Goal: Task Accomplishment & Management: Manage account settings

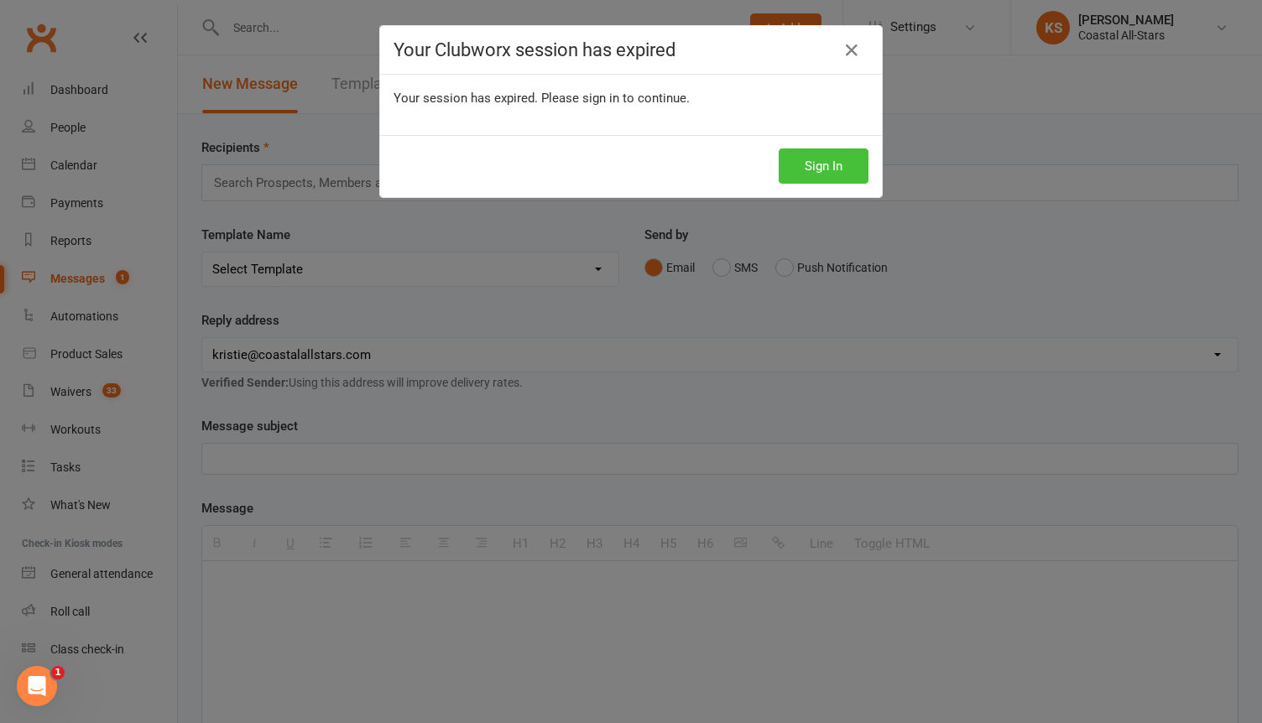
click at [817, 169] on button "Sign In" at bounding box center [824, 165] width 90 height 35
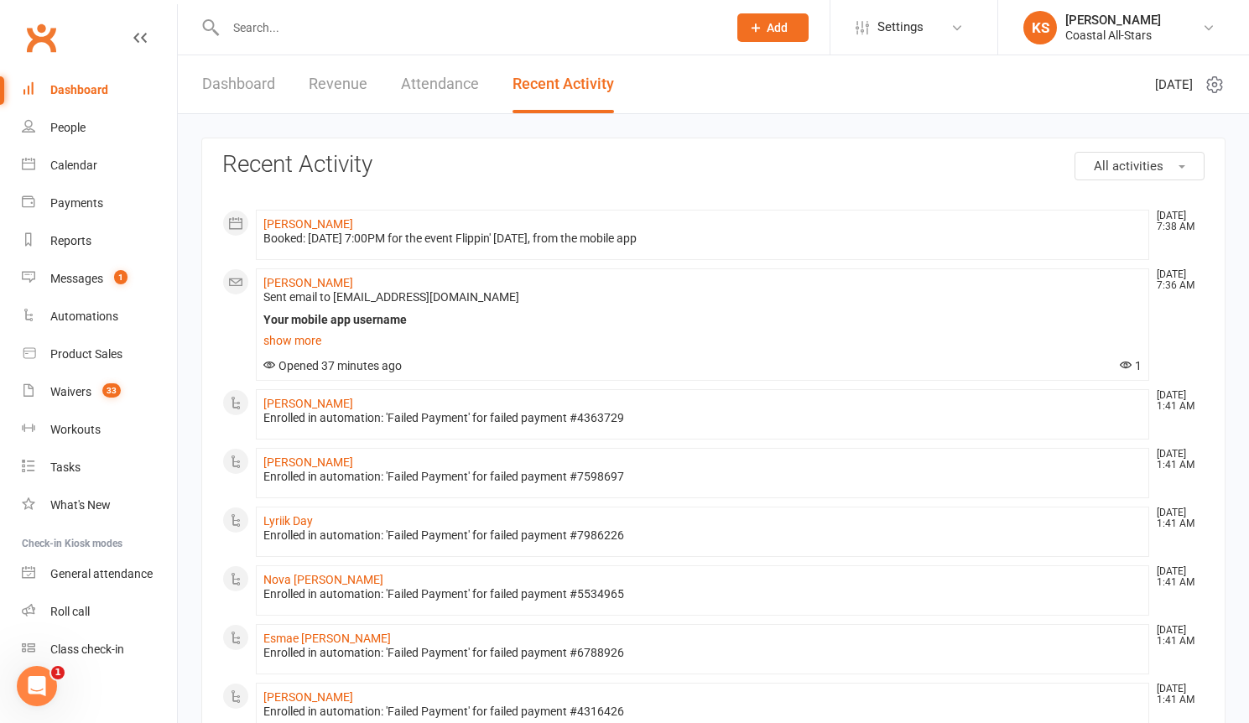
click at [288, 32] on input "text" at bounding box center [468, 27] width 495 height 23
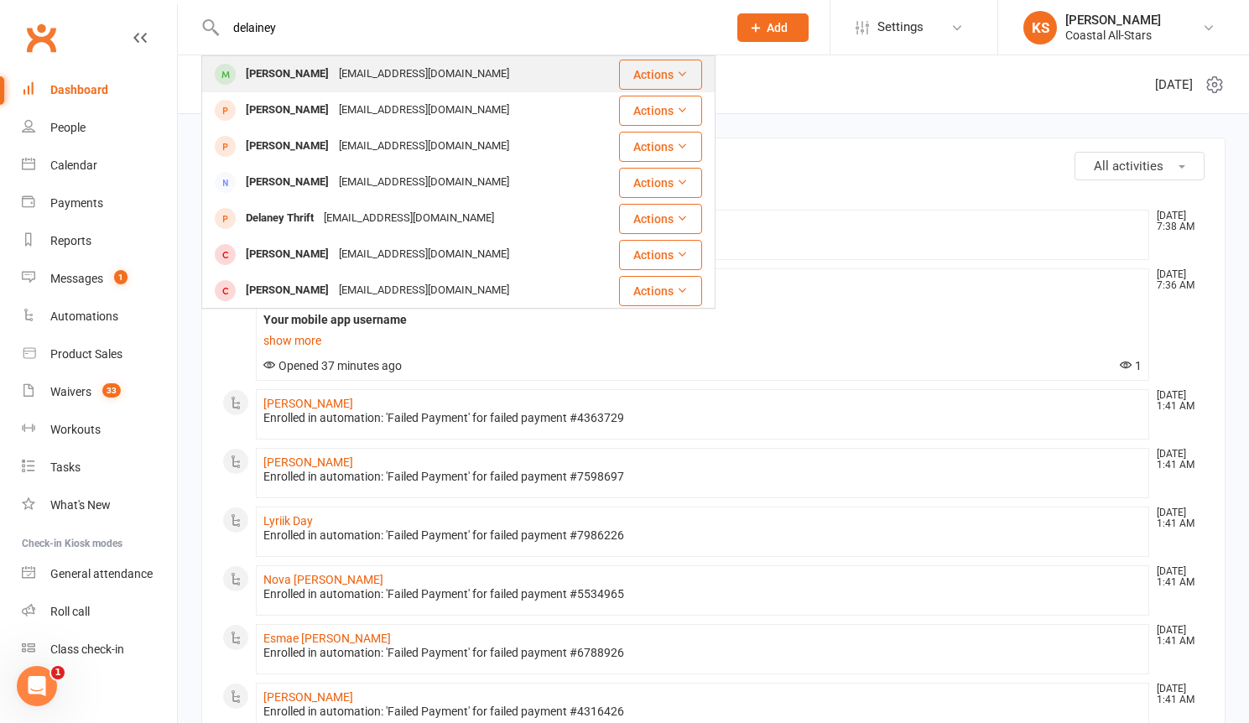
type input "delainey"
click at [335, 77] on div "[EMAIL_ADDRESS][DOMAIN_NAME]" at bounding box center [424, 74] width 180 height 24
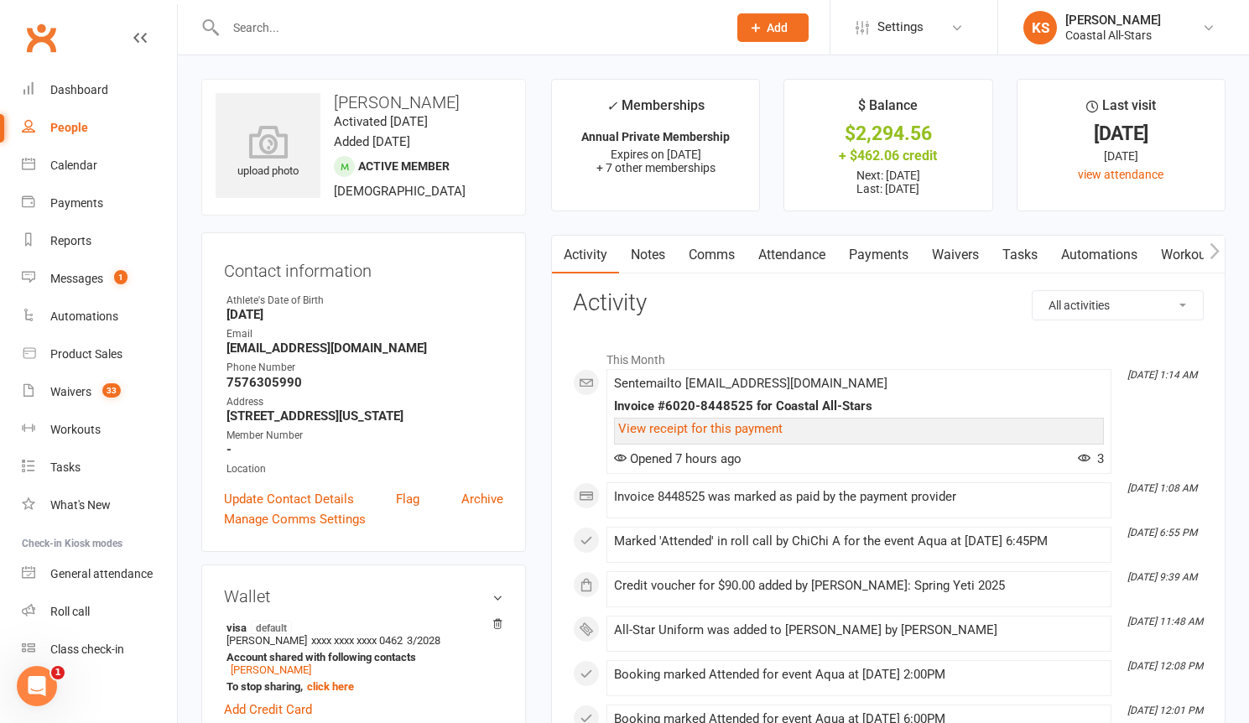
click at [891, 257] on link "Payments" at bounding box center [878, 255] width 83 height 39
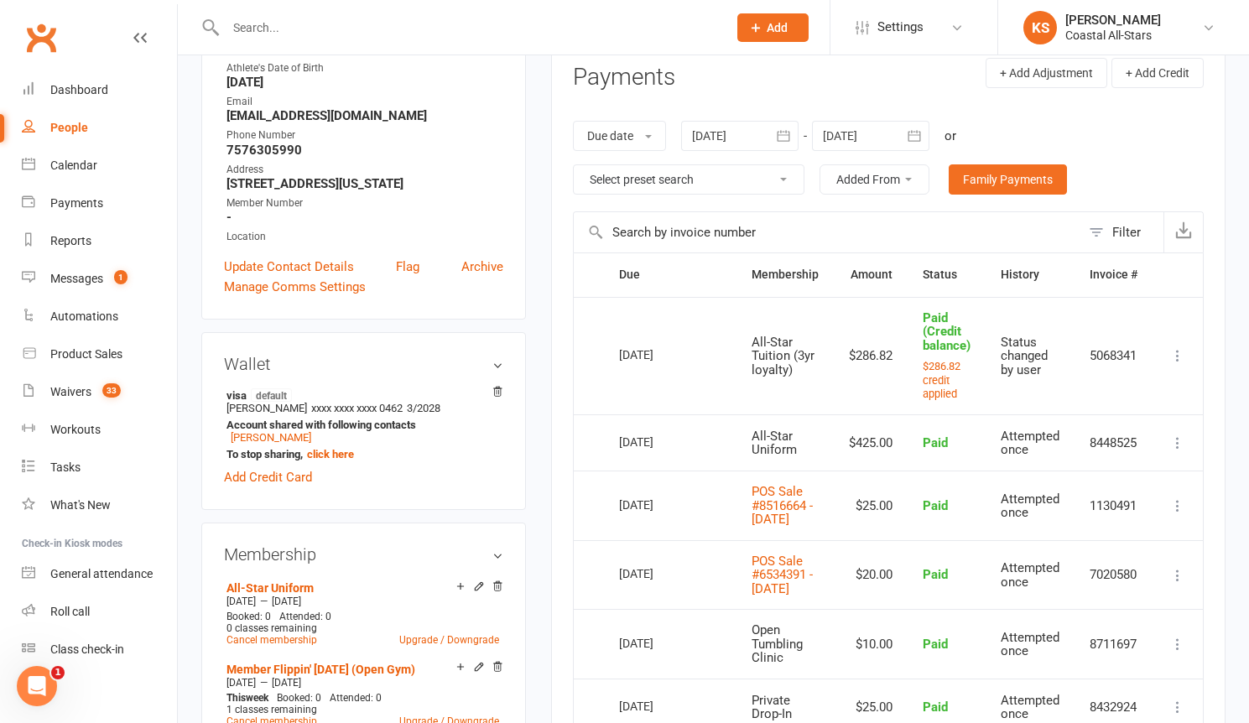
scroll to position [284, 0]
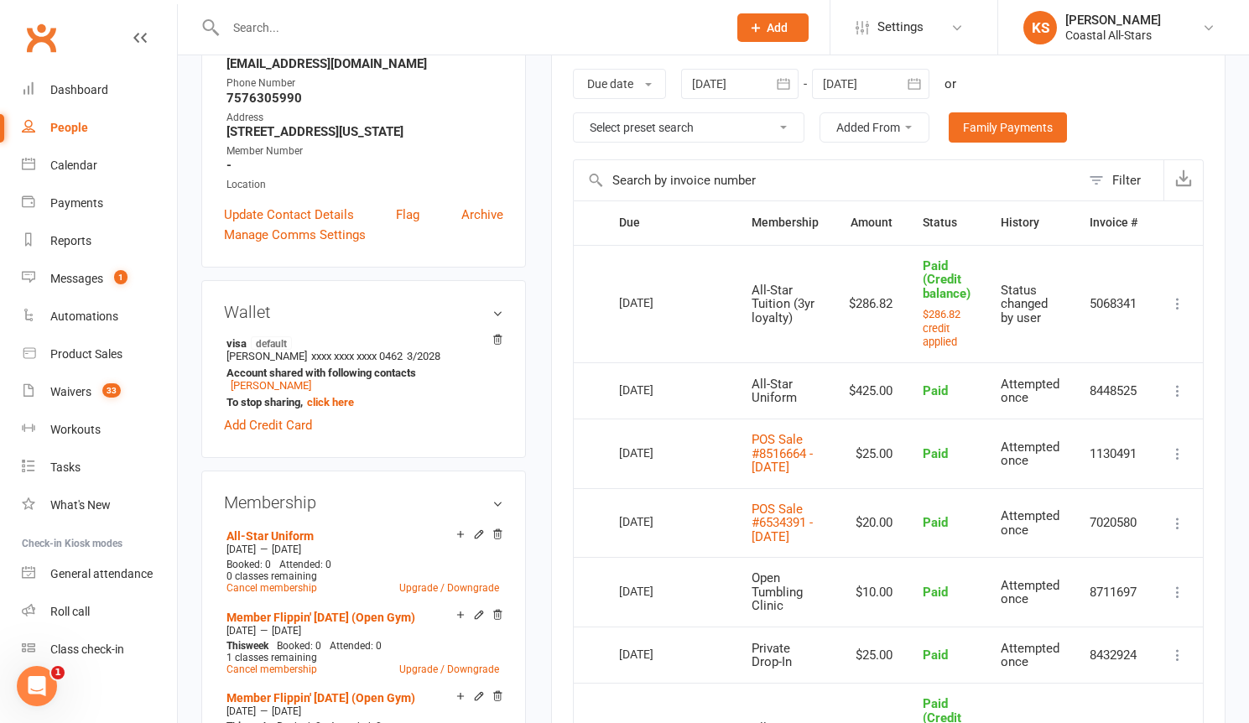
click at [1181, 388] on icon at bounding box center [1177, 391] width 17 height 17
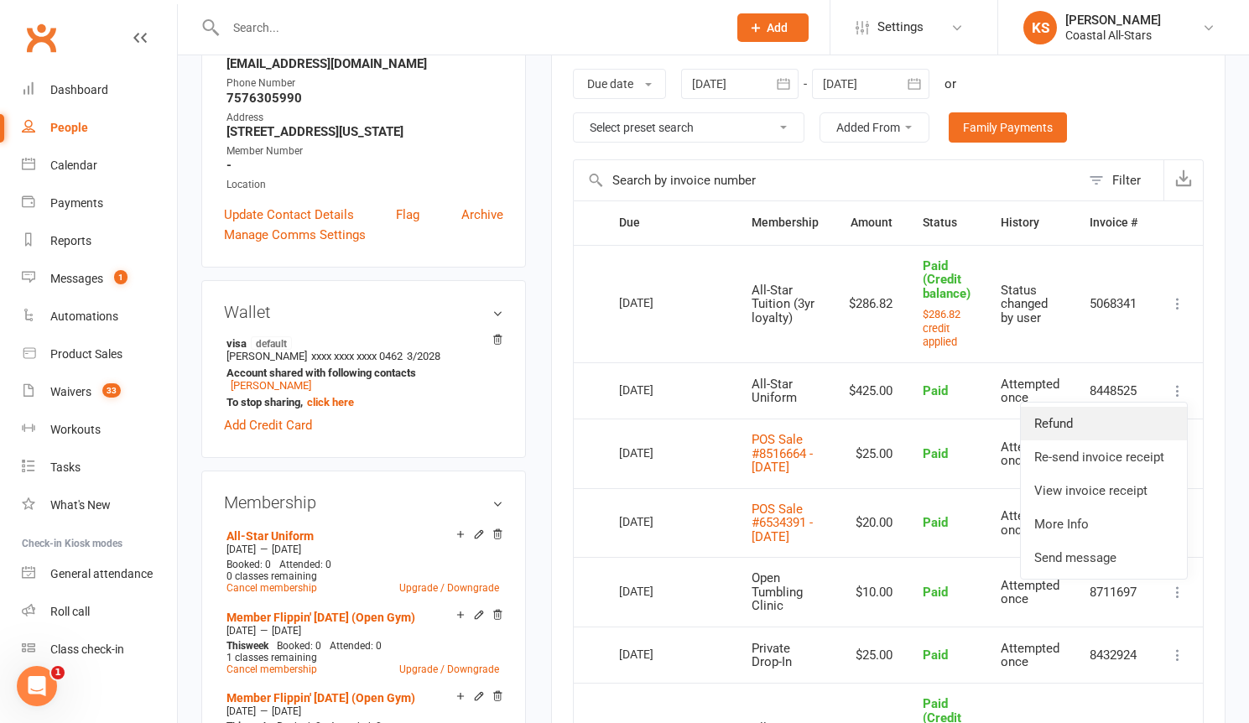
click at [1152, 422] on link "Refund" at bounding box center [1104, 424] width 166 height 34
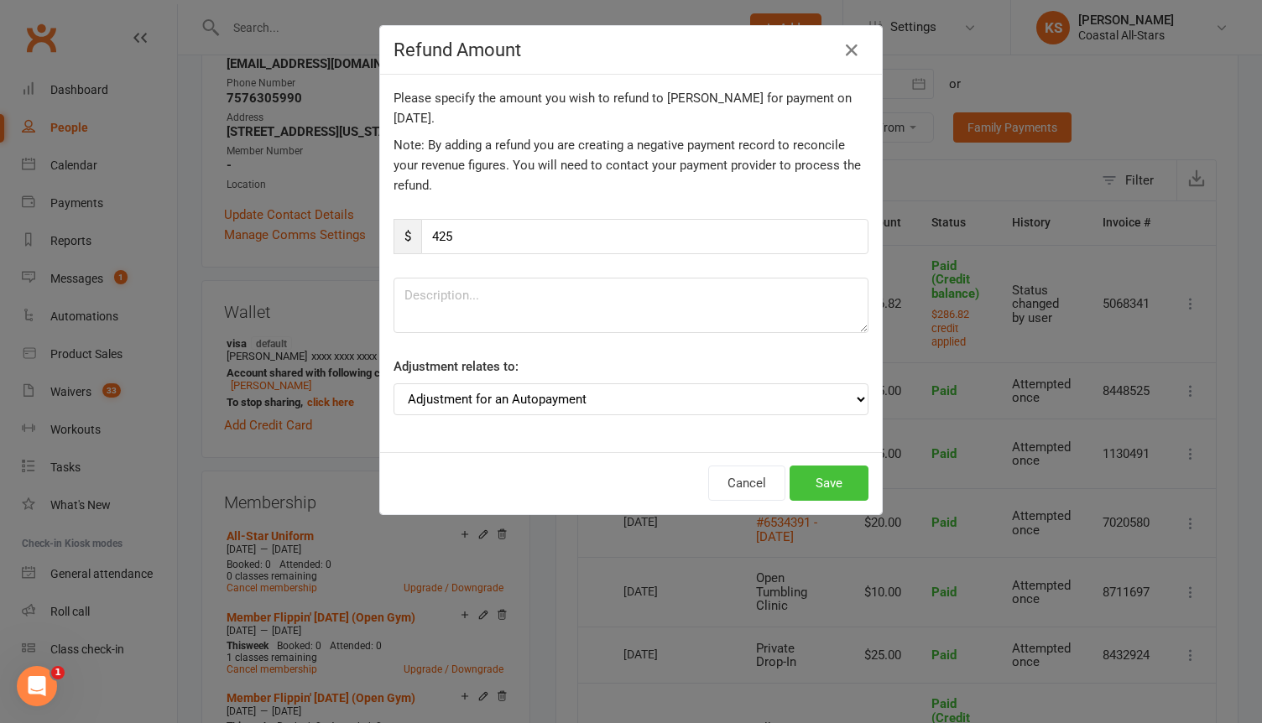
click at [833, 483] on button "Save" at bounding box center [828, 483] width 79 height 35
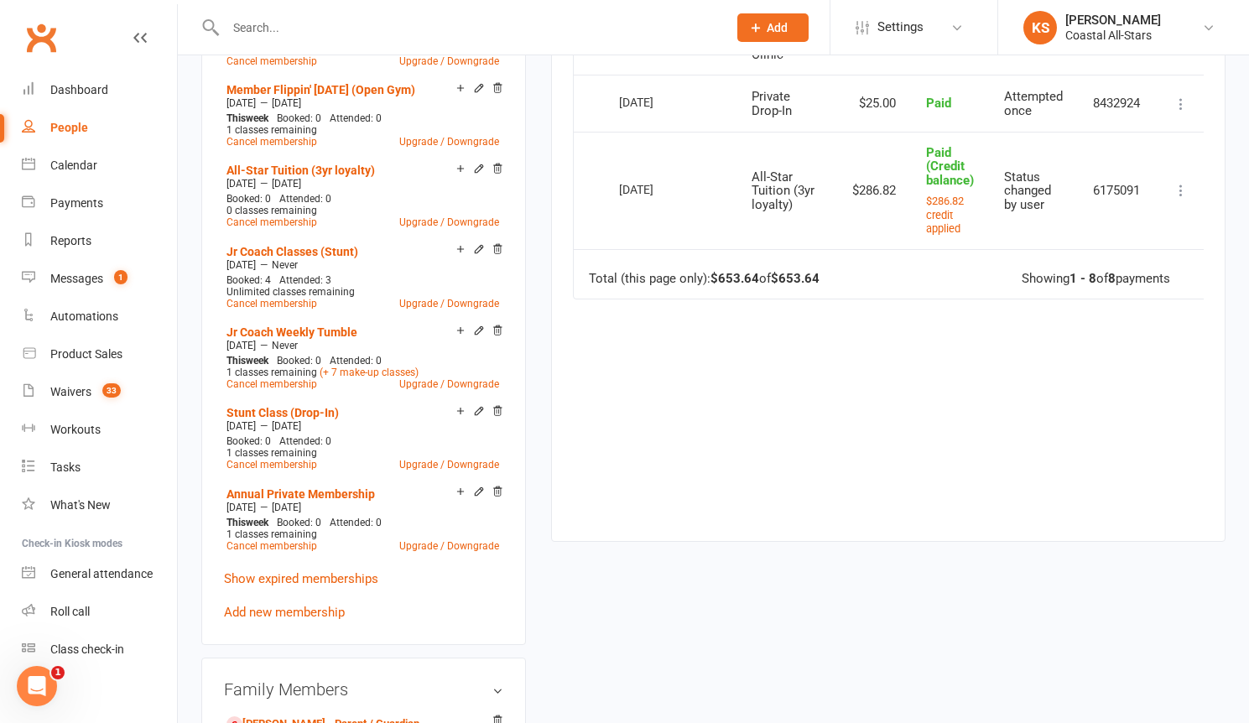
scroll to position [1027, 0]
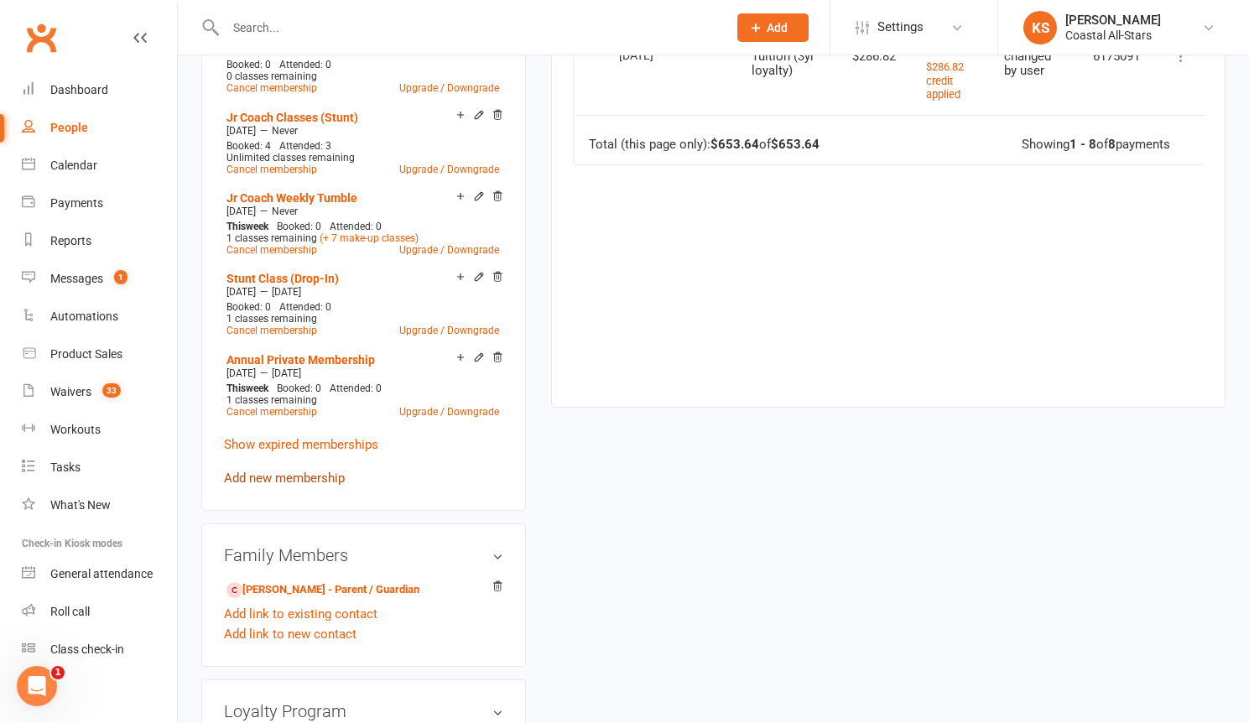
click at [286, 484] on link "Add new membership" at bounding box center [284, 478] width 121 height 15
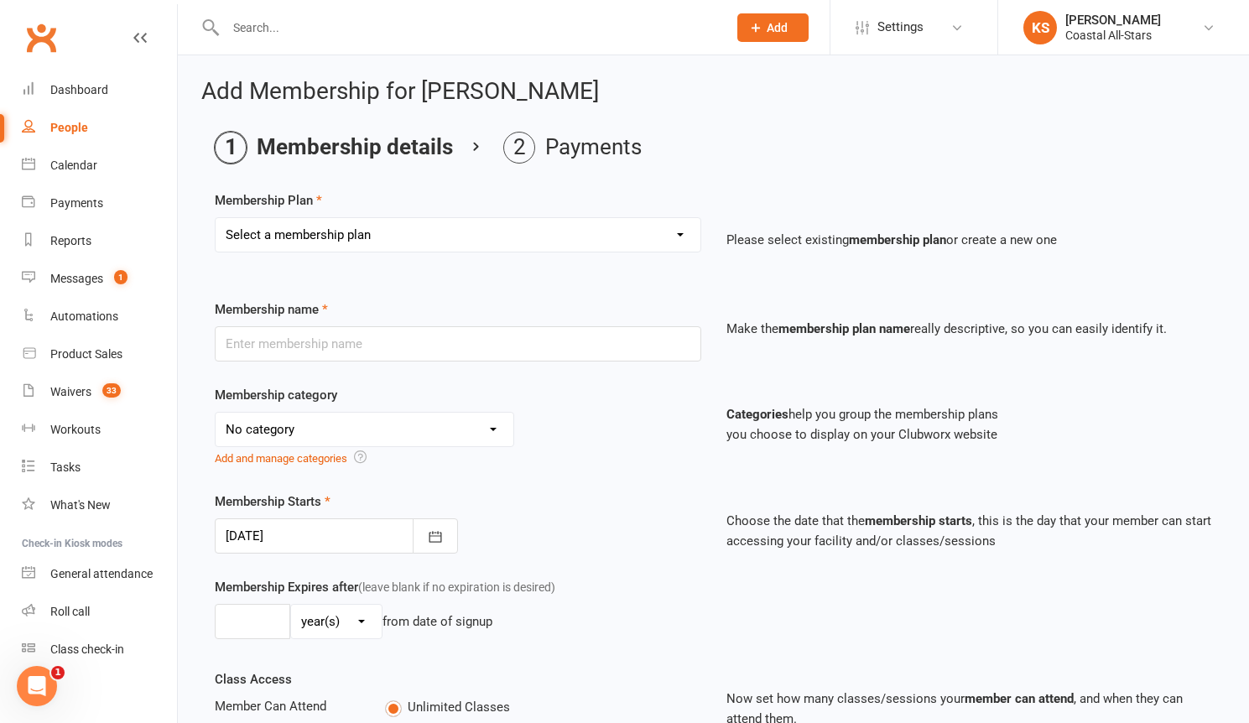
click at [450, 244] on select "Select a membership plan Create new Membership Plan Trial Class Coastal Members…" at bounding box center [458, 235] width 485 height 34
select select "83"
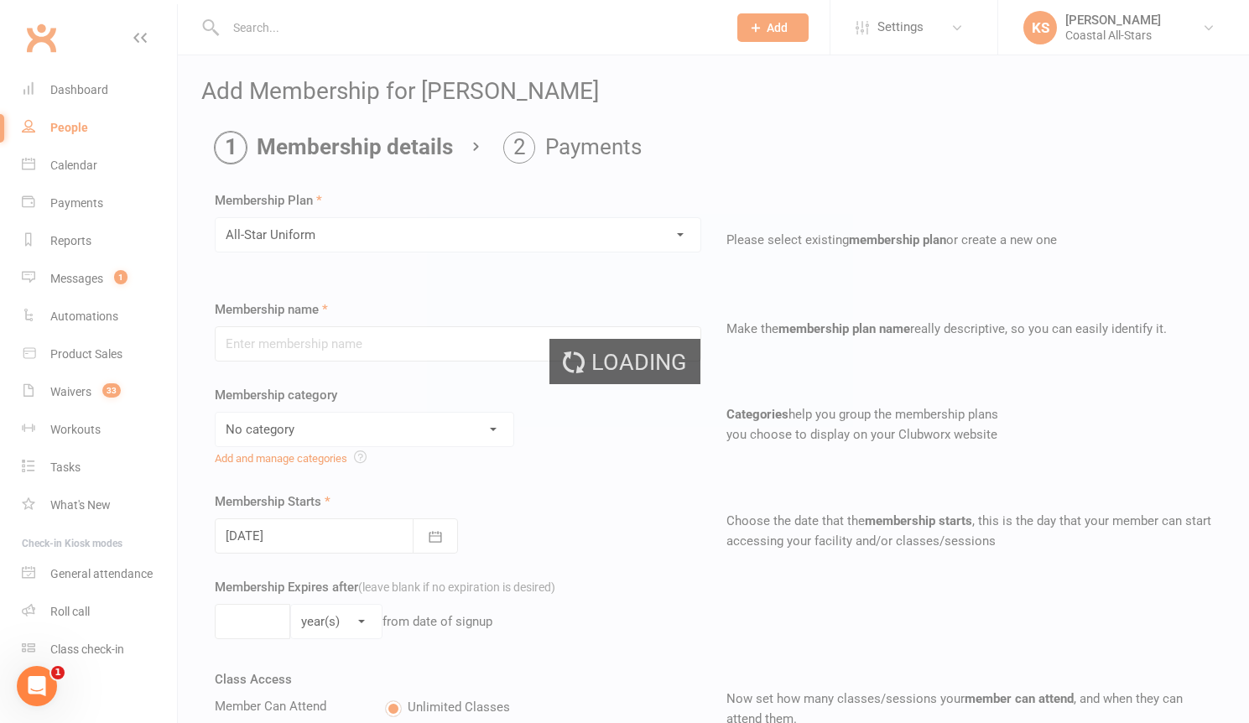
type input "All-Star Uniform"
select select "23"
type input "1"
select select "2"
type input "0"
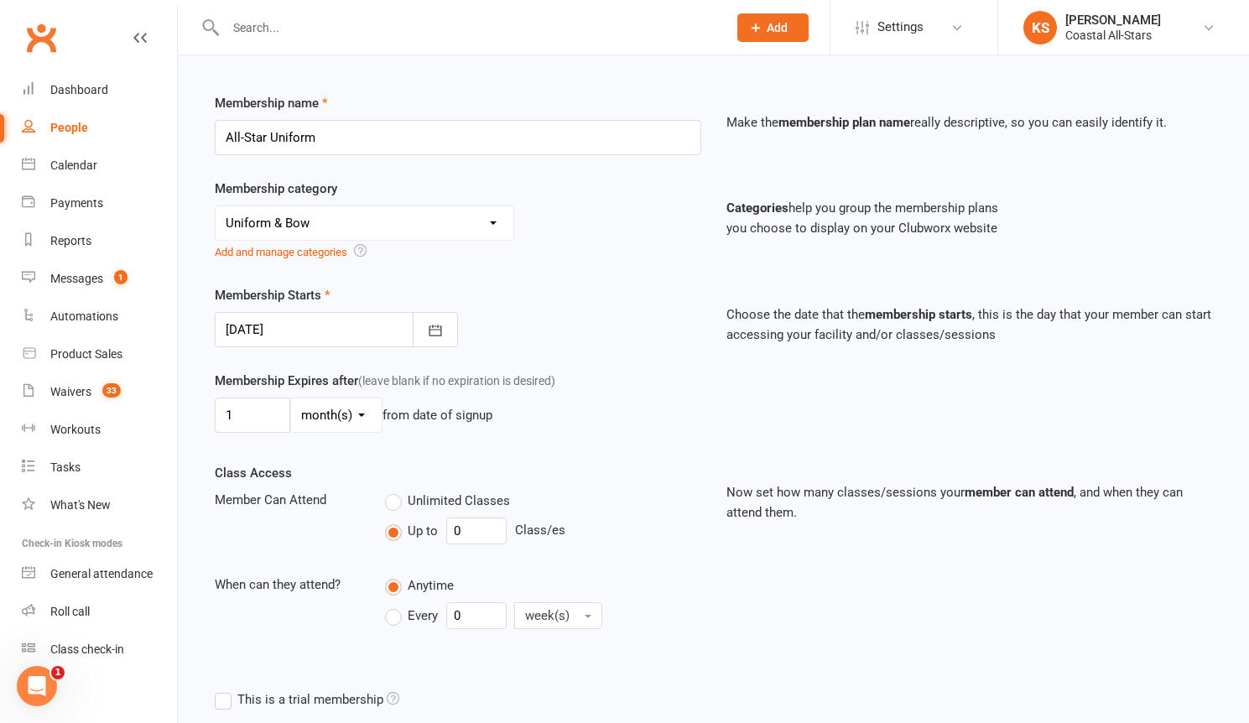
scroll to position [344, 0]
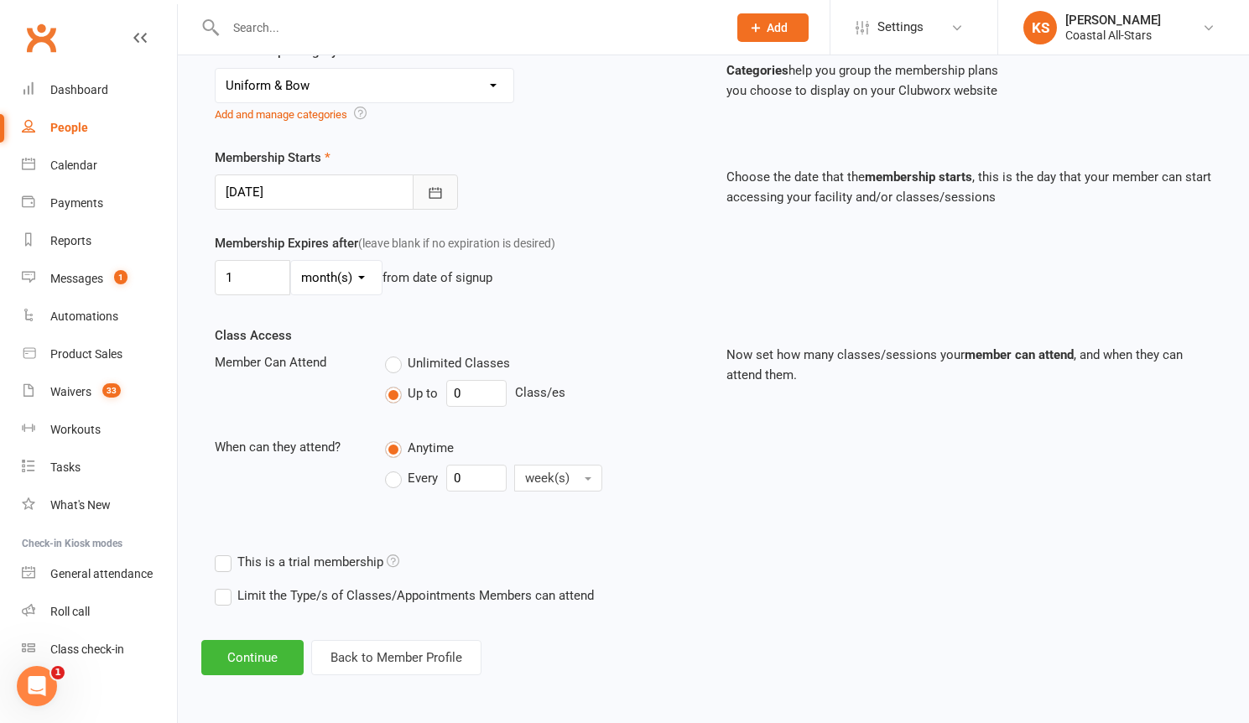
click at [440, 198] on icon "button" at bounding box center [435, 192] width 13 height 11
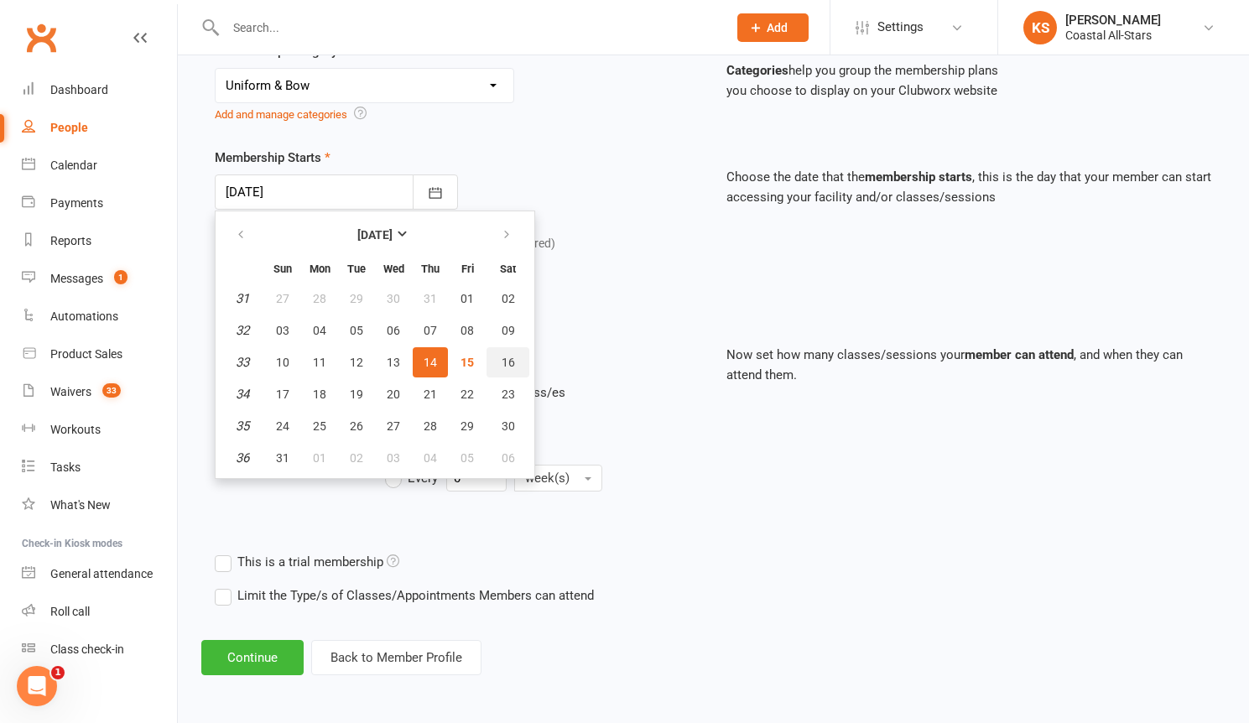
click at [498, 361] on button "16" at bounding box center [508, 362] width 43 height 30
type input "[DATE]"
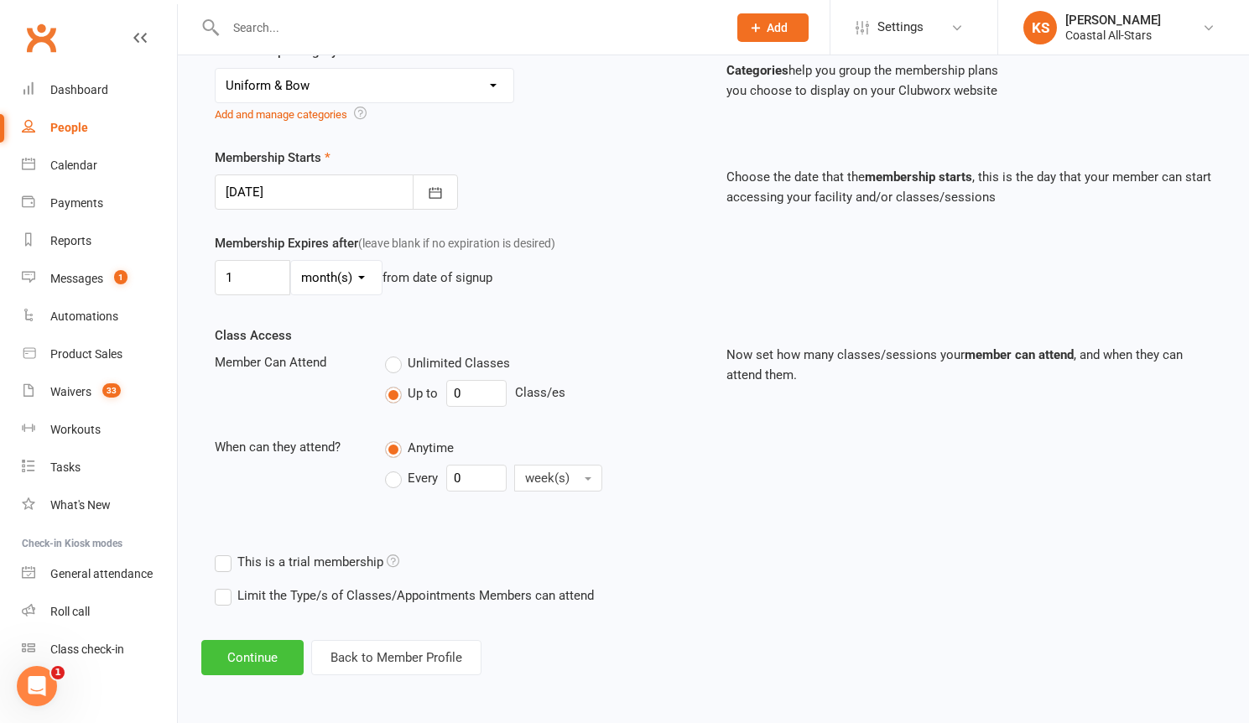
click at [259, 664] on button "Continue" at bounding box center [252, 657] width 102 height 35
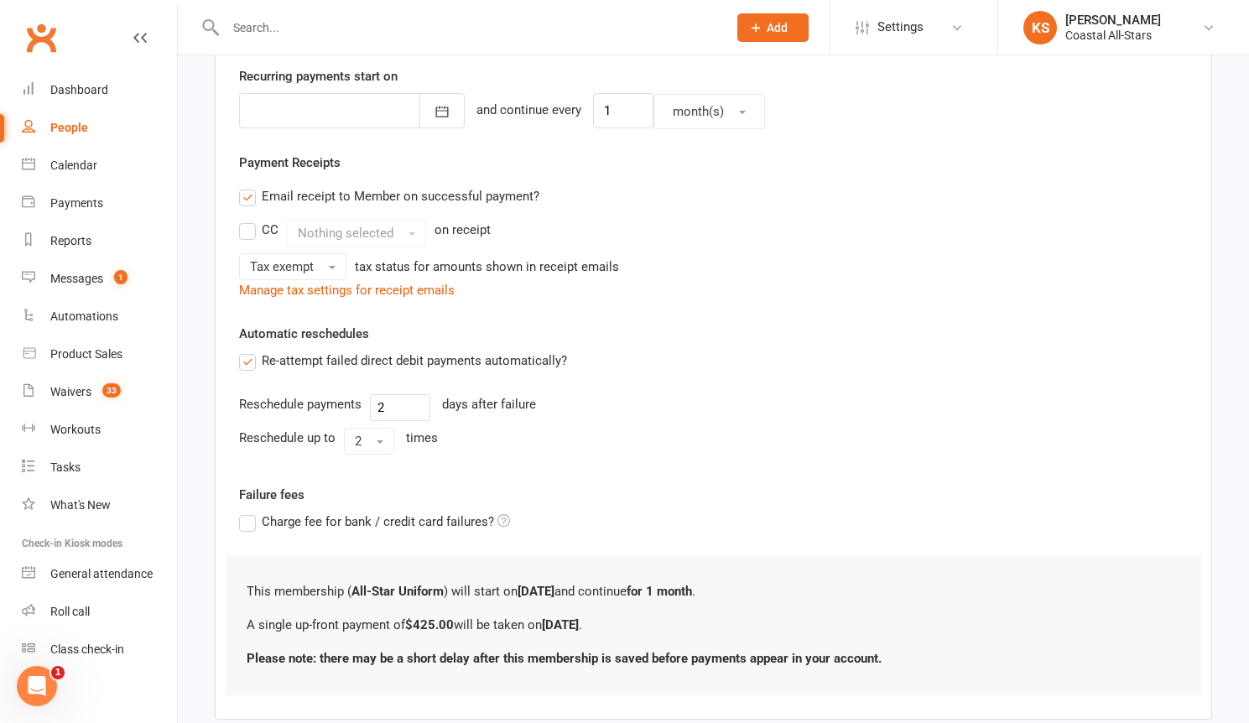
scroll to position [497, 0]
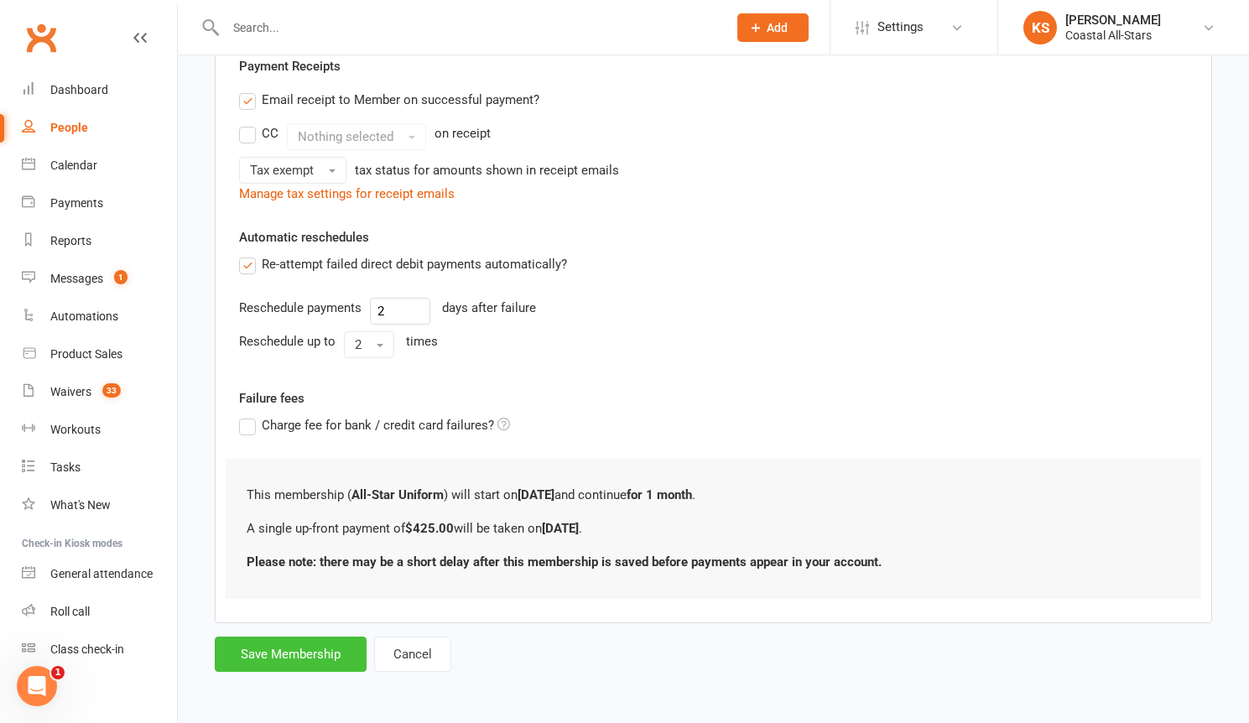
click at [297, 671] on button "Save Membership" at bounding box center [291, 654] width 152 height 35
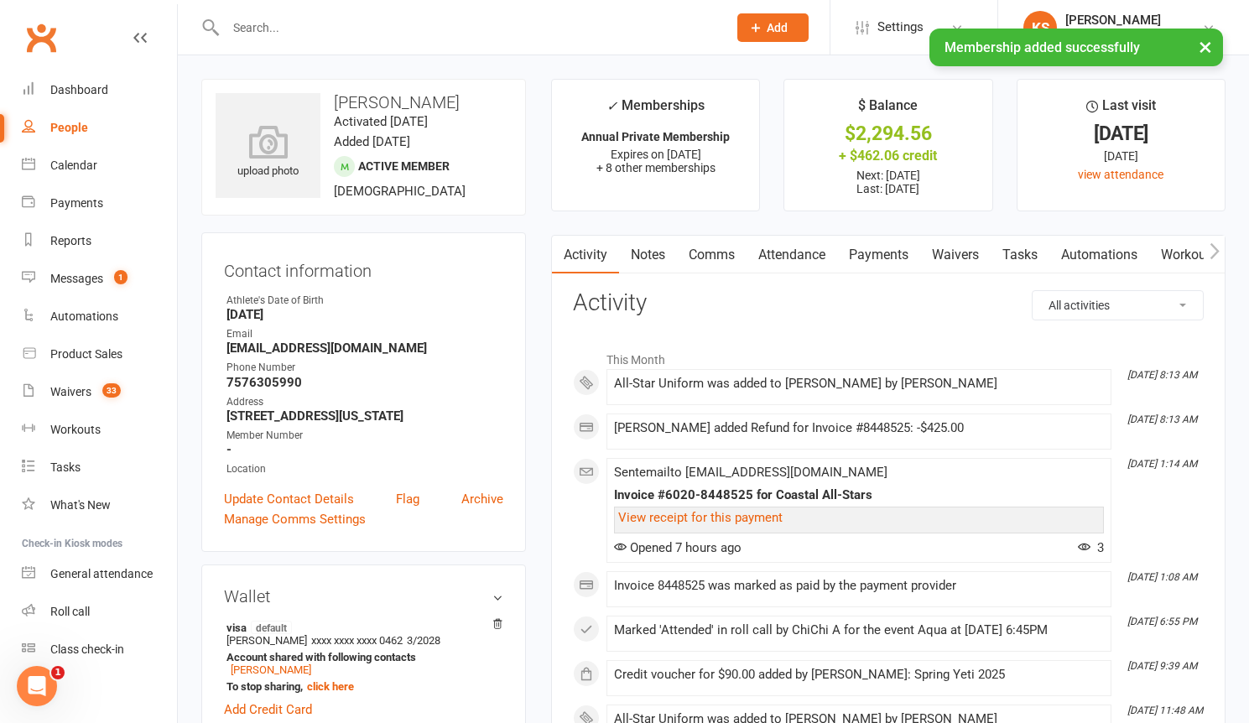
click at [891, 256] on link "Payments" at bounding box center [878, 255] width 83 height 39
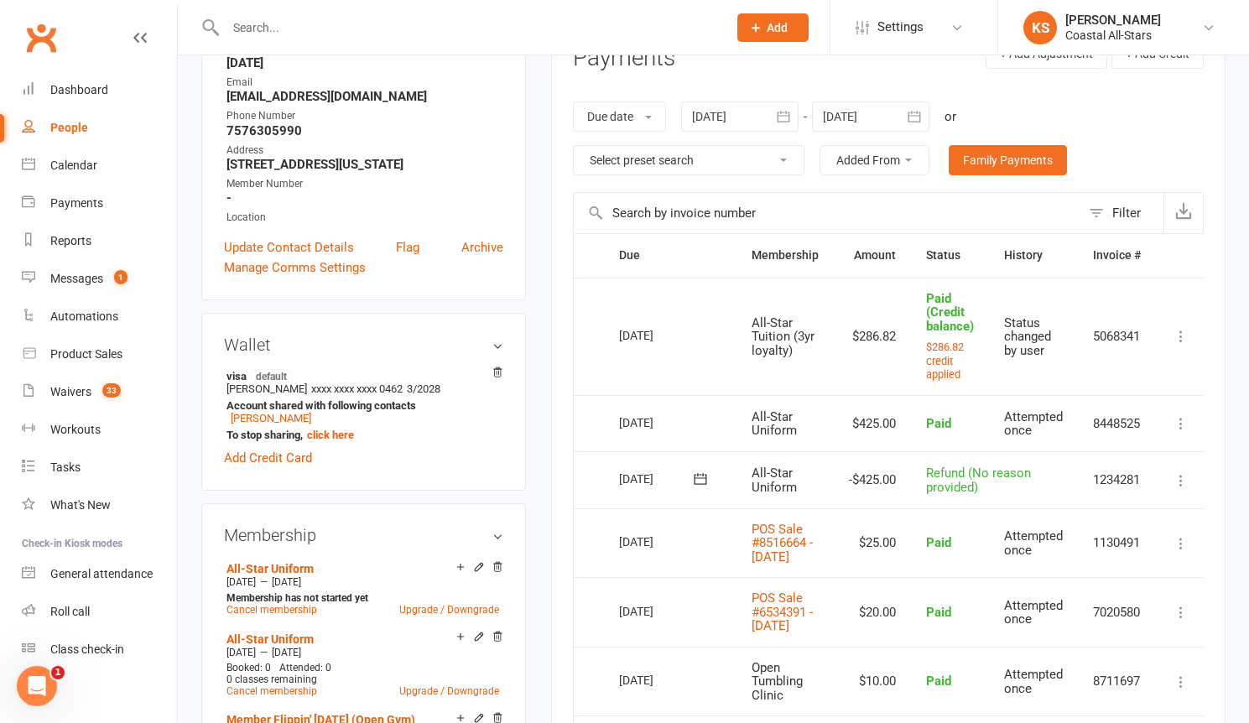
scroll to position [250, 0]
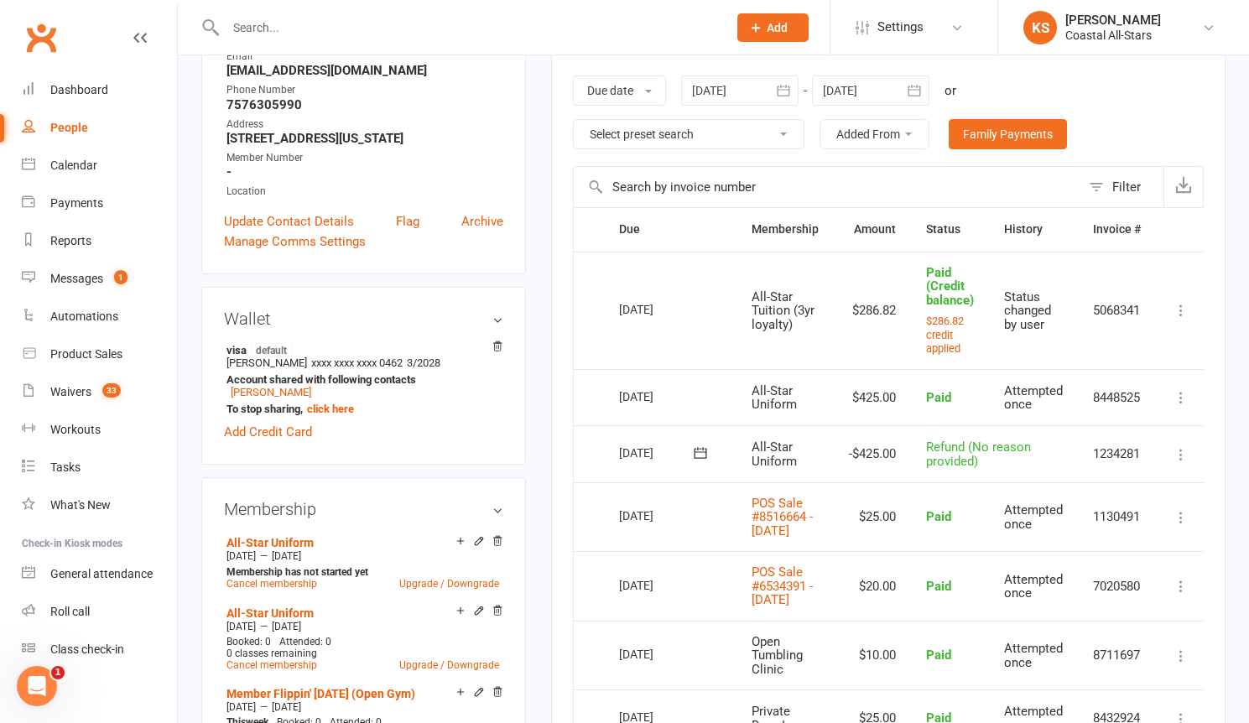
scroll to position [193, 0]
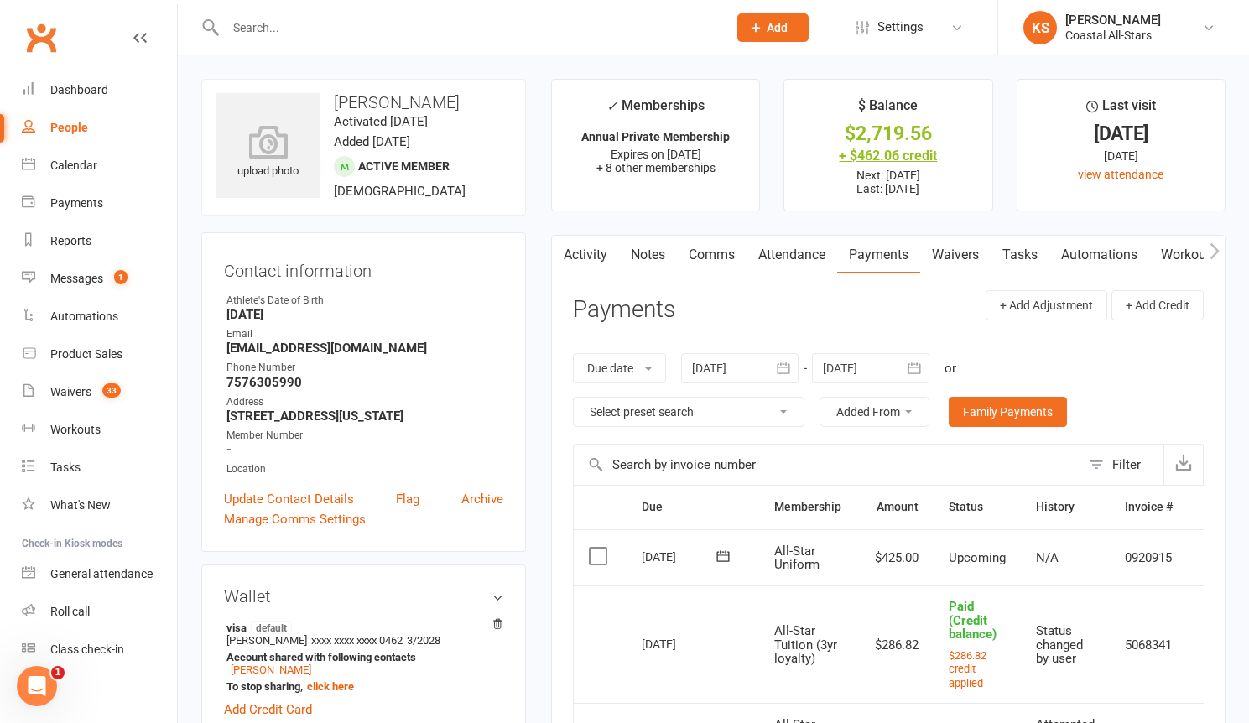
click at [873, 154] on div "+ $462.06 credit" at bounding box center [888, 156] width 177 height 18
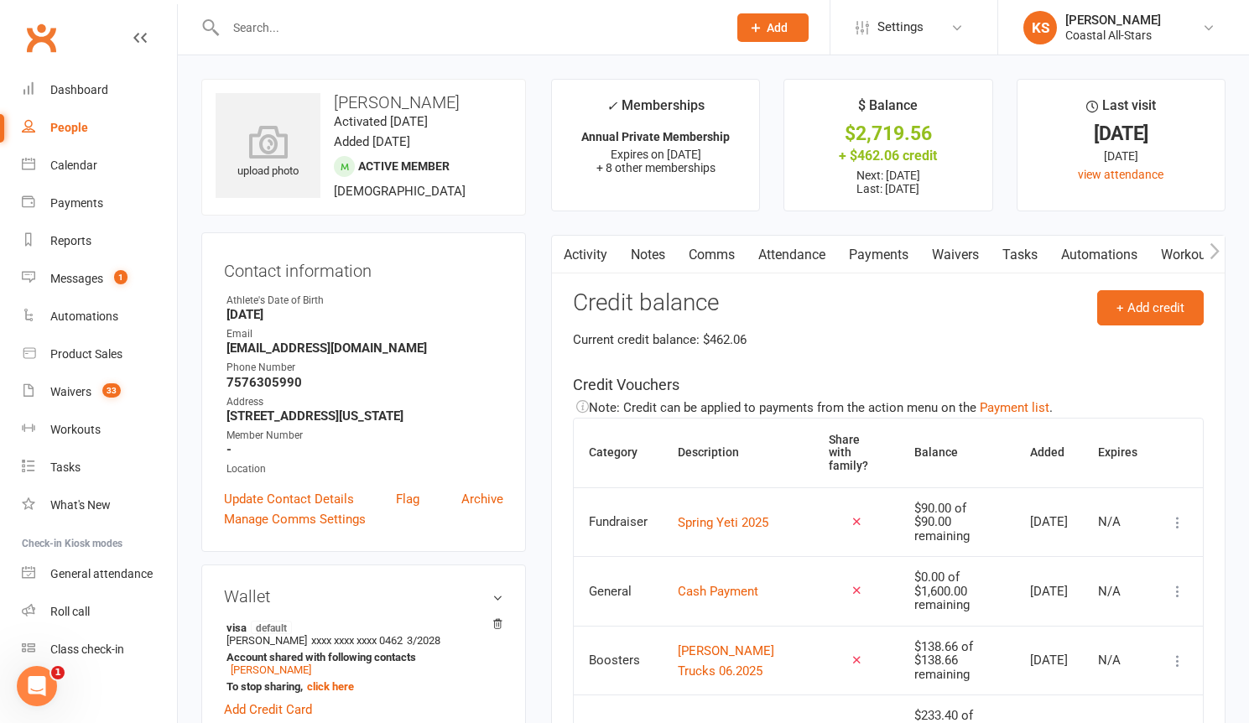
click at [884, 253] on link "Payments" at bounding box center [878, 255] width 83 height 39
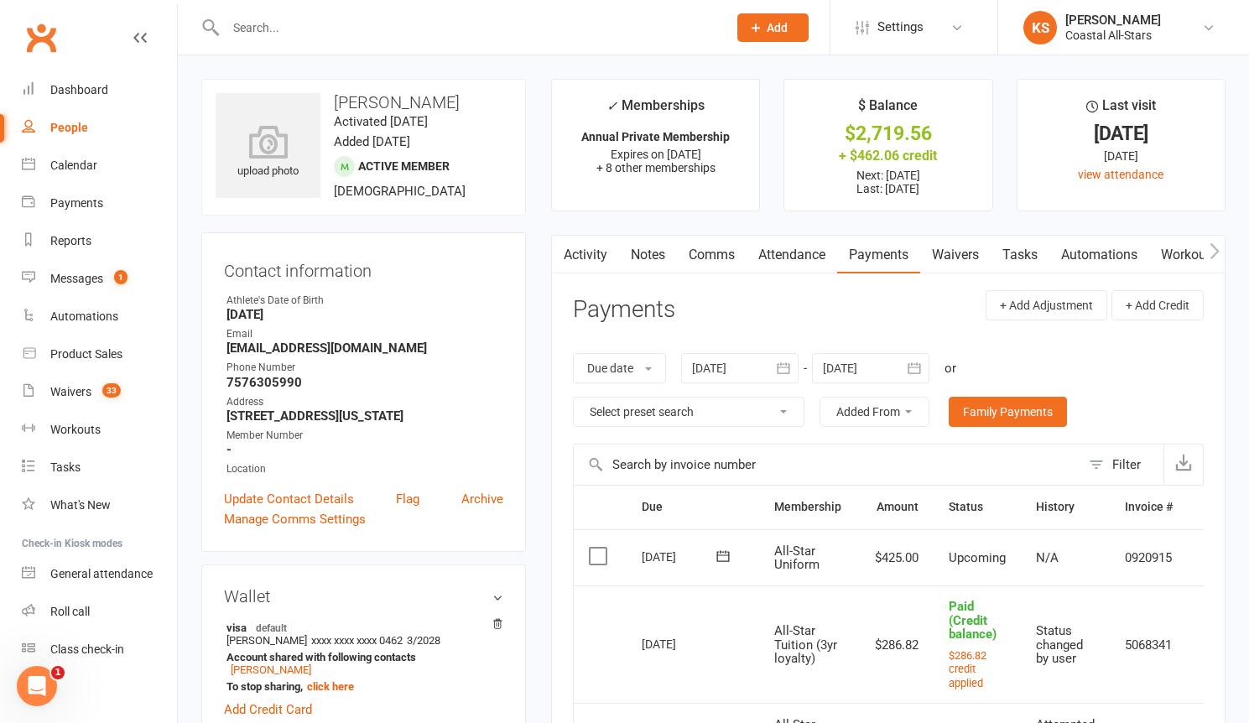
click at [1183, 568] on td "0920915" at bounding box center [1149, 557] width 78 height 57
click at [1148, 553] on td "0920915" at bounding box center [1149, 557] width 78 height 57
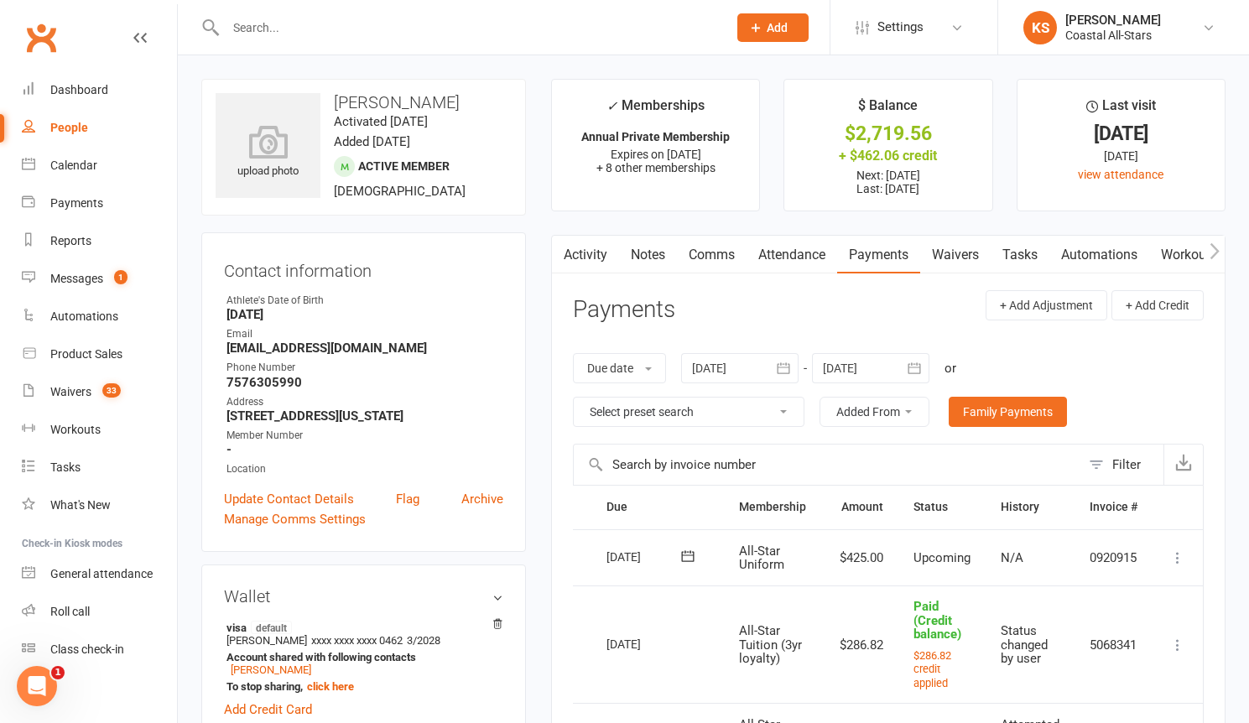
click at [1178, 559] on icon at bounding box center [1177, 558] width 17 height 17
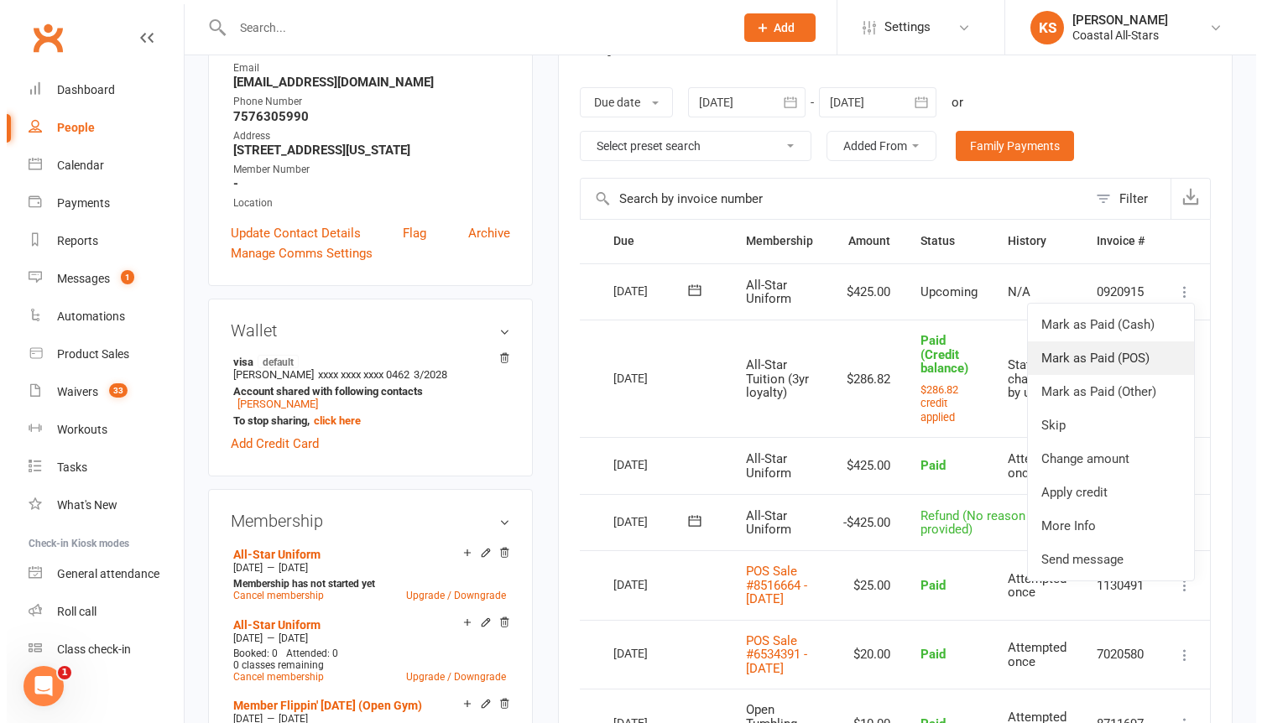
scroll to position [279, 0]
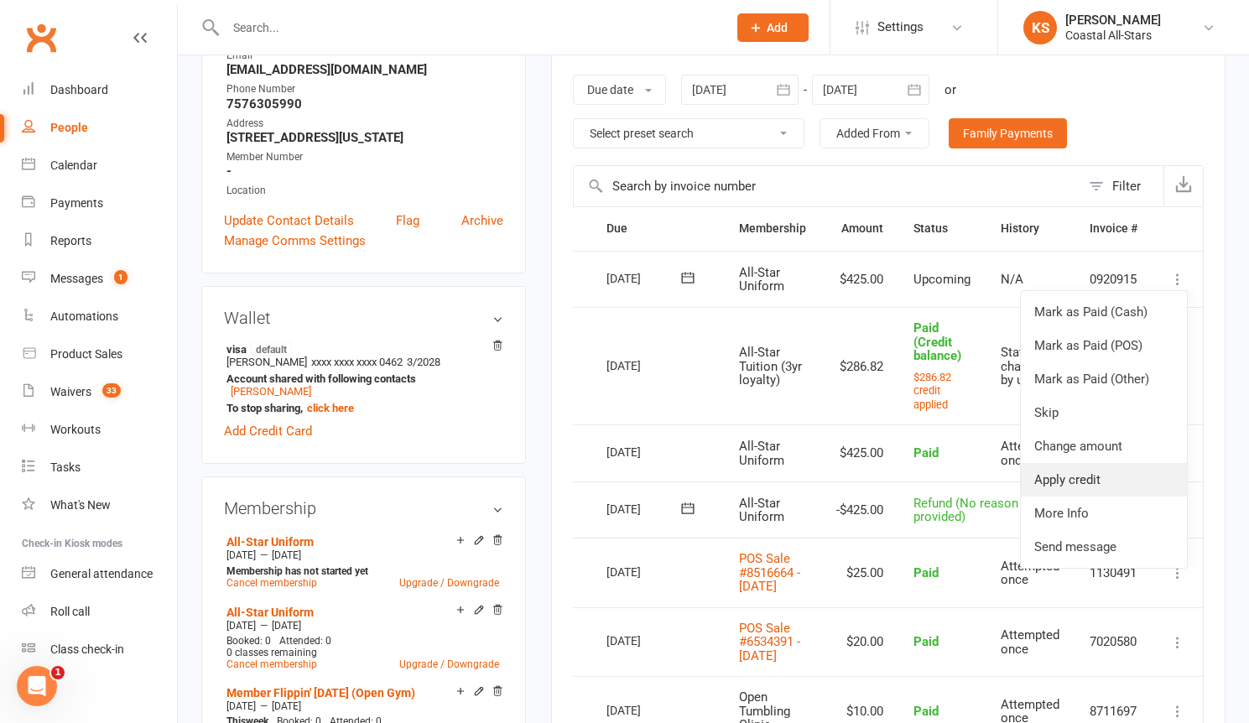
click at [1092, 488] on link "Apply credit" at bounding box center [1104, 480] width 166 height 34
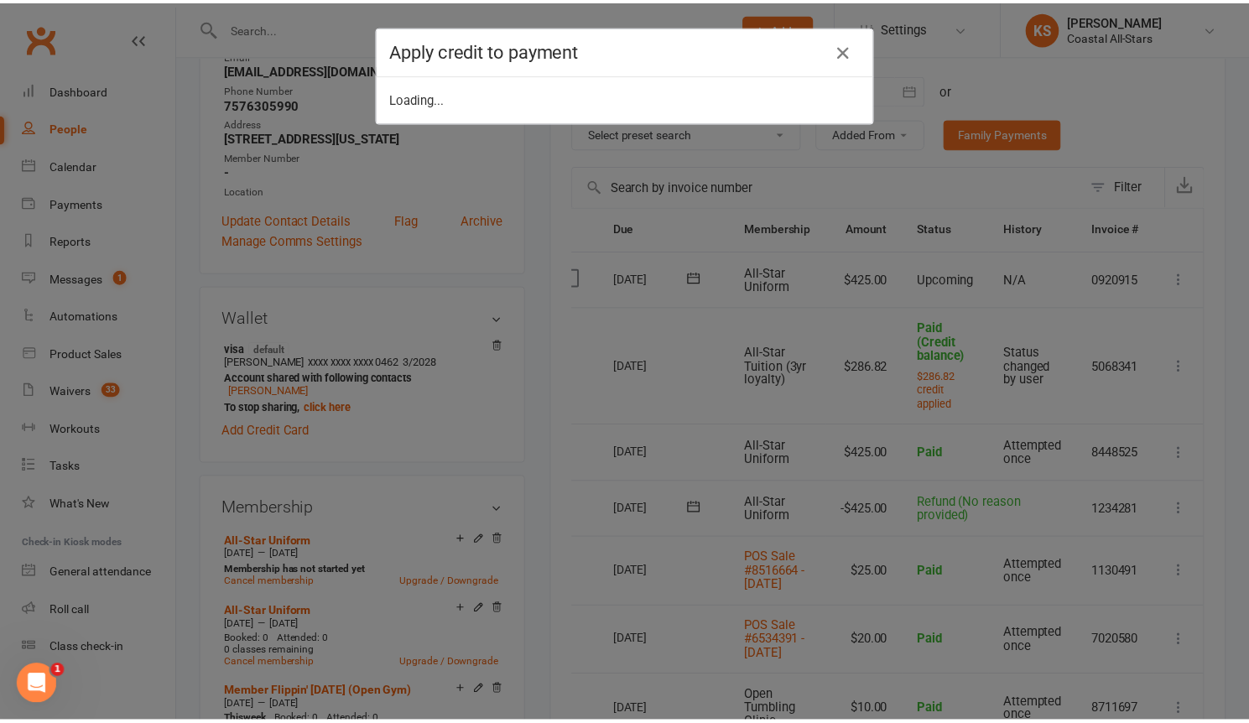
scroll to position [0, 30]
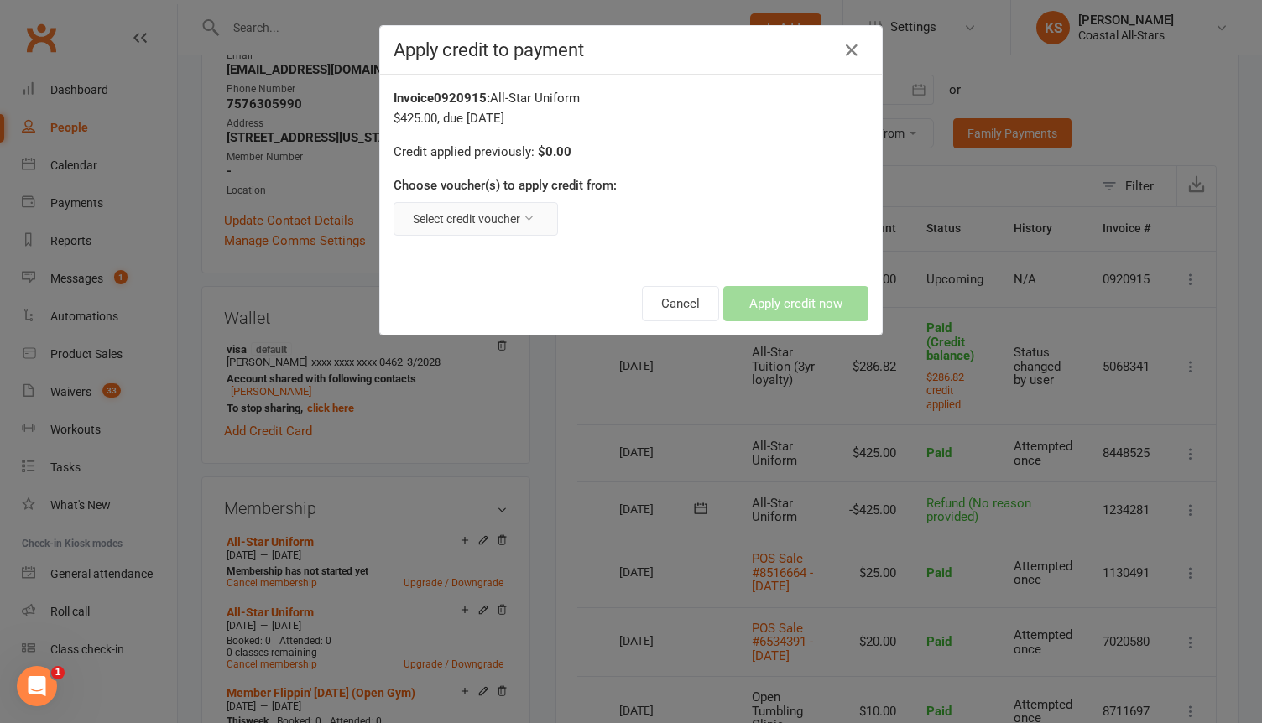
click at [523, 216] on icon at bounding box center [529, 218] width 12 height 12
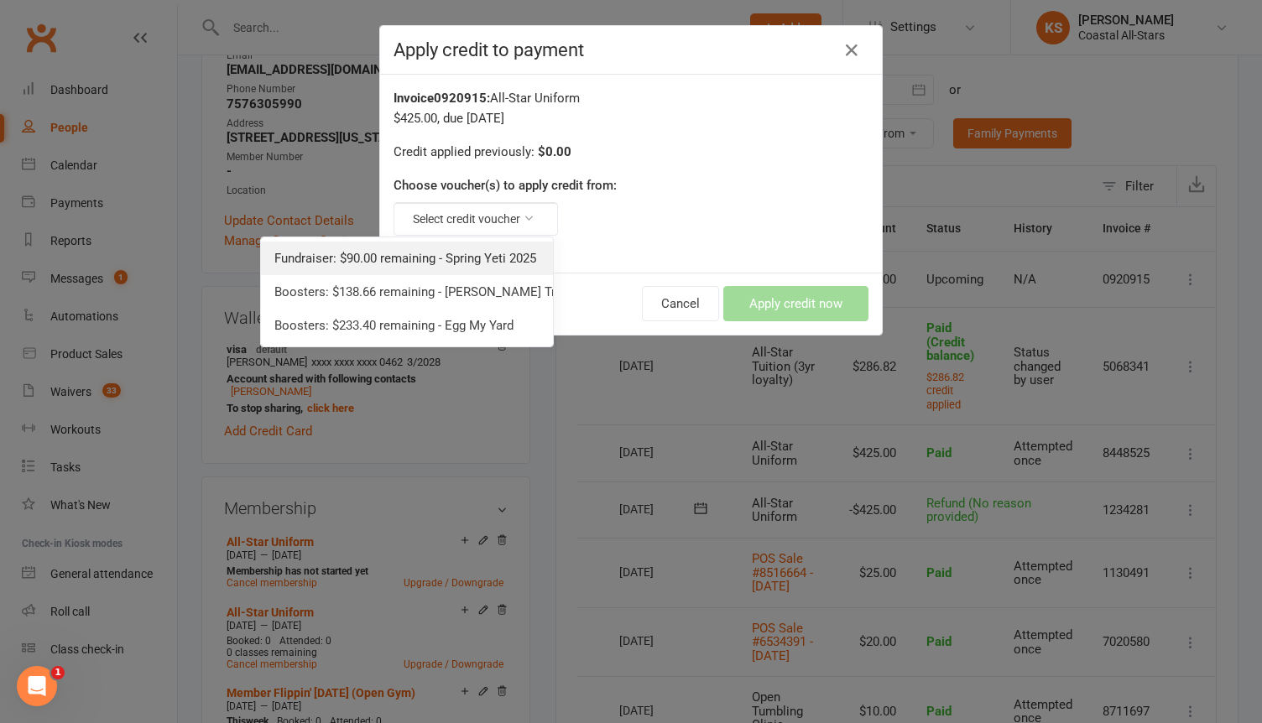
click at [479, 258] on link "Fundraiser: $90.00 remaining - Spring Yeti 2025" at bounding box center [407, 259] width 292 height 34
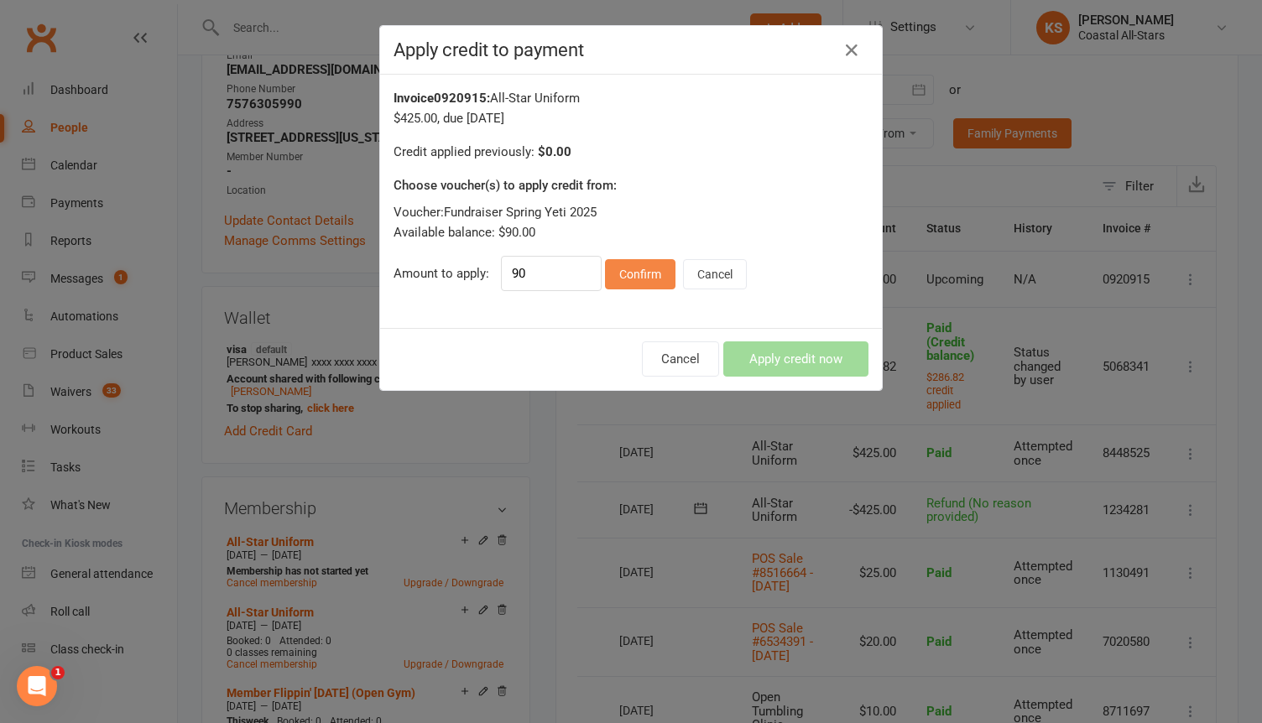
click at [612, 276] on button "Confirm" at bounding box center [640, 274] width 70 height 30
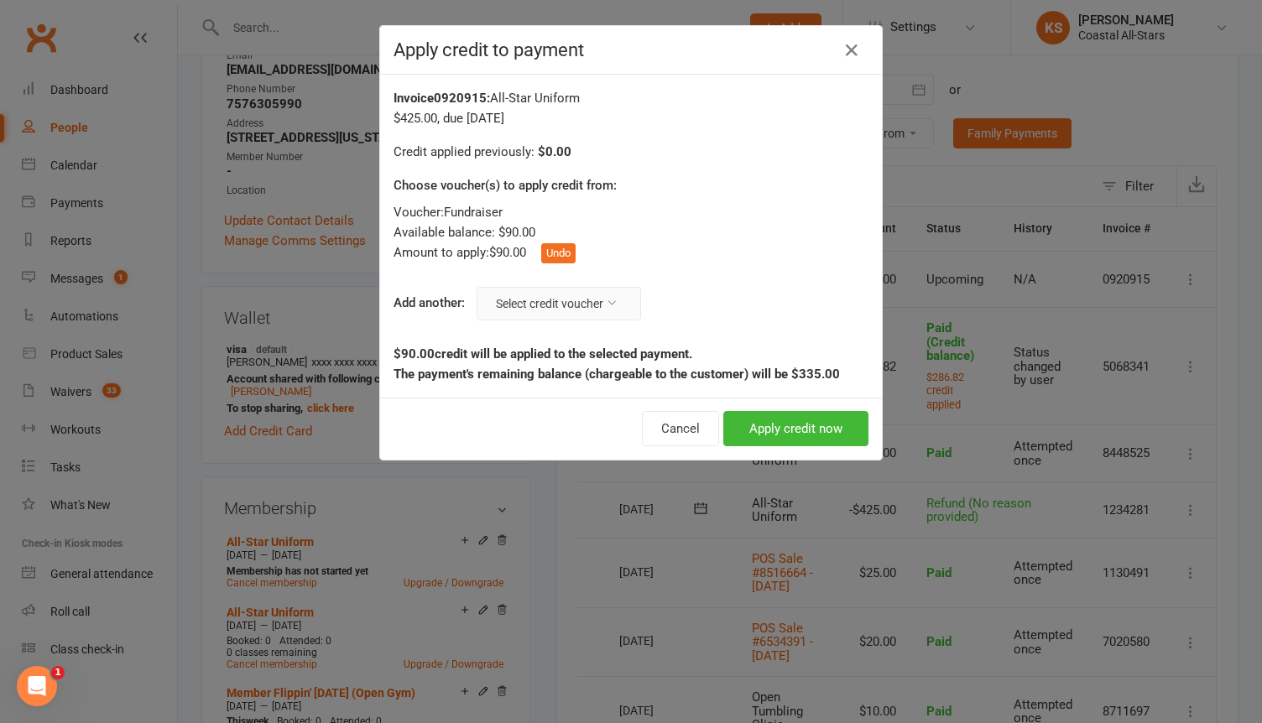
click at [506, 305] on button "Select credit voucher" at bounding box center [559, 304] width 164 height 34
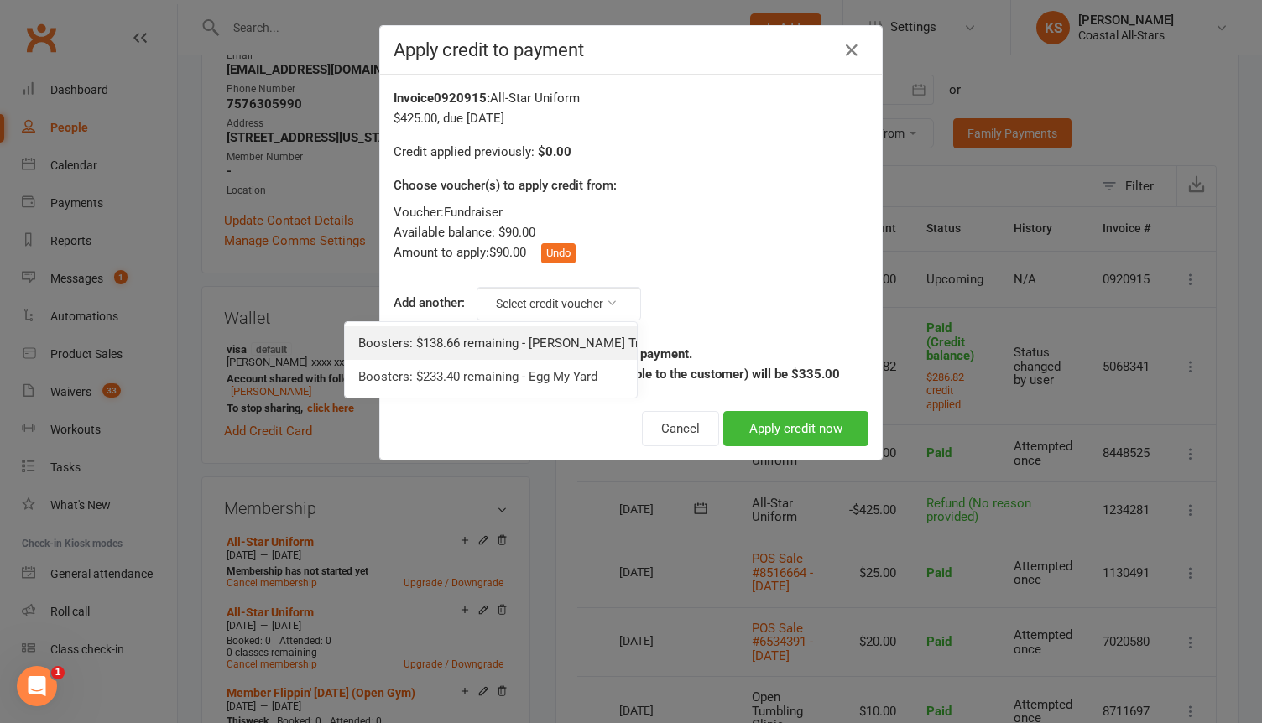
click at [504, 345] on link "Boosters: $138.66 remaining - Tedeschi Trucks 06.2025" at bounding box center [491, 343] width 292 height 34
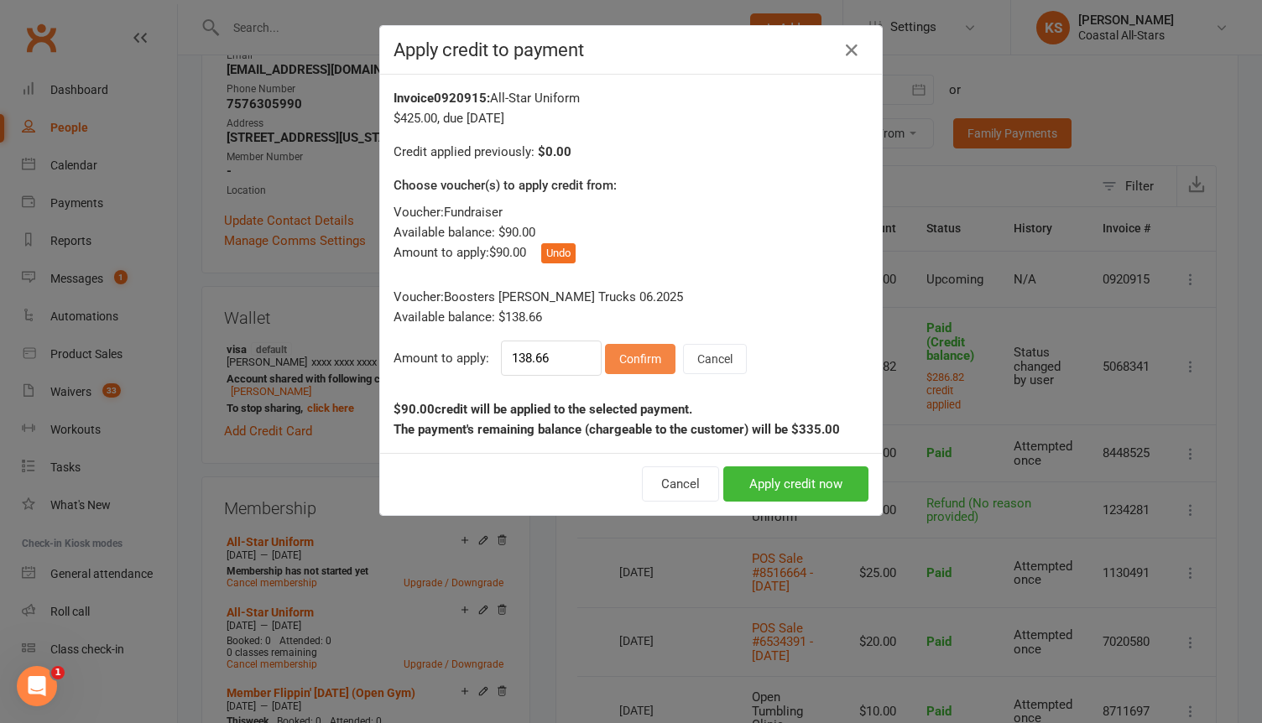
click at [621, 367] on button "Confirm" at bounding box center [640, 359] width 70 height 30
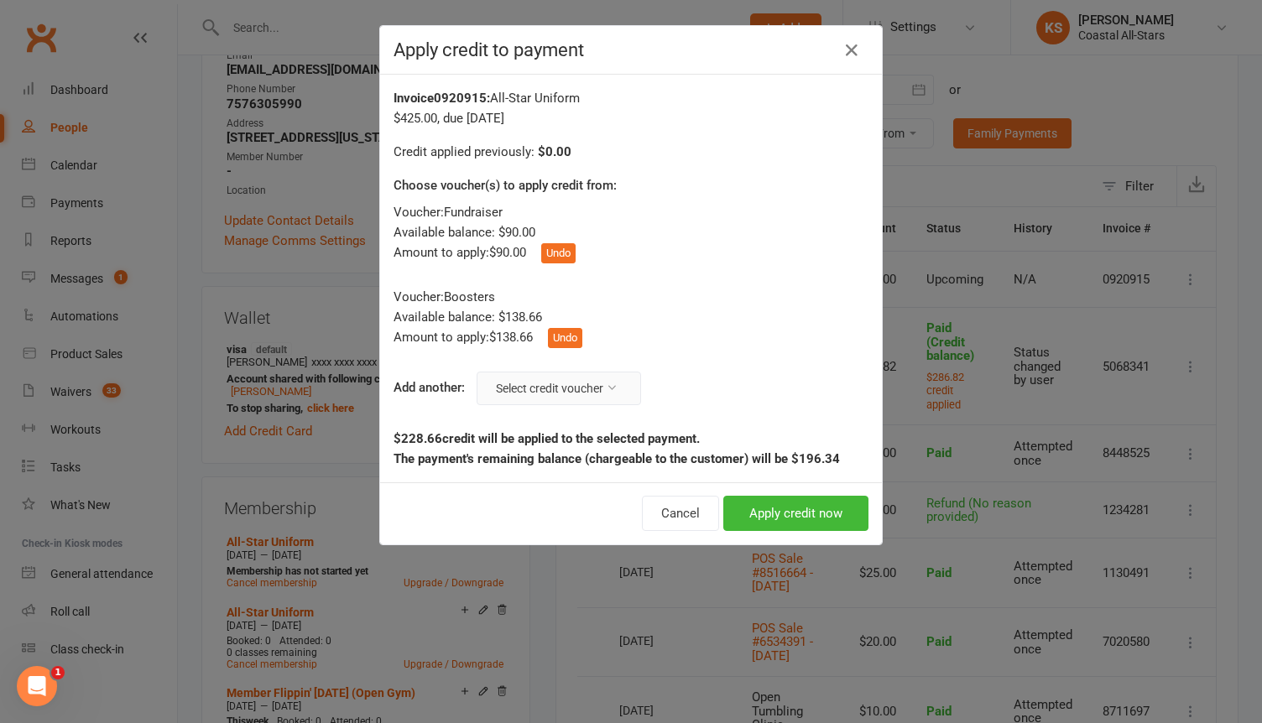
click at [553, 393] on button "Select credit voucher" at bounding box center [559, 389] width 164 height 34
click at [560, 432] on link "Boosters: $233.40 remaining - Egg My Yard" at bounding box center [504, 428] width 266 height 34
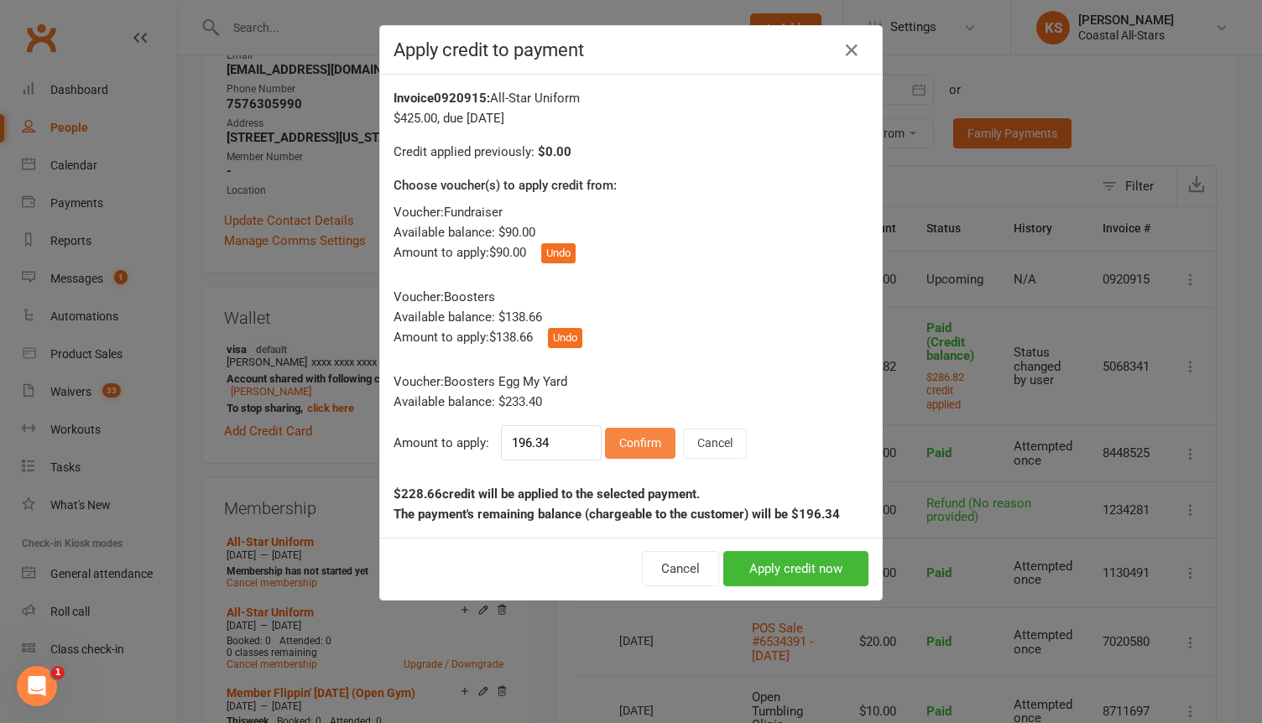
click at [630, 445] on button "Confirm" at bounding box center [640, 443] width 70 height 30
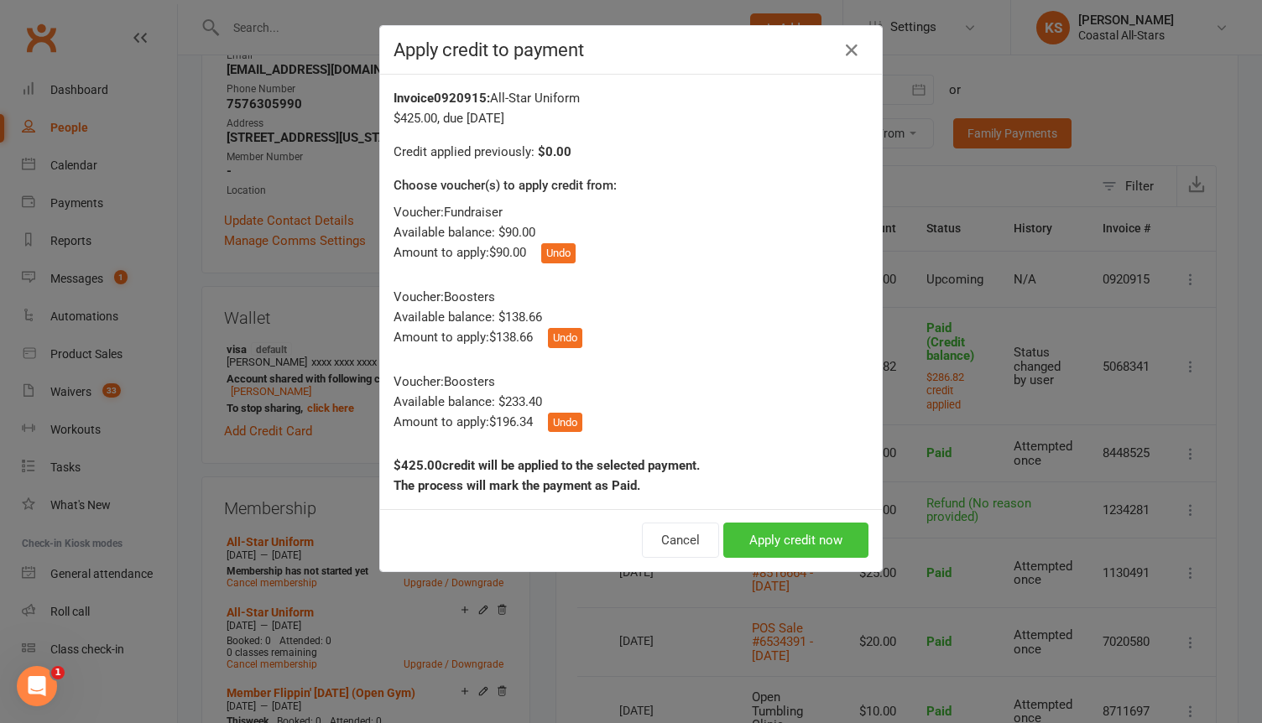
click at [763, 544] on button "Apply credit now" at bounding box center [795, 540] width 145 height 35
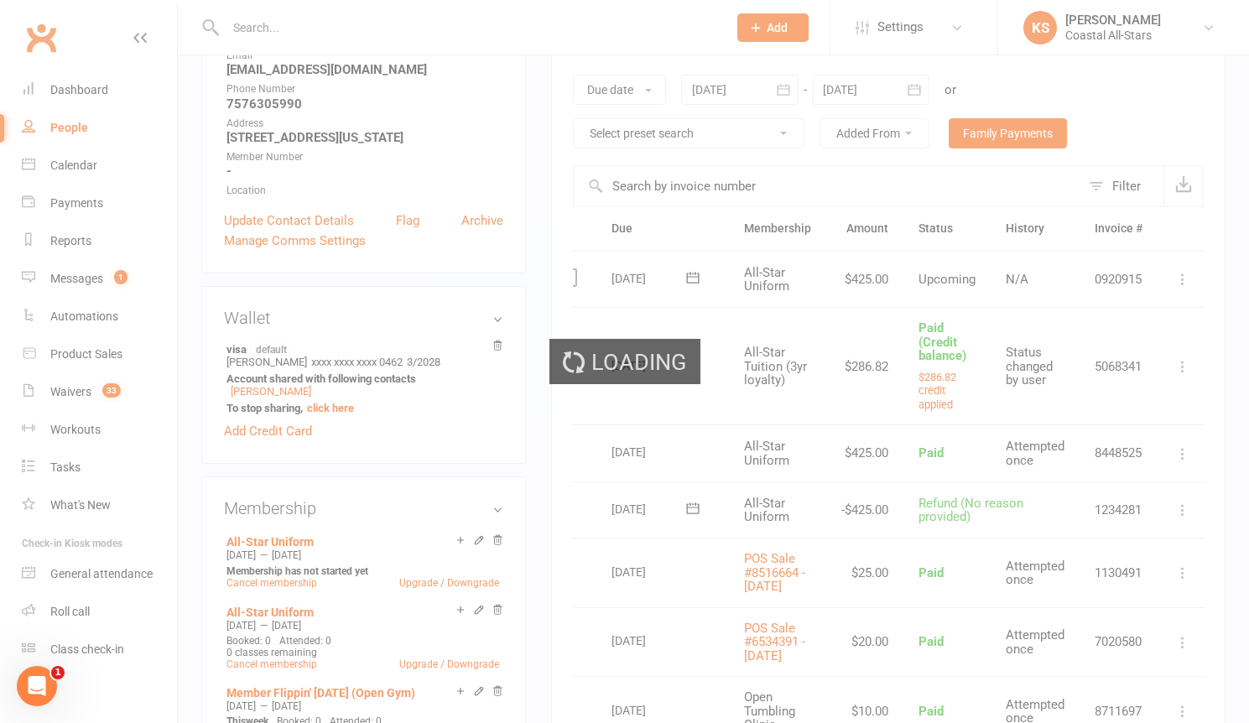
scroll to position [0, 8]
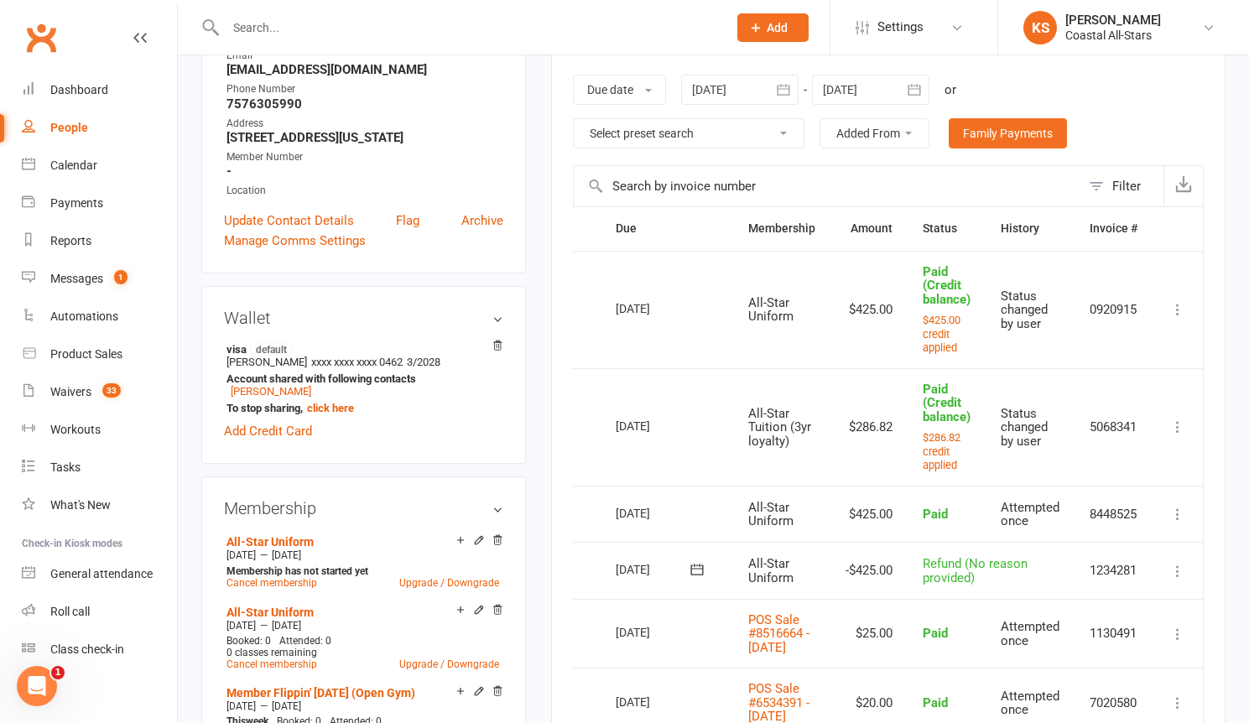
click at [283, 25] on input "text" at bounding box center [468, 27] width 495 height 23
click at [89, 275] on div "Messages" at bounding box center [76, 278] width 53 height 13
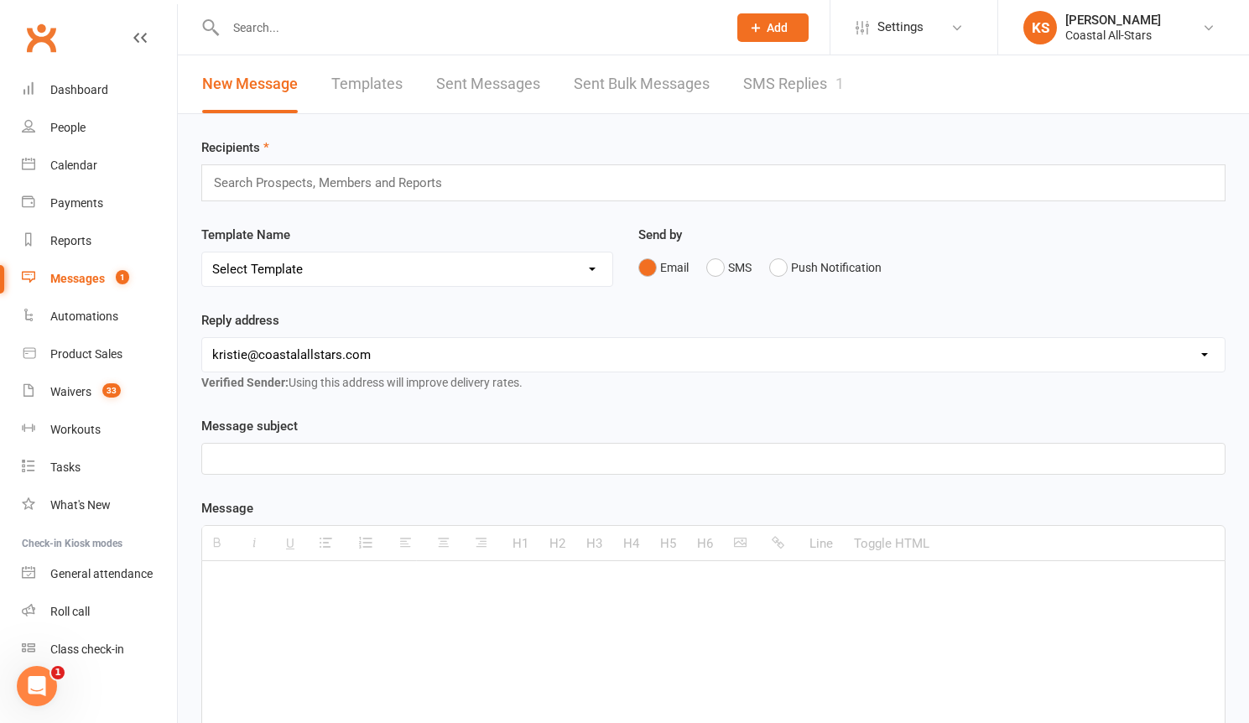
click at [427, 179] on input "text" at bounding box center [335, 183] width 246 height 22
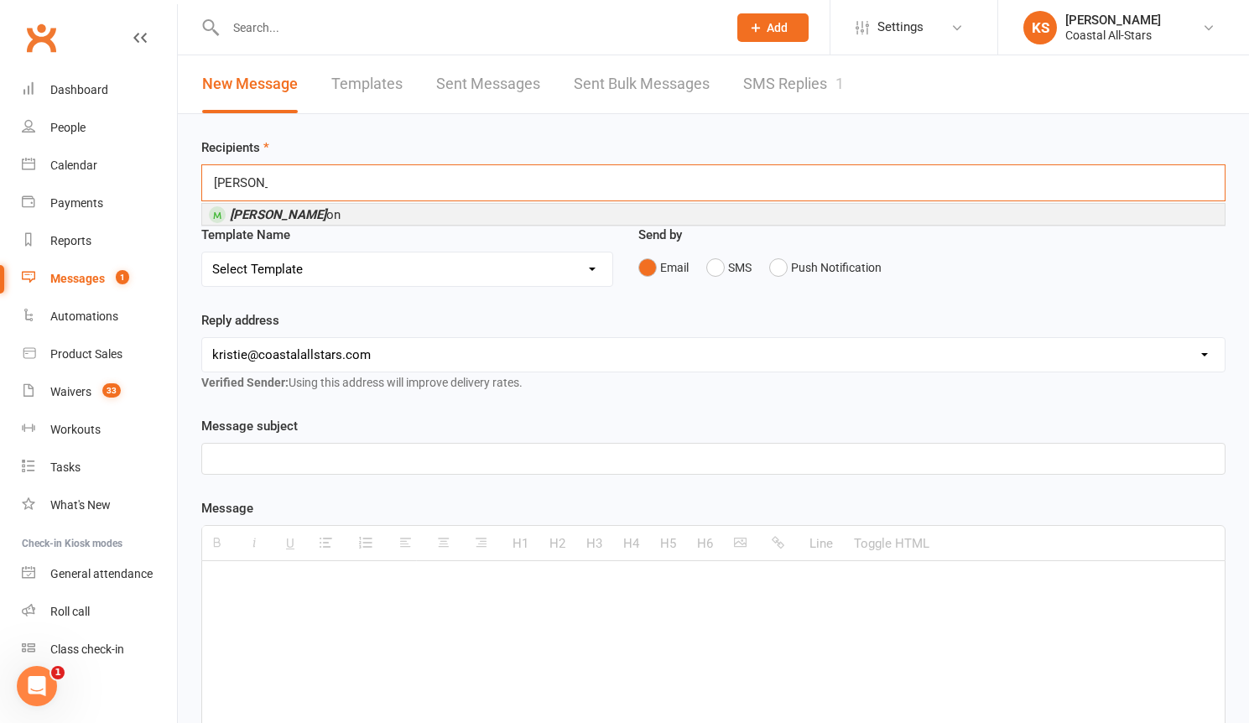
type input "Tori ly"
click at [337, 217] on li "Tori Ly on" at bounding box center [713, 214] width 1023 height 21
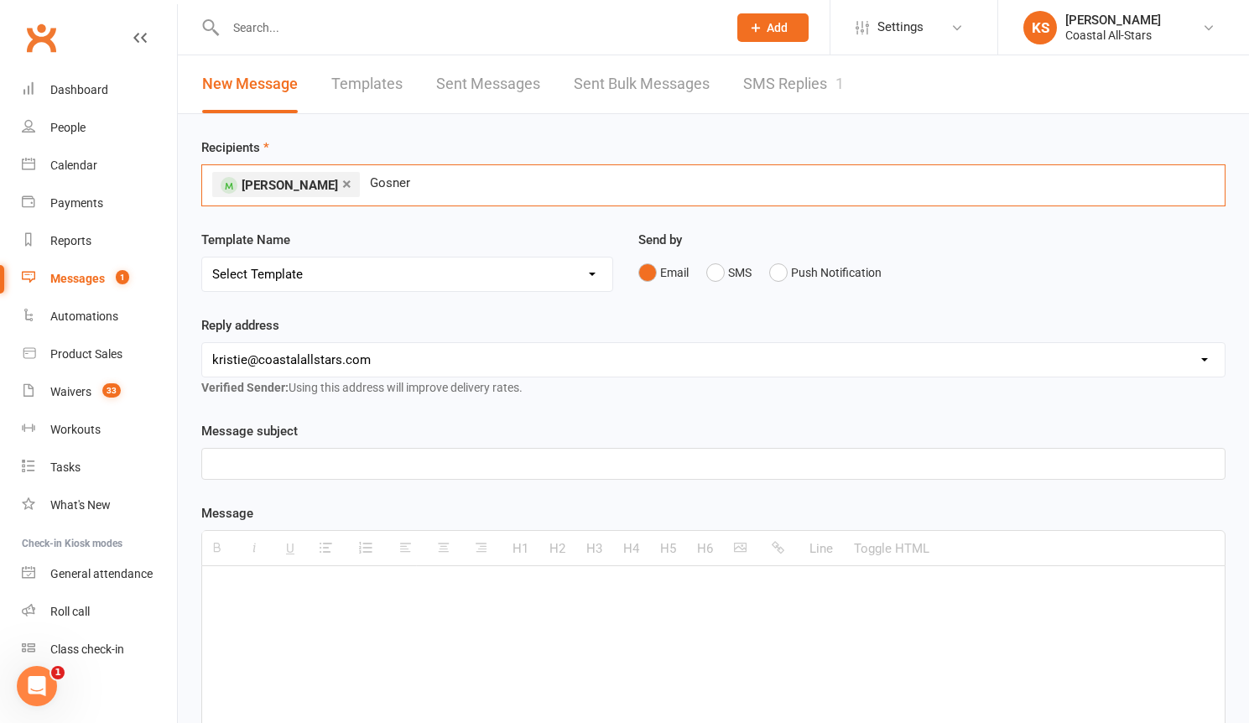
click at [368, 185] on input "Gosner" at bounding box center [396, 183] width 57 height 22
click at [368, 176] on input "milani" at bounding box center [396, 183] width 57 height 22
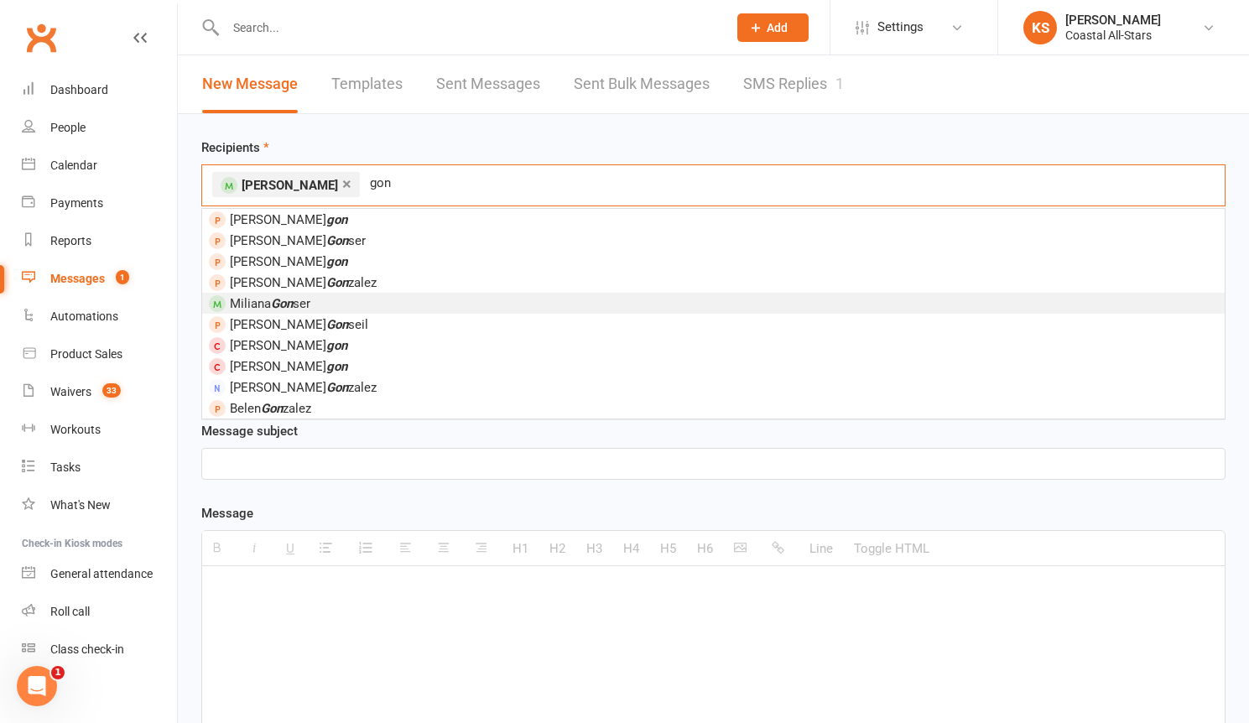
type input "gon"
click at [333, 299] on li "Miliana Gon ser" at bounding box center [713, 303] width 1023 height 21
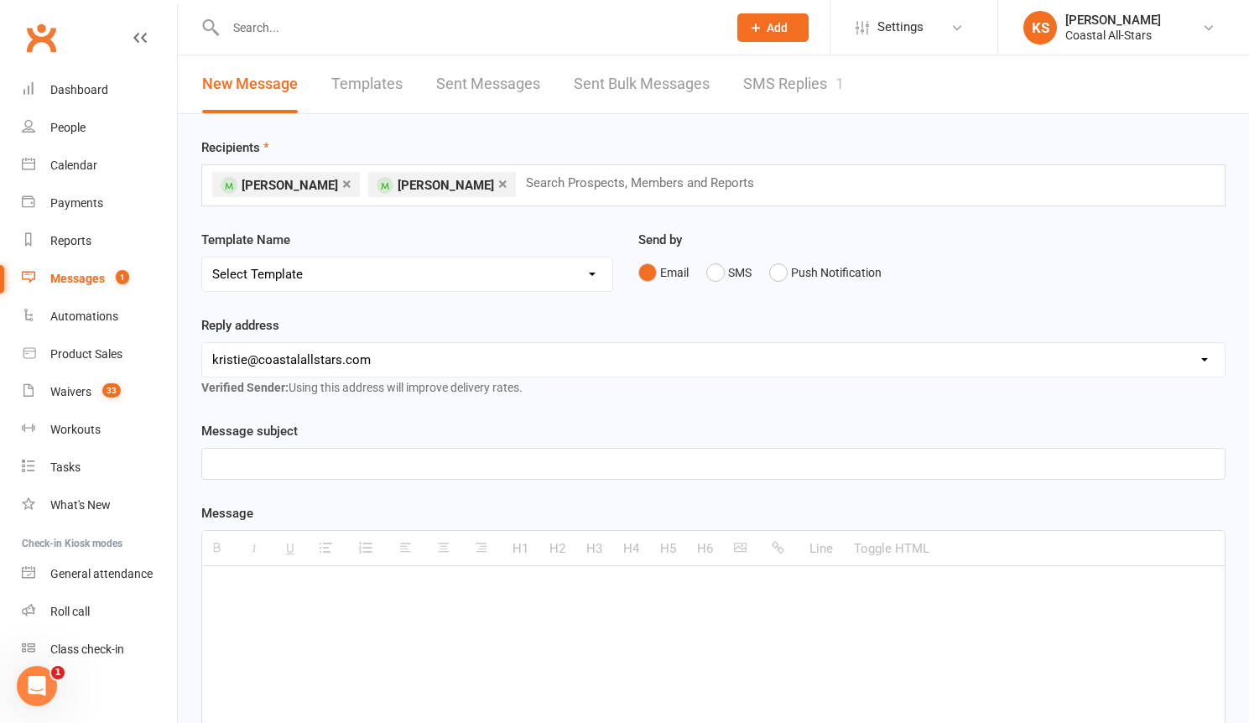
click at [399, 470] on p at bounding box center [713, 464] width 1003 height 20
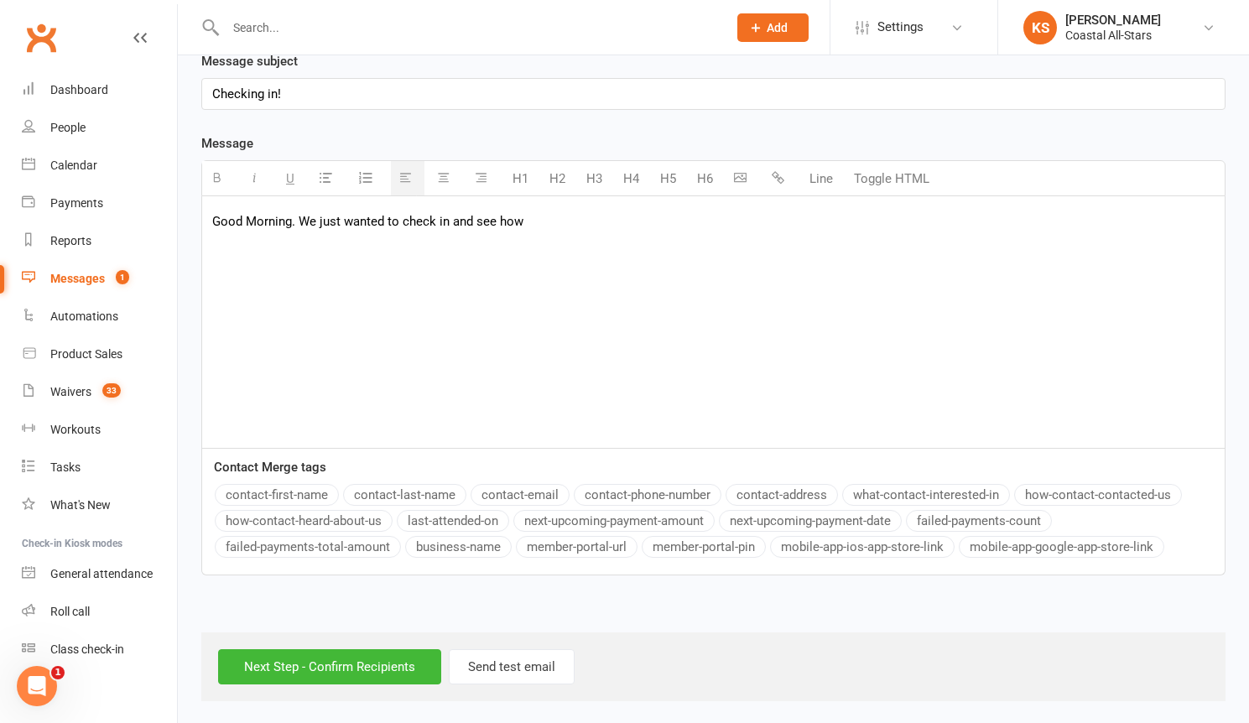
scroll to position [372, 0]
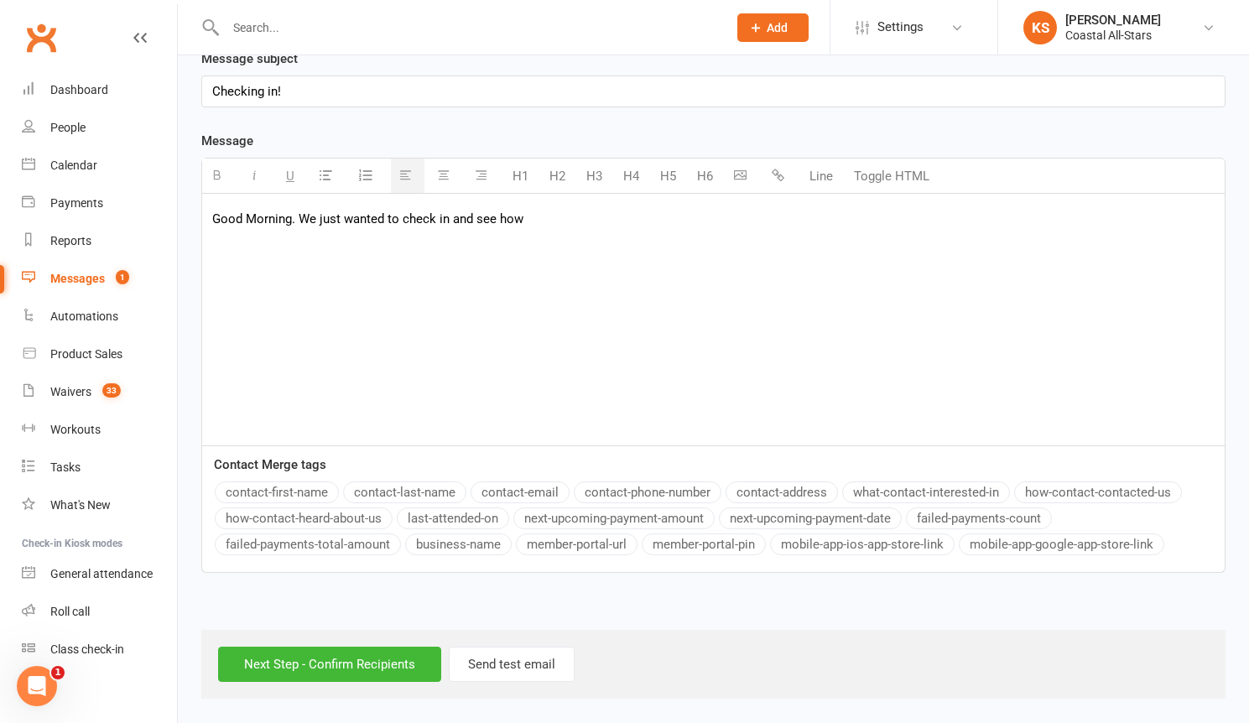
click at [277, 492] on button "contact-first-name" at bounding box center [277, 493] width 124 height 22
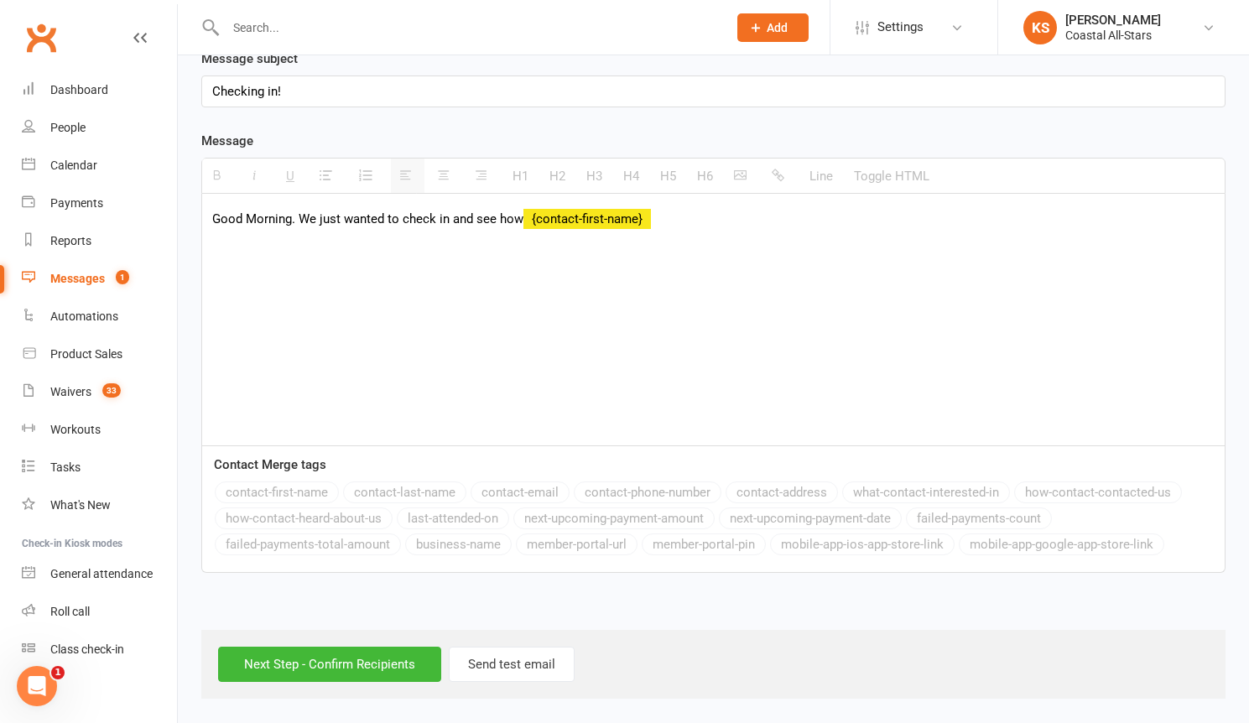
click at [711, 230] on div "Good Morning. We just wanted to check in and see how {contact-first-name}" at bounding box center [713, 320] width 1023 height 252
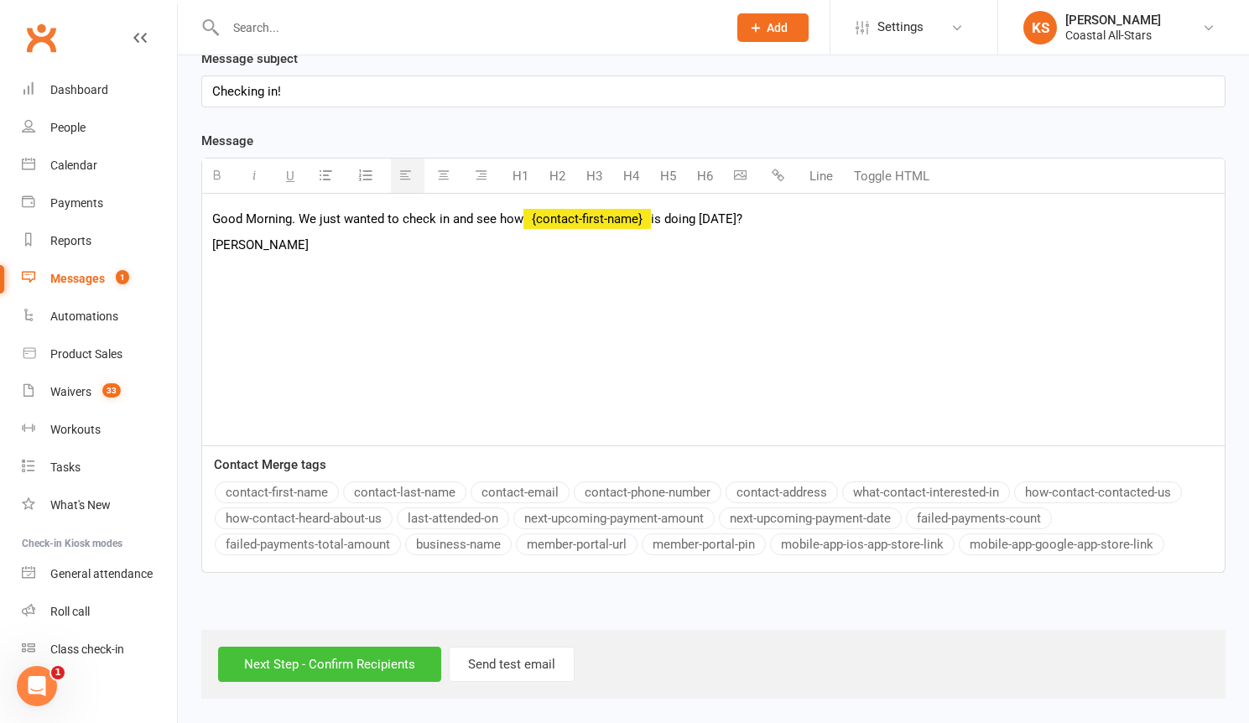
click at [334, 664] on input "Next Step - Confirm Recipients" at bounding box center [329, 664] width 223 height 35
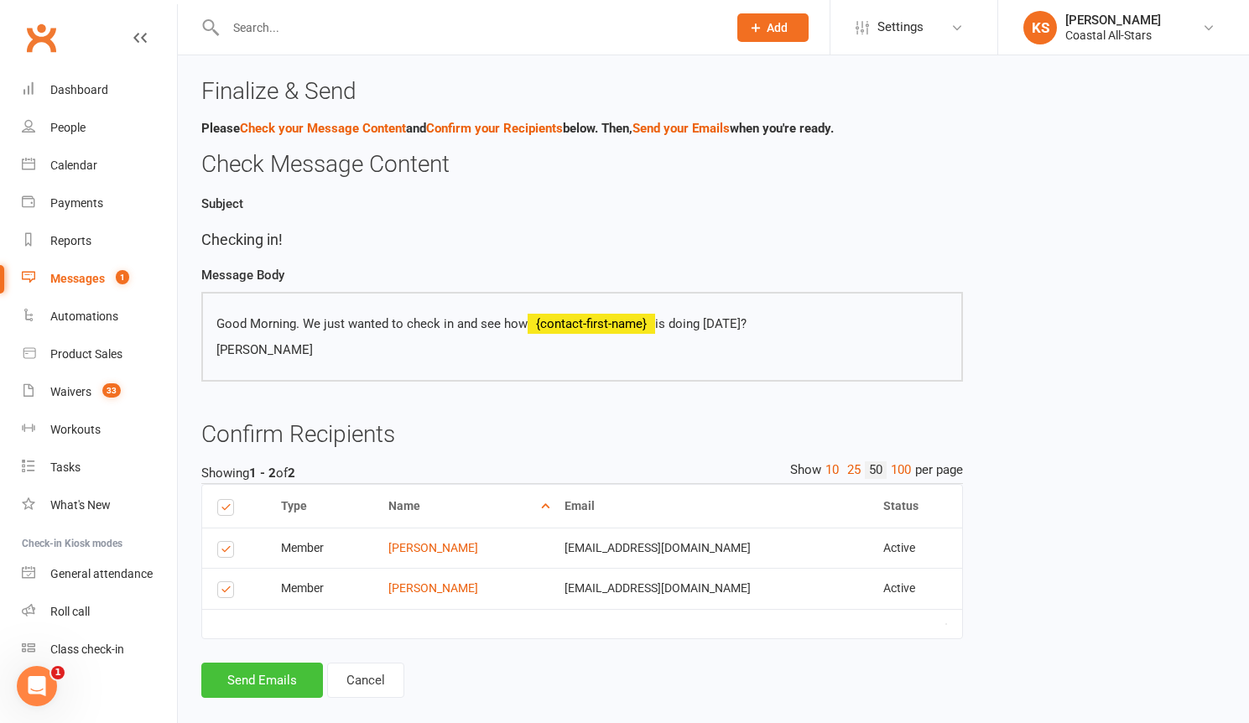
click at [268, 683] on button "Send Emails" at bounding box center [262, 680] width 122 height 35
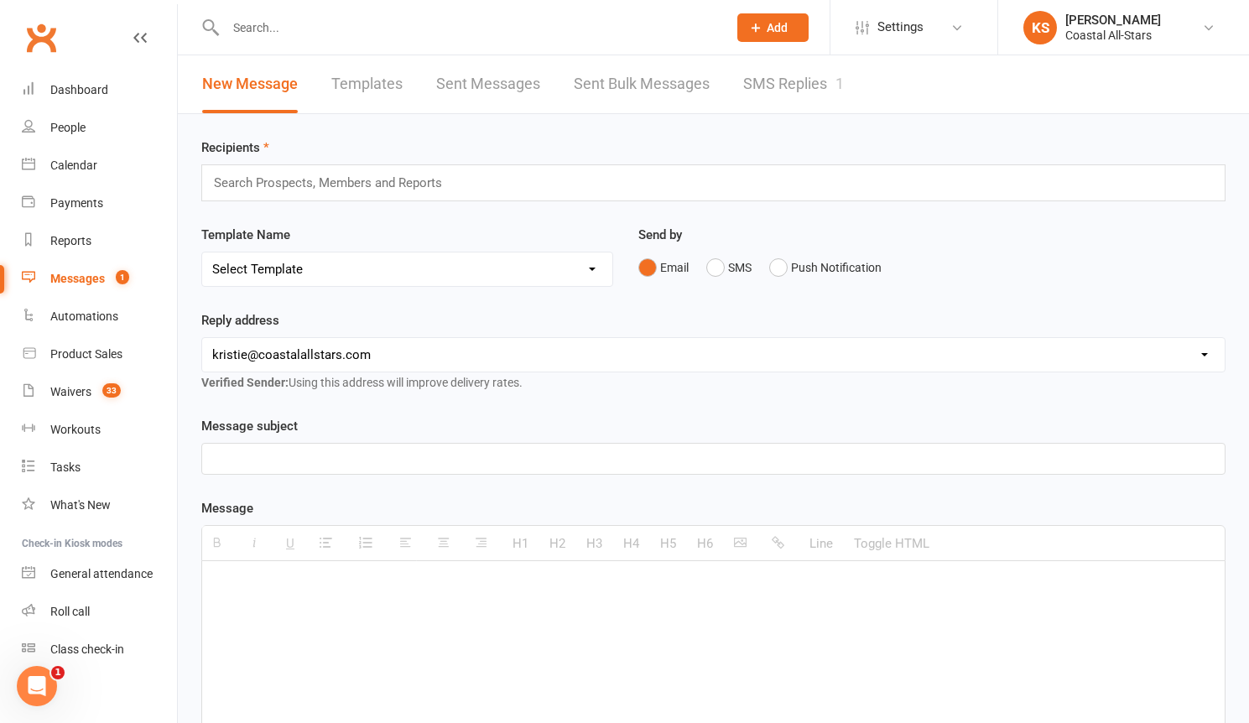
click at [244, 34] on input "text" at bounding box center [468, 27] width 495 height 23
paste input "[EMAIL_ADDRESS][DOMAIN_NAME]"
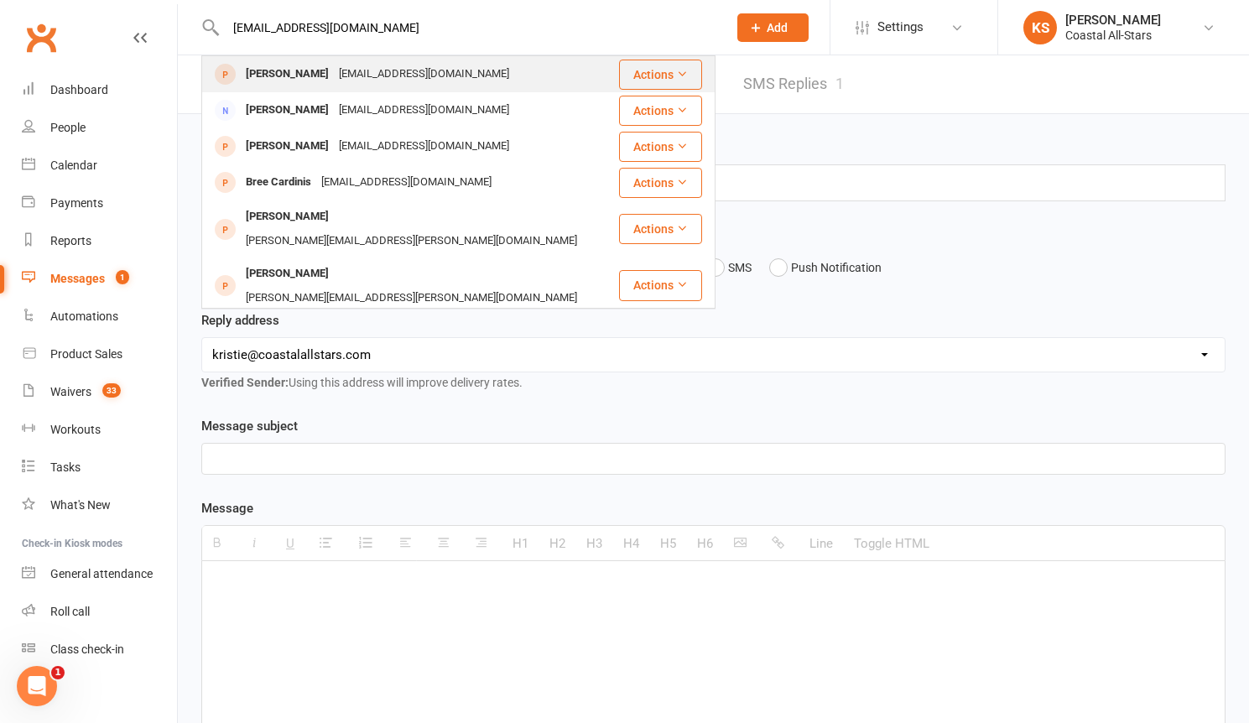
type input "[EMAIL_ADDRESS][DOMAIN_NAME]"
click at [430, 74] on div "[EMAIL_ADDRESS][DOMAIN_NAME]" at bounding box center [424, 74] width 180 height 24
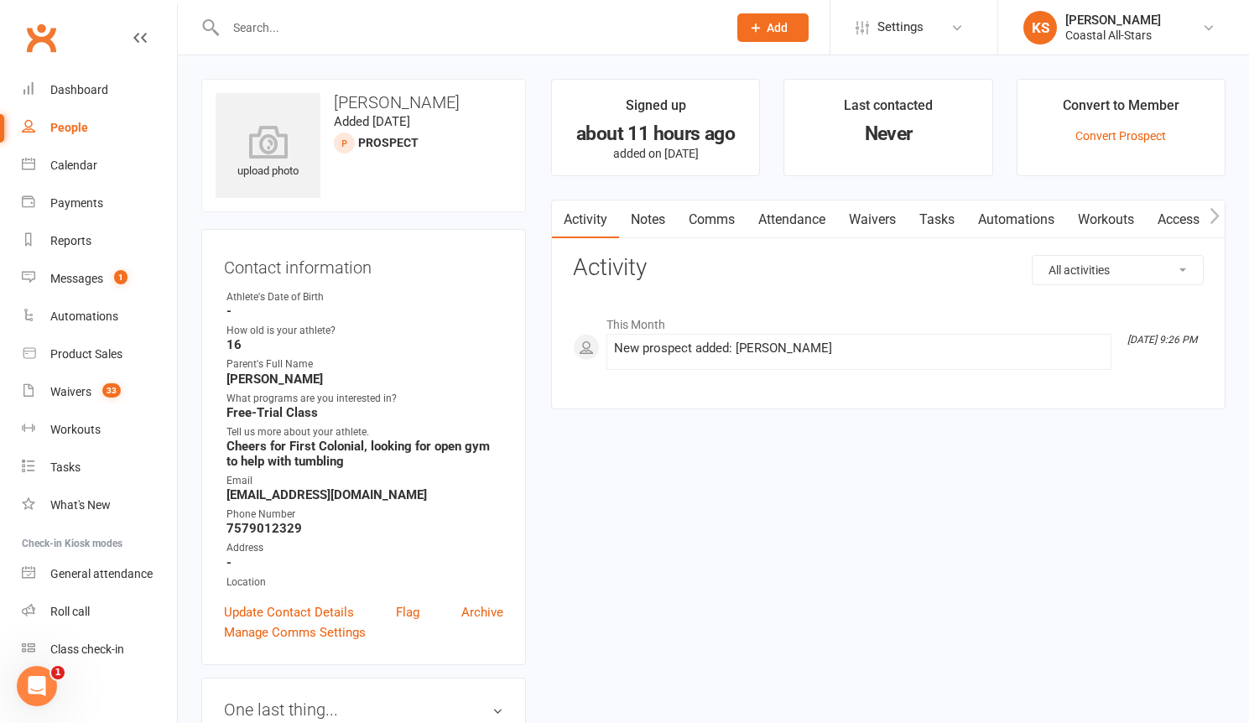
click at [882, 221] on link "Waivers" at bounding box center [872, 220] width 70 height 39
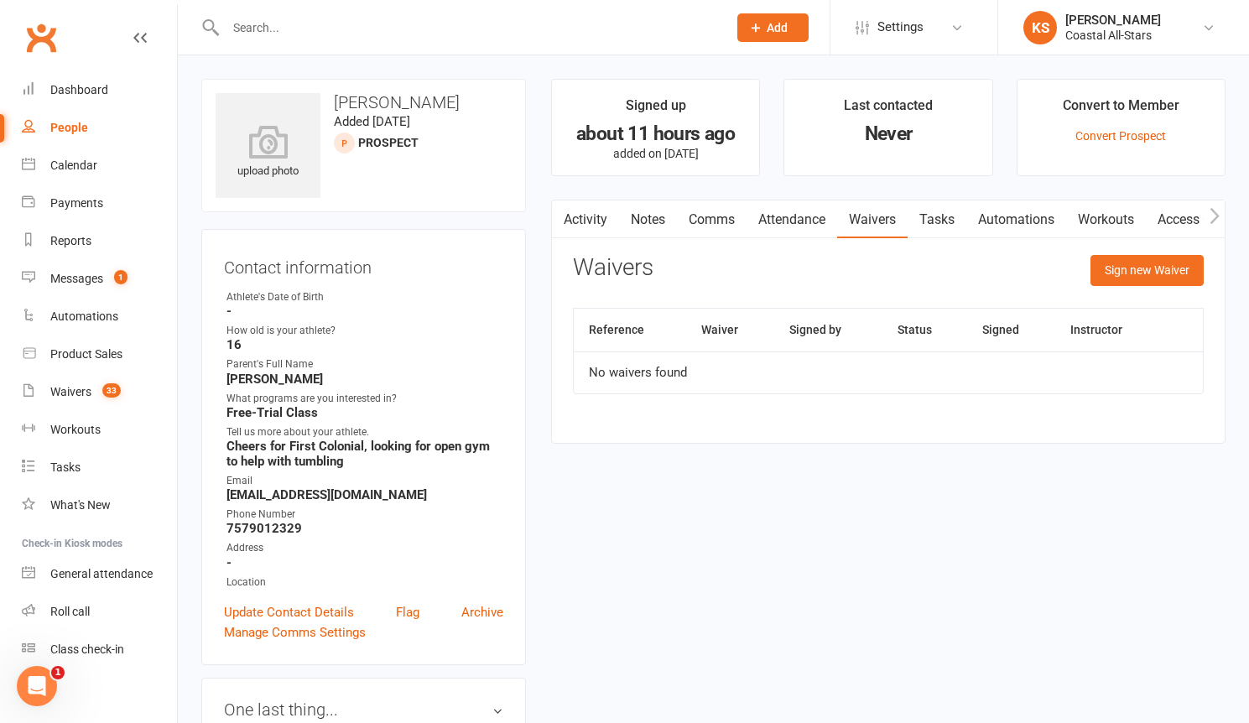
click at [592, 215] on link "Activity" at bounding box center [585, 220] width 67 height 39
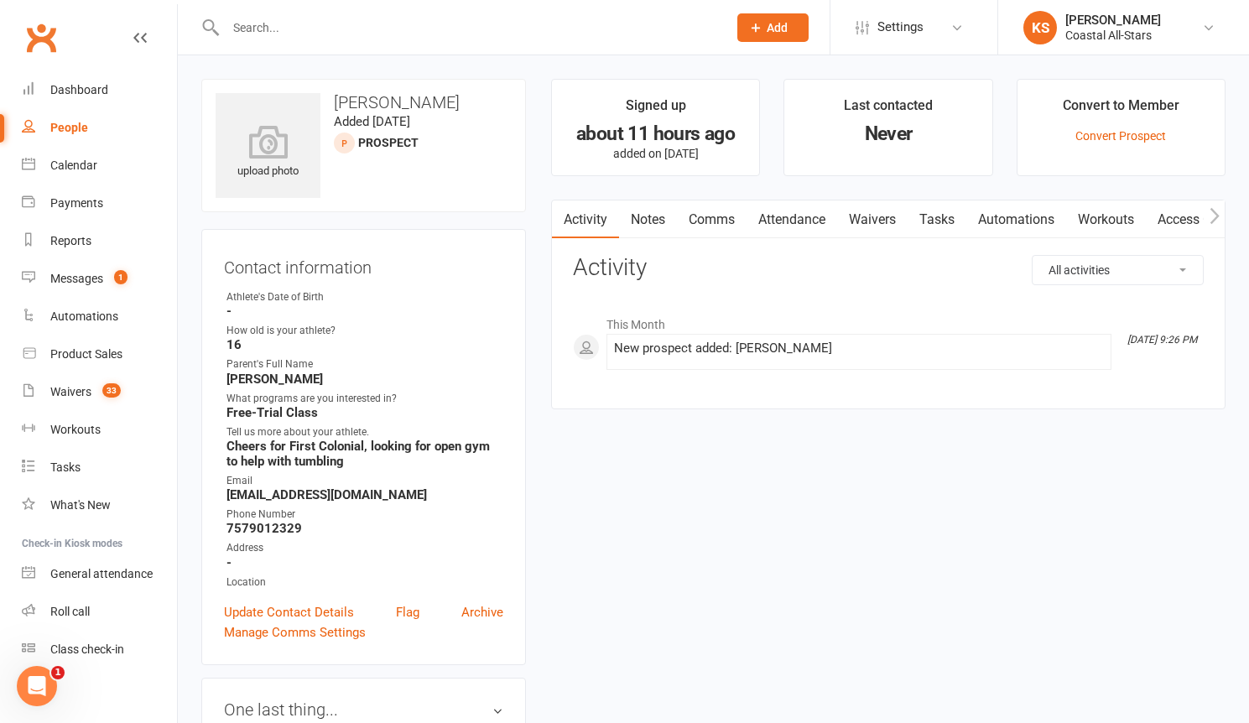
click at [883, 222] on link "Waivers" at bounding box center [872, 220] width 70 height 39
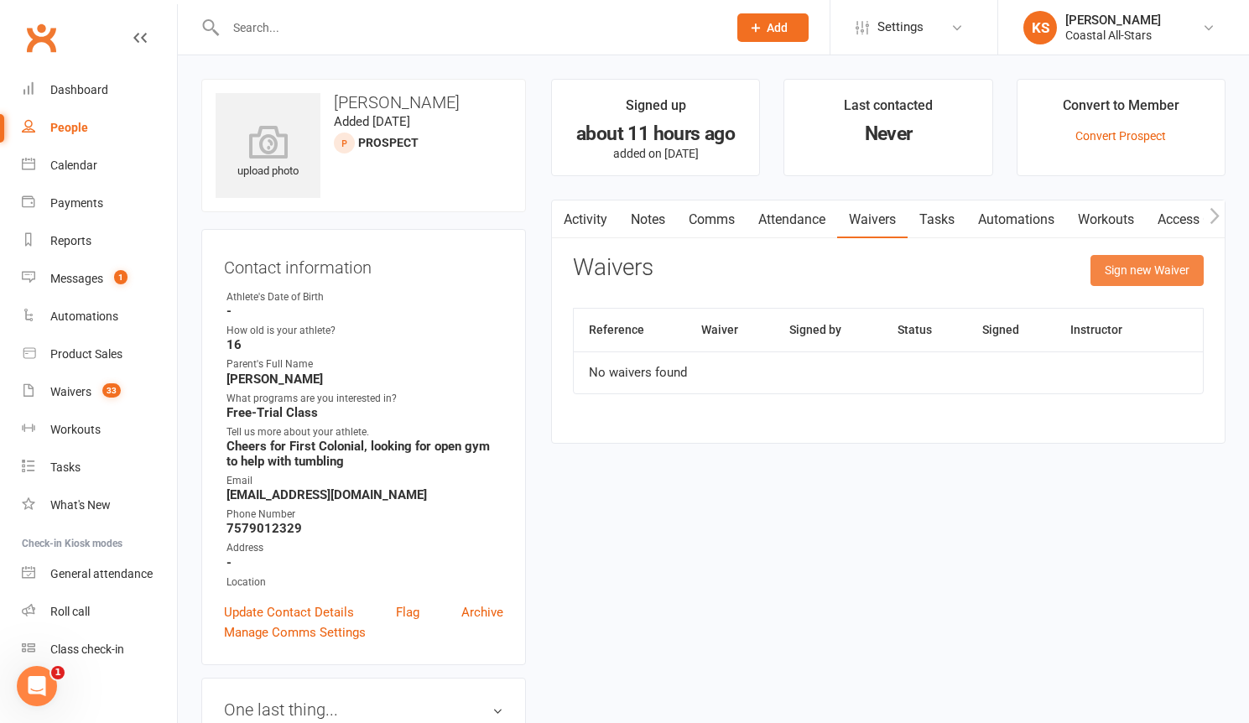
click at [1120, 275] on button "Sign new Waiver" at bounding box center [1147, 270] width 113 height 30
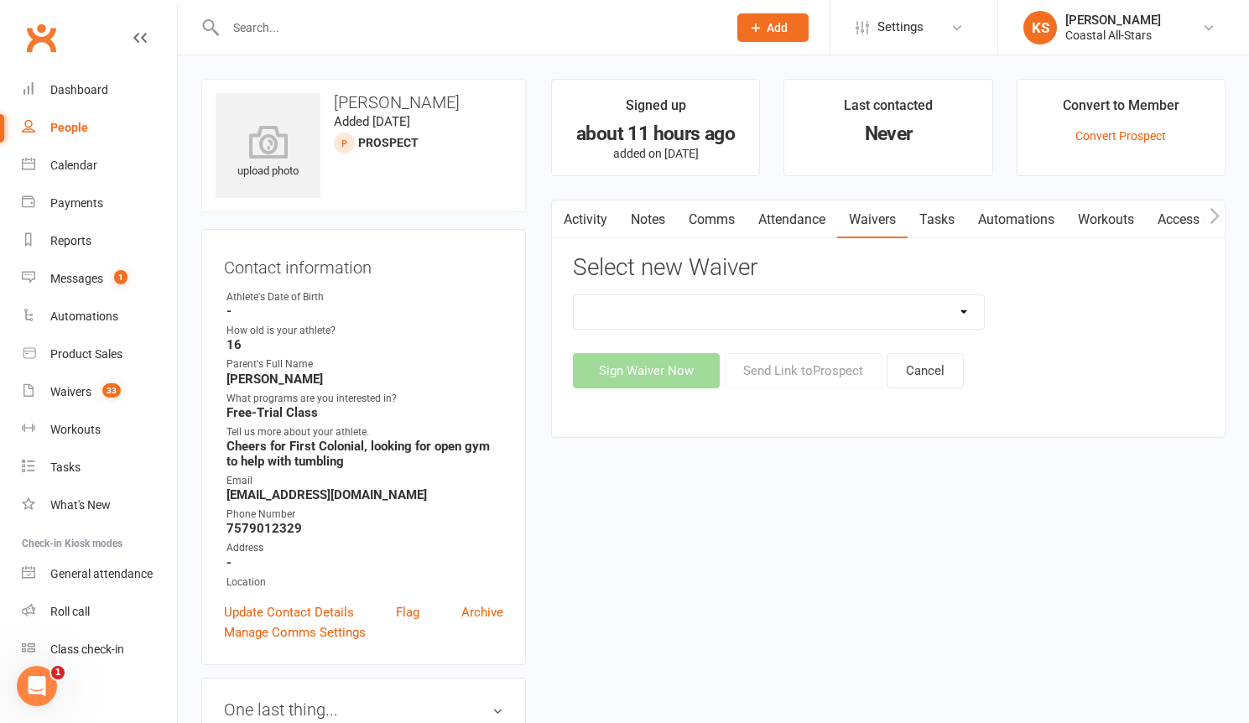
click at [964, 311] on select "AcroYoga 757 Special Event Waiver ACS Event Waiver (03/31/23) Adult 757 Event W…" at bounding box center [779, 312] width 410 height 34
select select "13078"
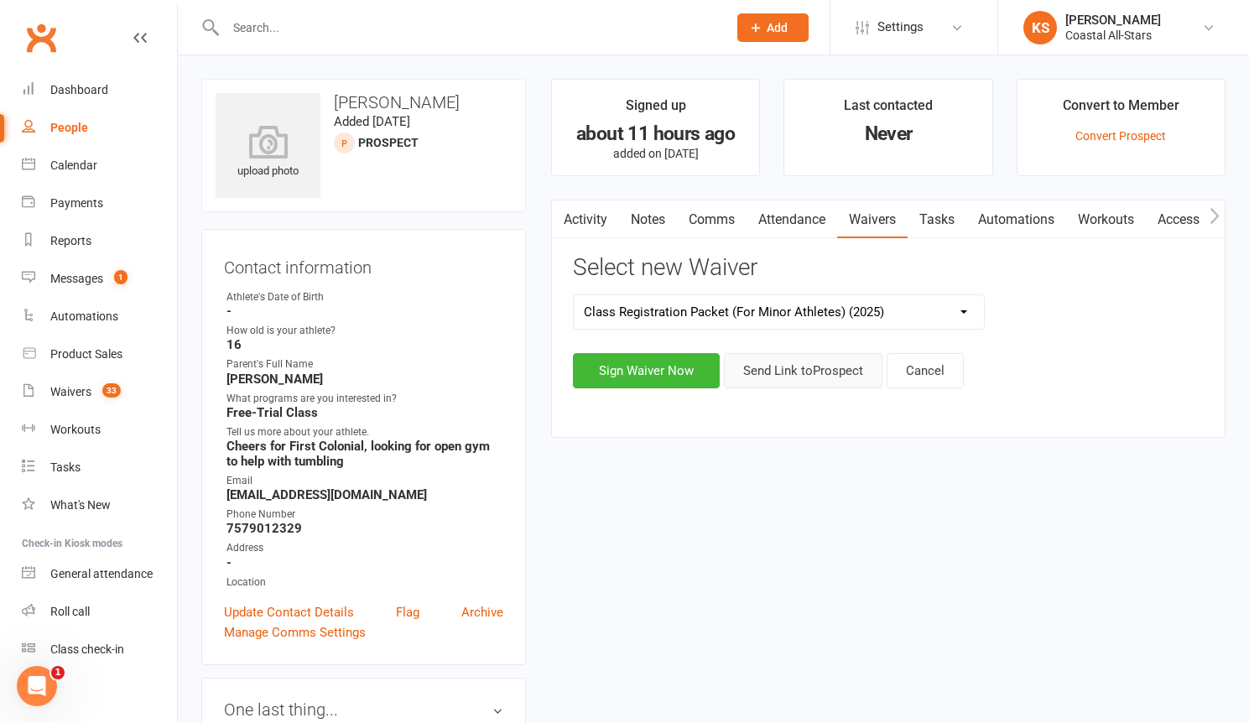
click at [803, 371] on button "Send Link to Prospect" at bounding box center [803, 370] width 159 height 35
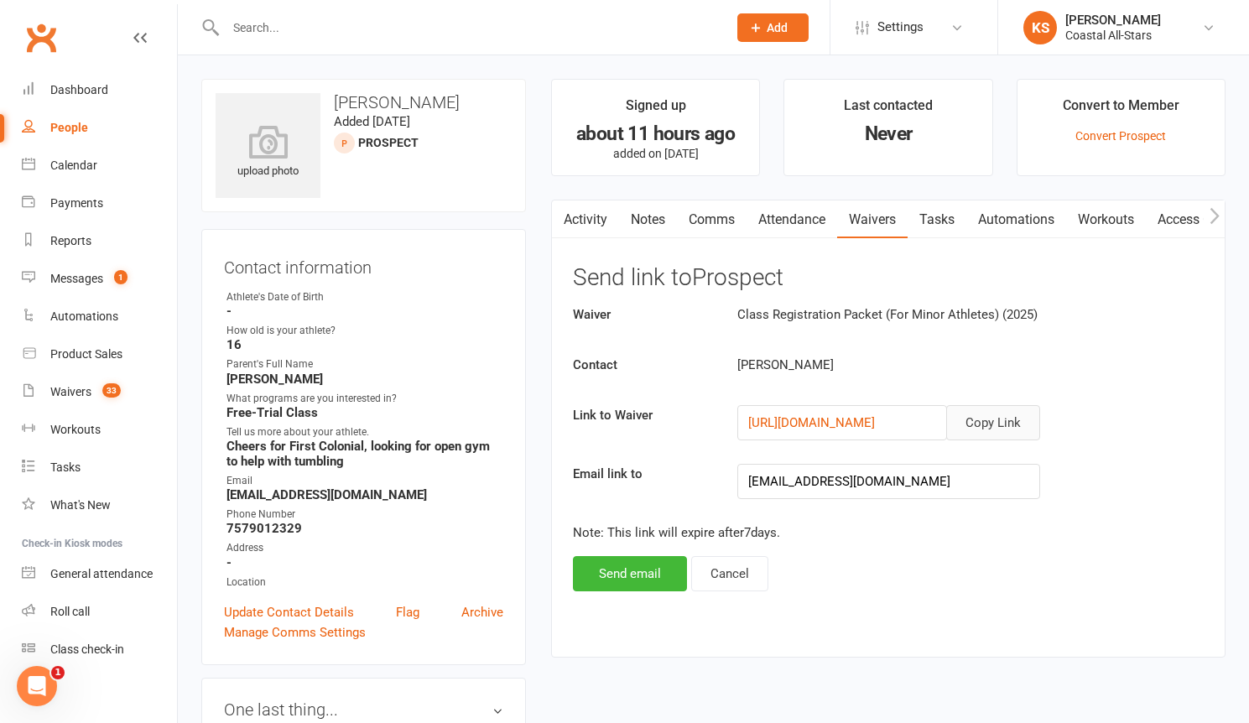
click at [997, 417] on button "Copy Link" at bounding box center [993, 422] width 94 height 35
drag, startPoint x: 465, startPoint y: 106, endPoint x: 326, endPoint y: 100, distance: 139.4
click at [326, 100] on h3 "[PERSON_NAME]" at bounding box center [364, 102] width 296 height 18
copy h3 "[PERSON_NAME]"
click at [72, 170] on div "Calendar" at bounding box center [73, 165] width 47 height 13
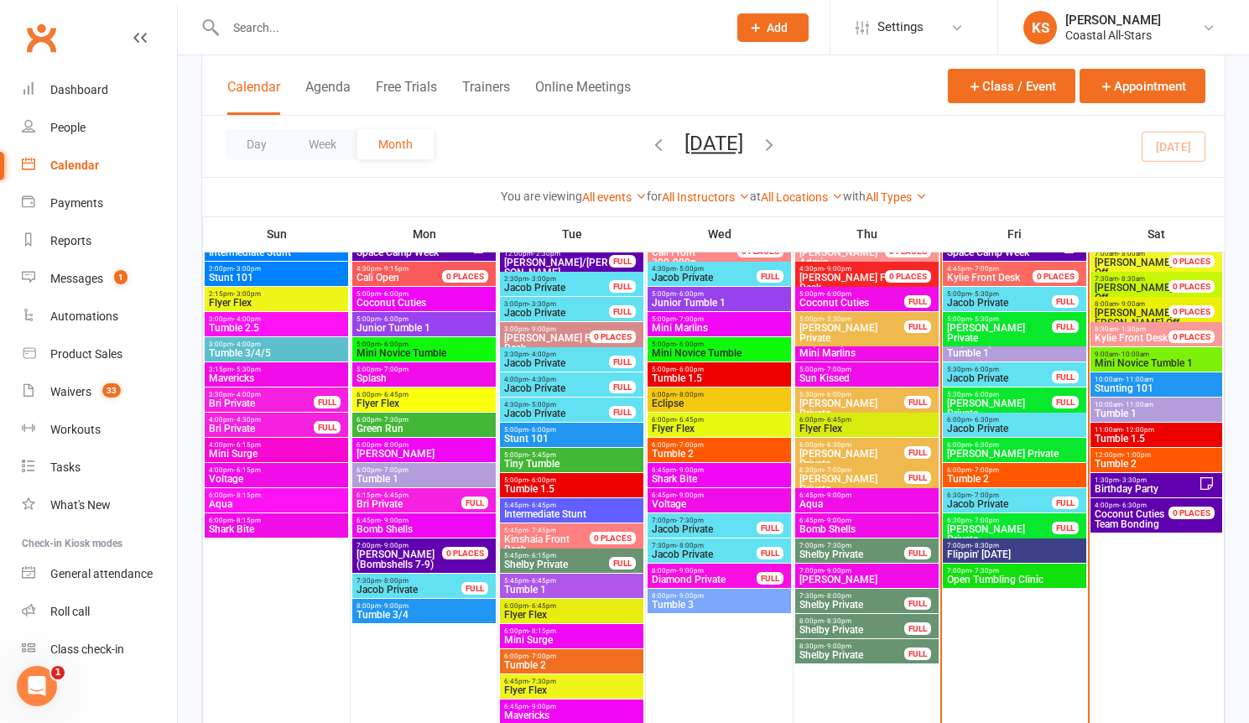
scroll to position [1666, 0]
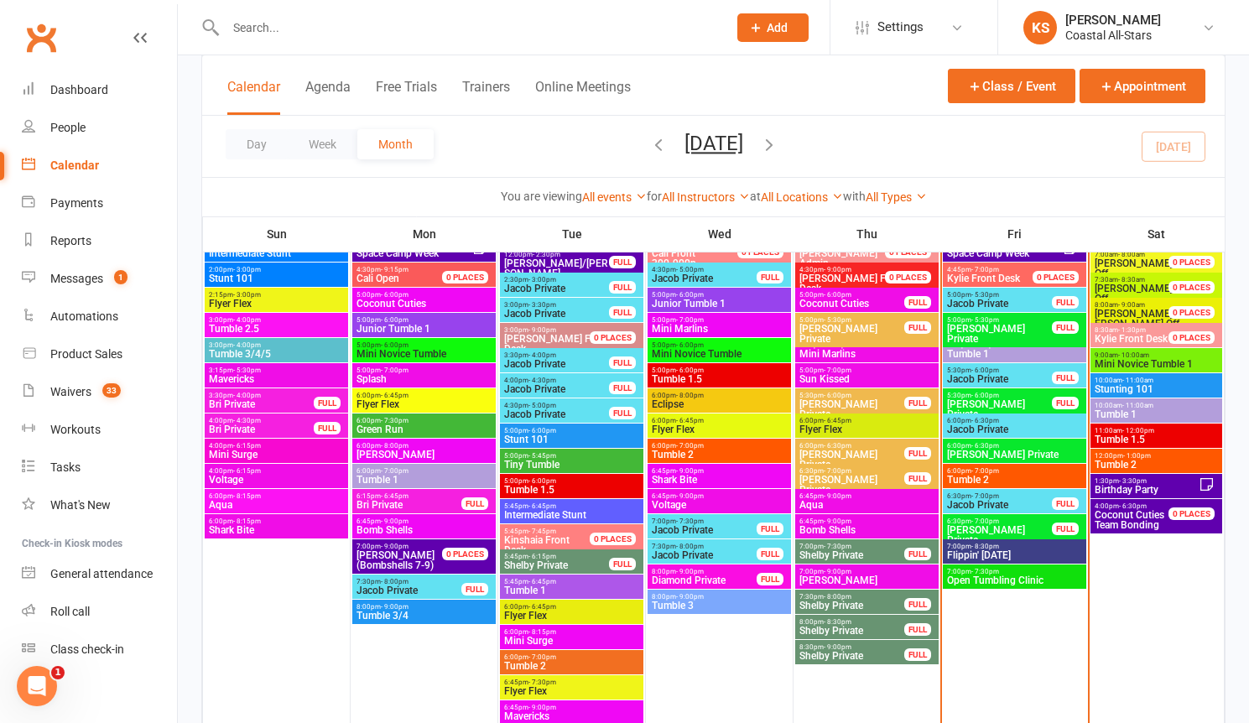
click at [997, 572] on span "- 7:30pm" at bounding box center [985, 572] width 28 height 8
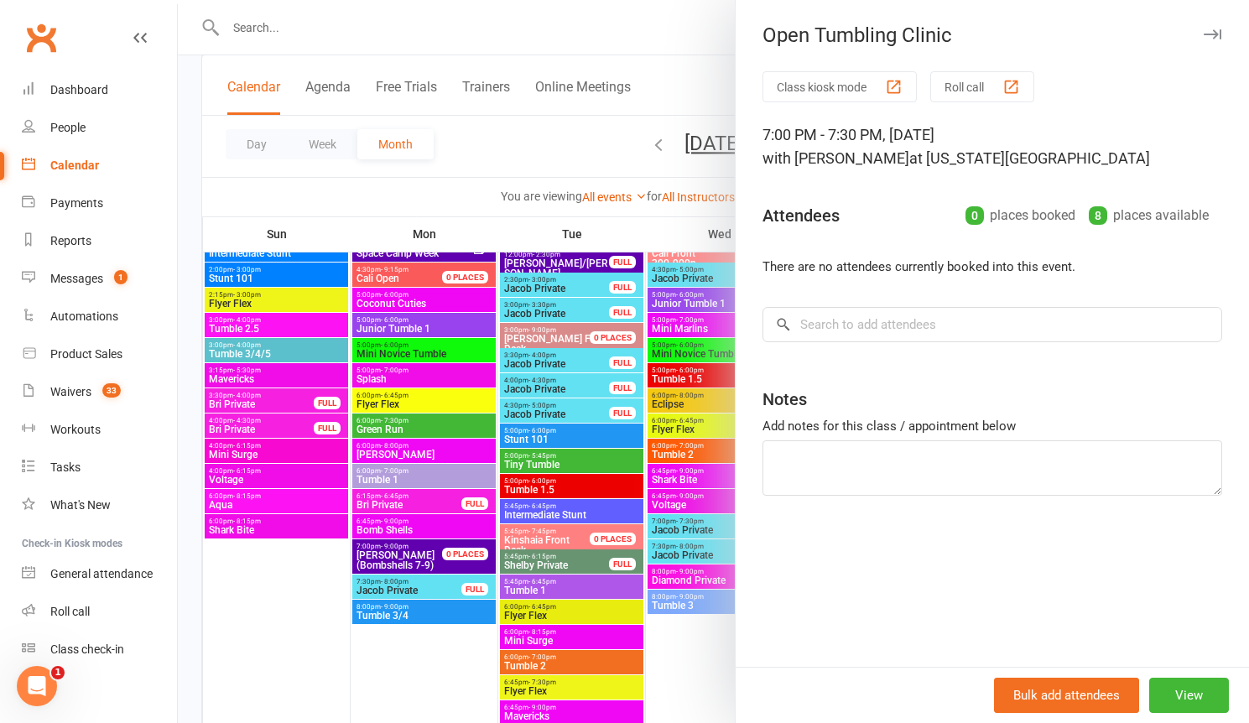
click at [552, 131] on div at bounding box center [713, 361] width 1071 height 723
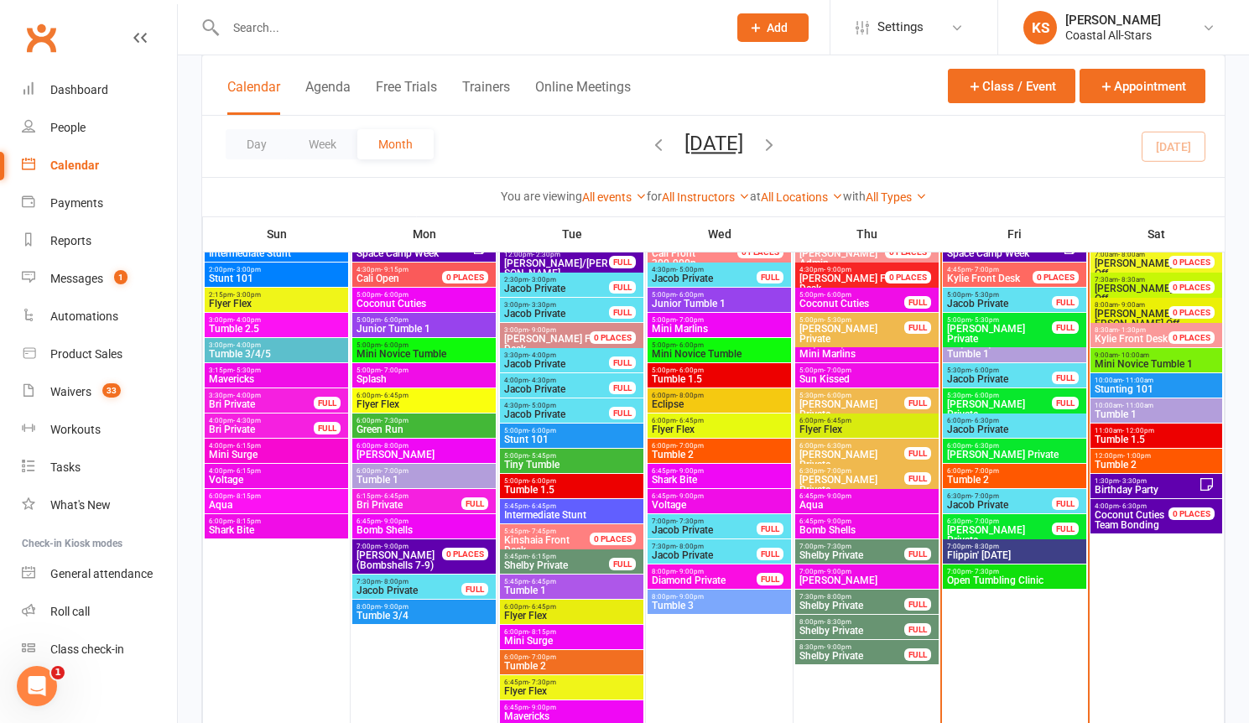
click at [977, 548] on span "- 8:30pm" at bounding box center [985, 547] width 28 height 8
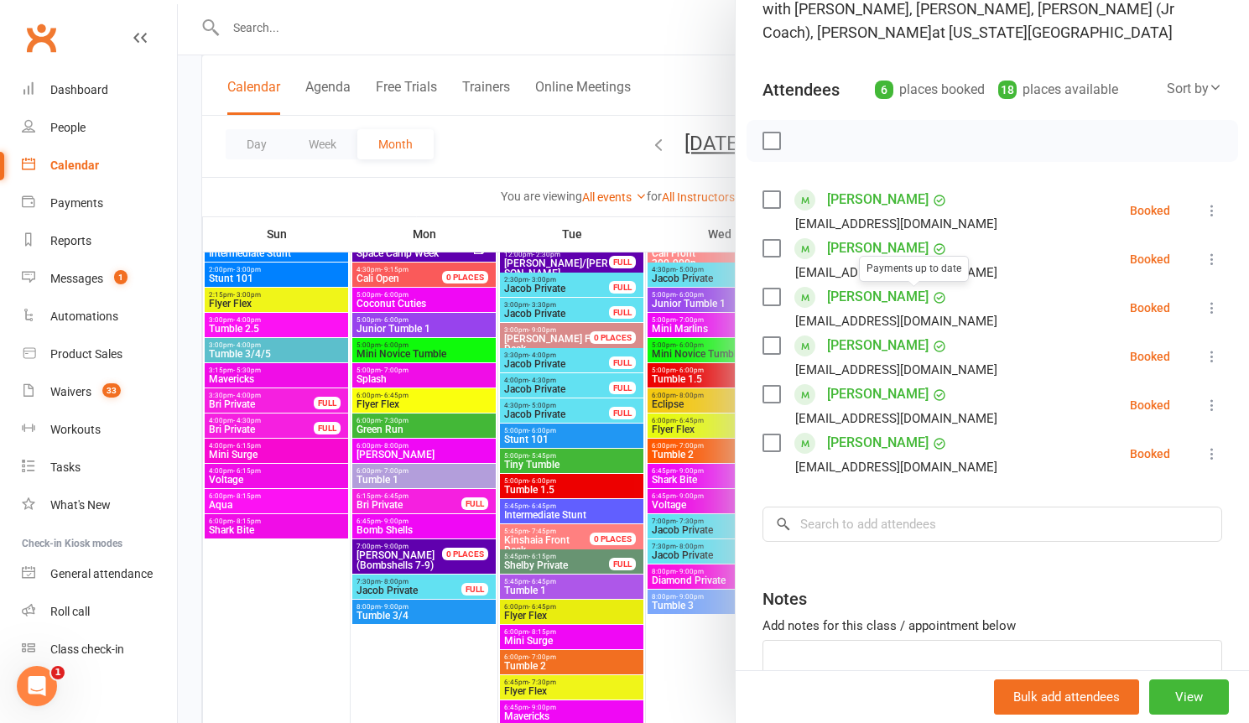
scroll to position [252, 0]
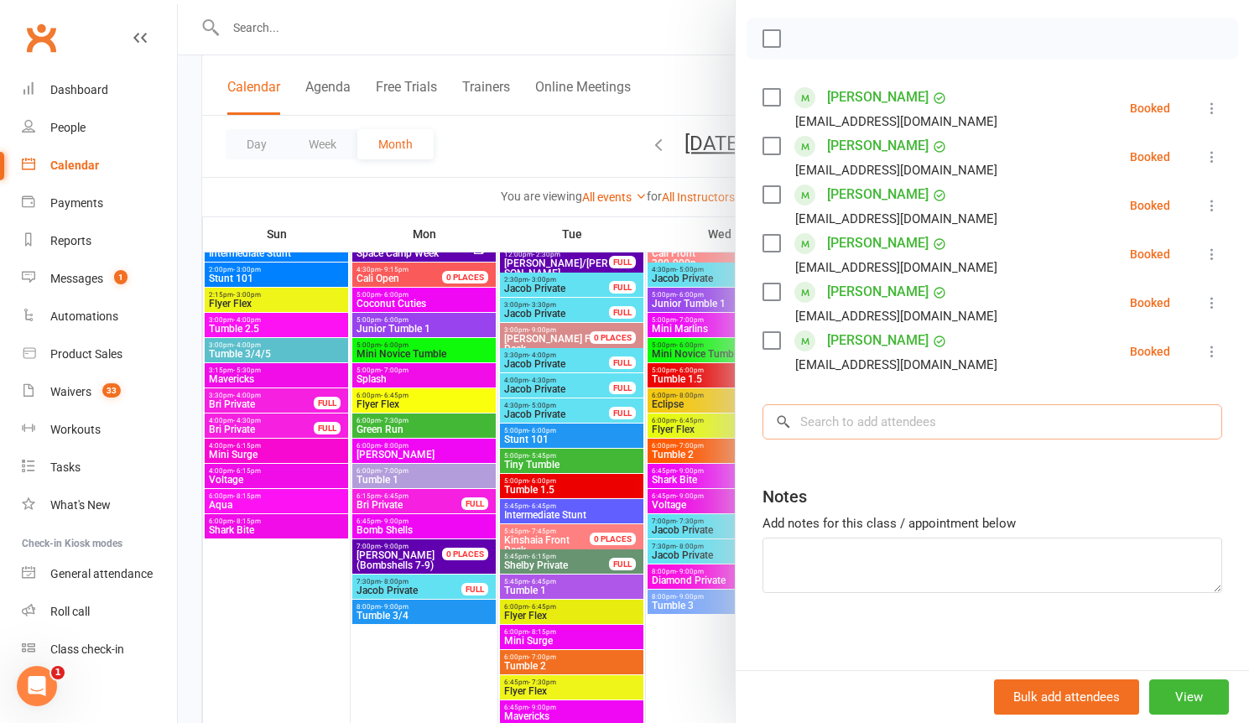
click at [861, 435] on input "search" at bounding box center [993, 421] width 460 height 35
paste input "[PERSON_NAME]"
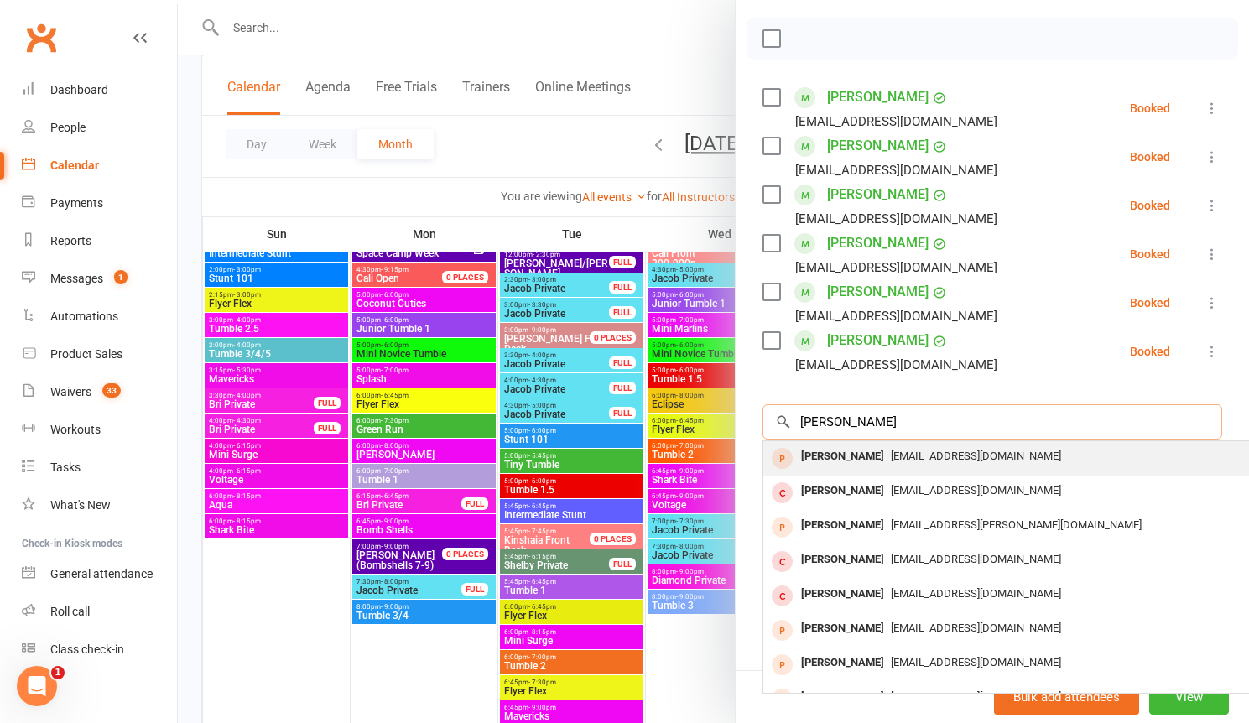
type input "[PERSON_NAME]"
click at [866, 461] on div "[PERSON_NAME]" at bounding box center [842, 457] width 96 height 24
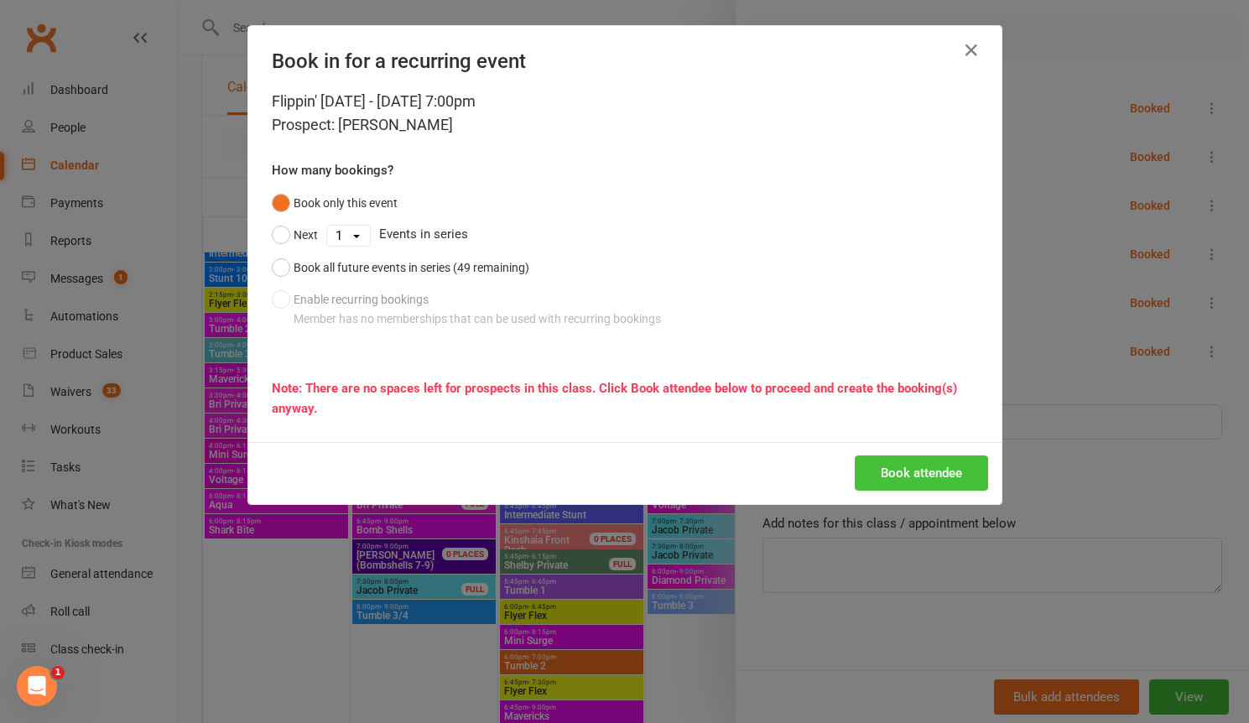
click at [900, 482] on button "Book attendee" at bounding box center [921, 473] width 133 height 35
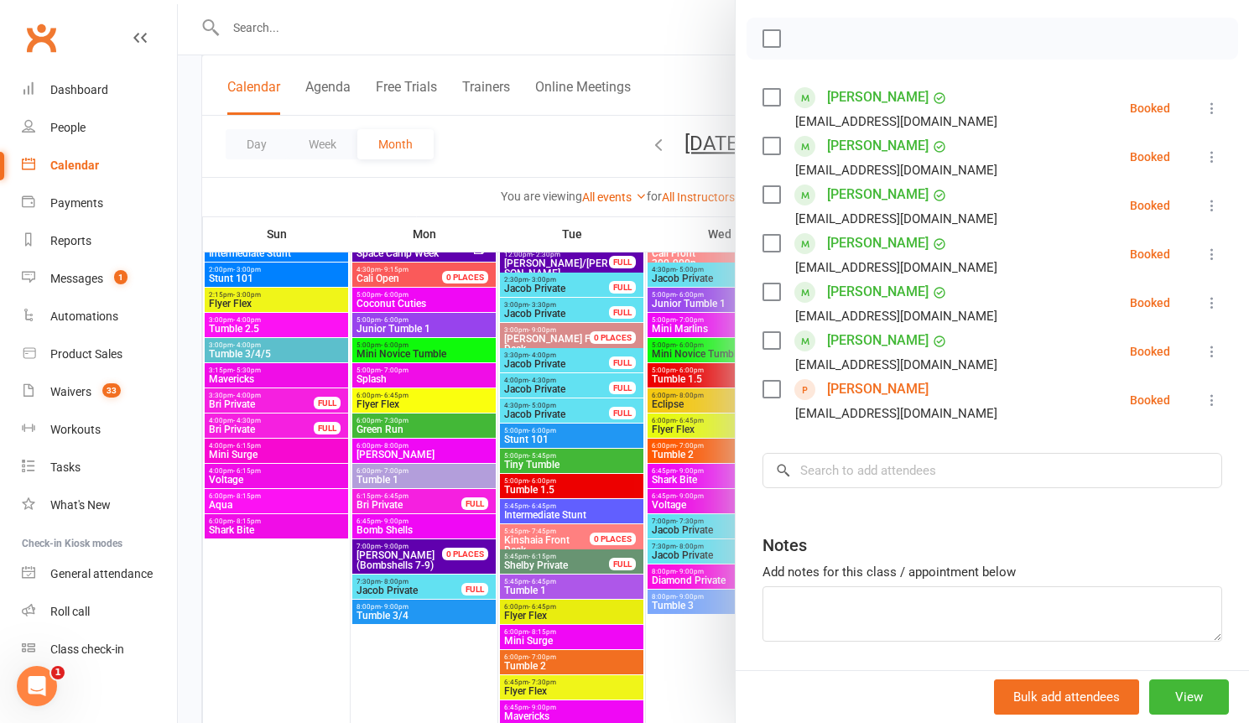
click at [311, 23] on div at bounding box center [713, 361] width 1071 height 723
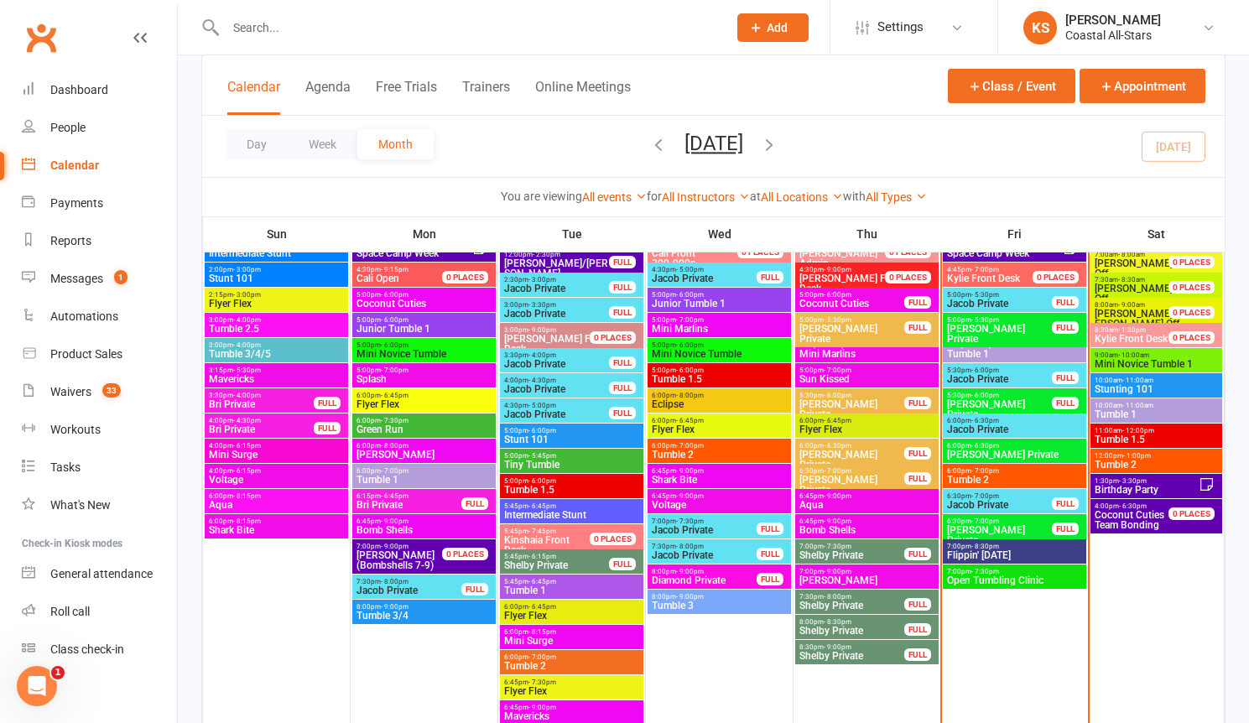
click at [258, 25] on input "text" at bounding box center [468, 27] width 495 height 23
paste input "kassie0chiasson@gmail.com"
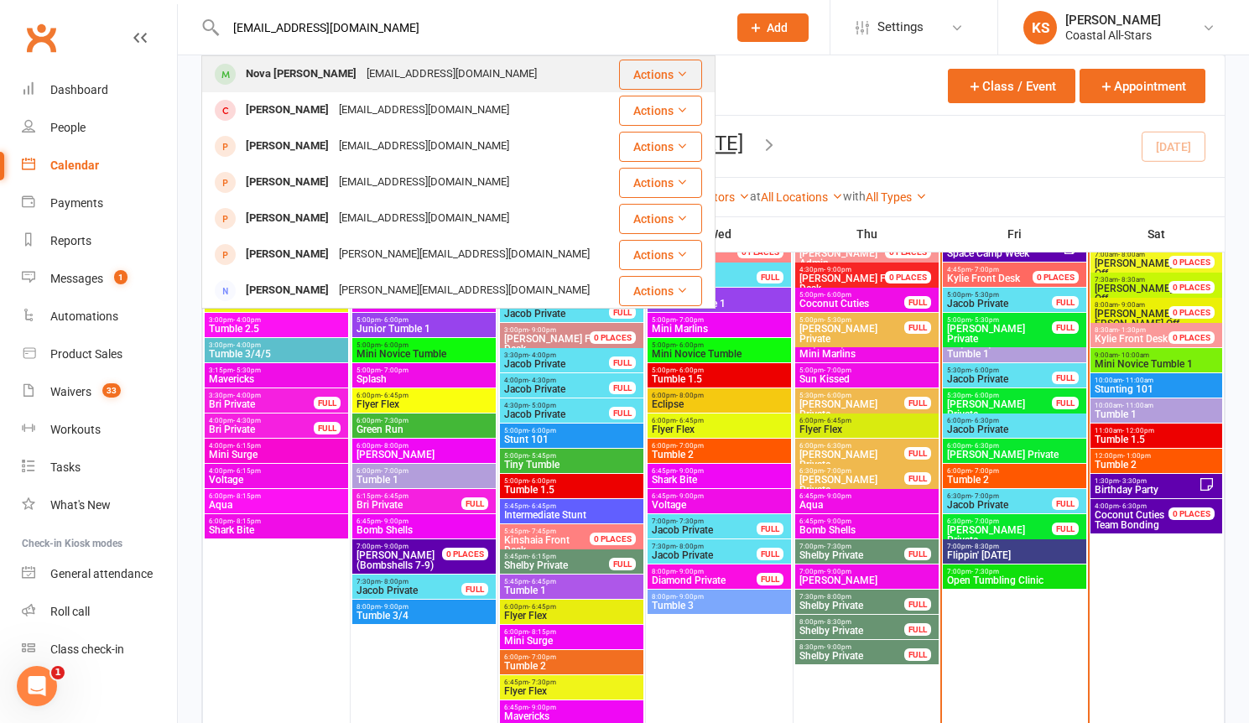
type input "kassie0chiasson@gmail.com"
click at [435, 70] on div "Kassie0chiasson@gmail.com" at bounding box center [452, 74] width 180 height 24
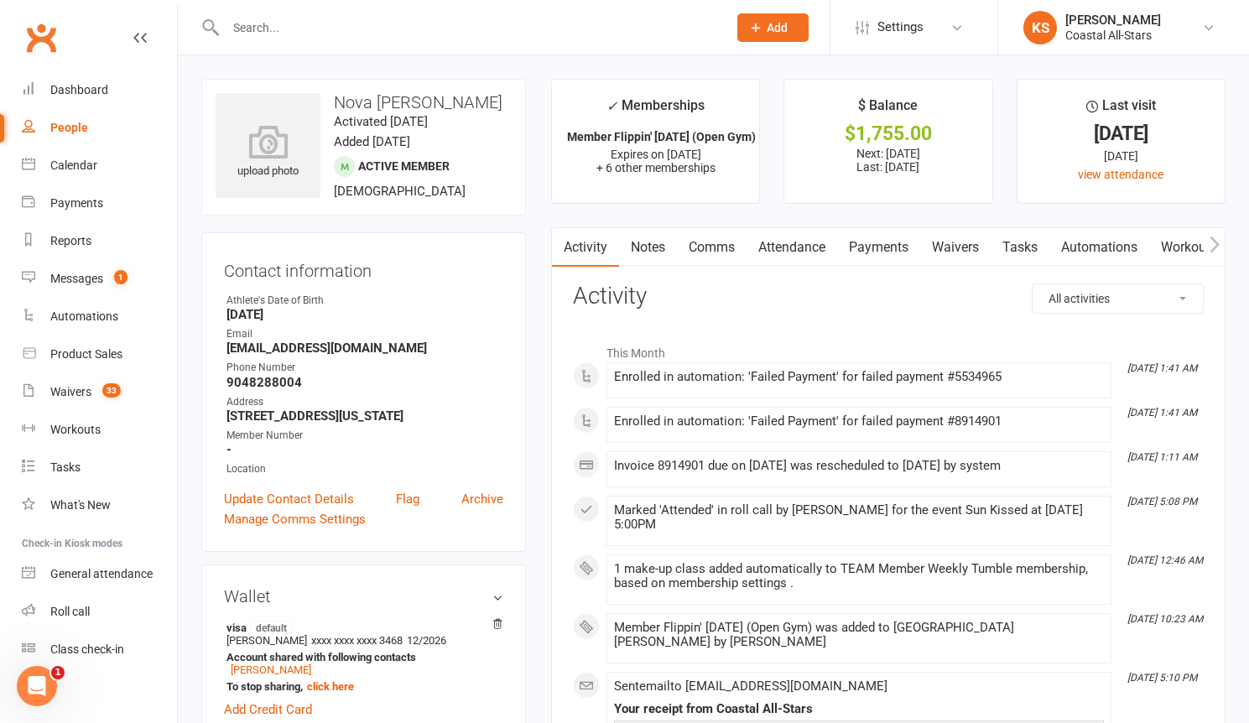
click at [883, 241] on link "Payments" at bounding box center [878, 247] width 83 height 39
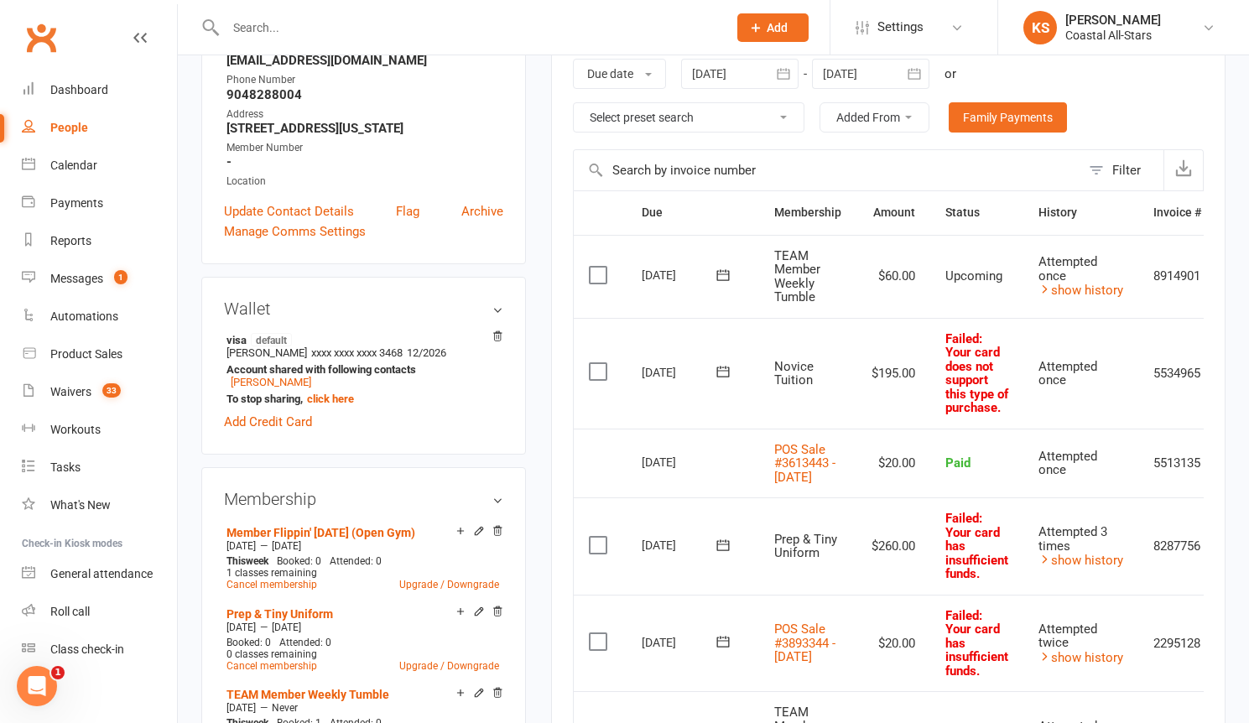
scroll to position [289, 0]
click at [712, 369] on button at bounding box center [723, 371] width 34 height 18
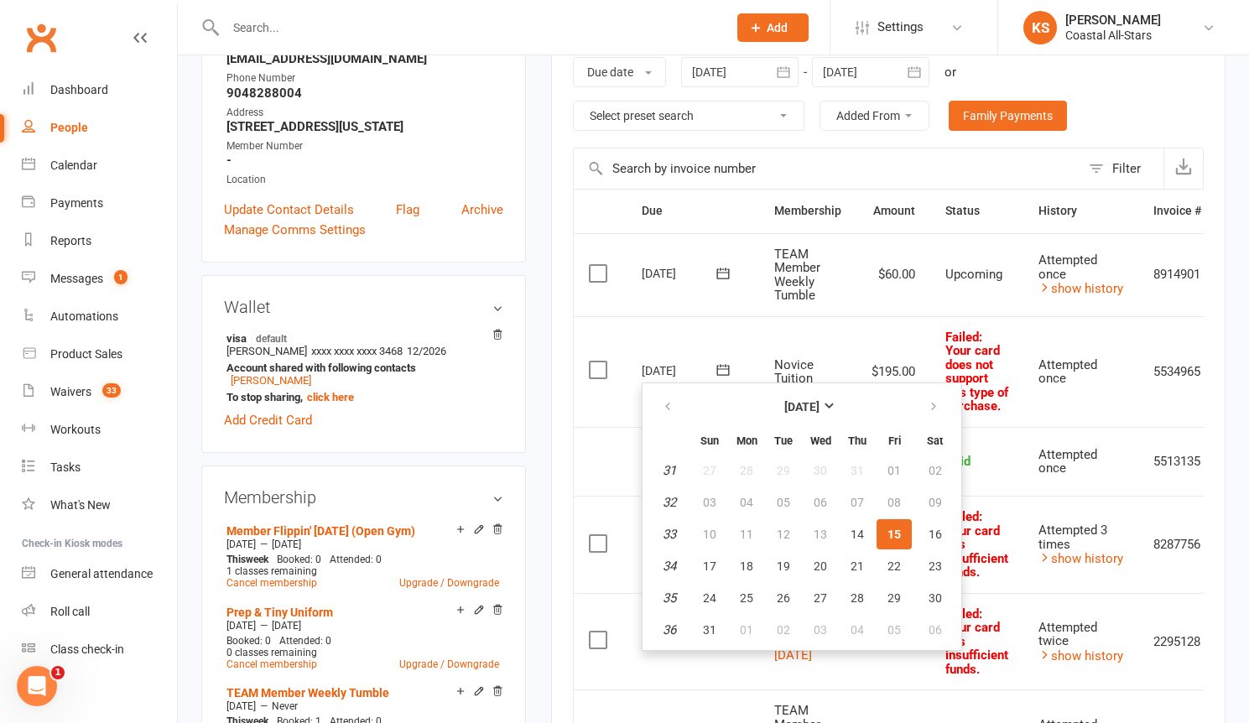
click at [893, 532] on span "15" at bounding box center [894, 534] width 13 height 13
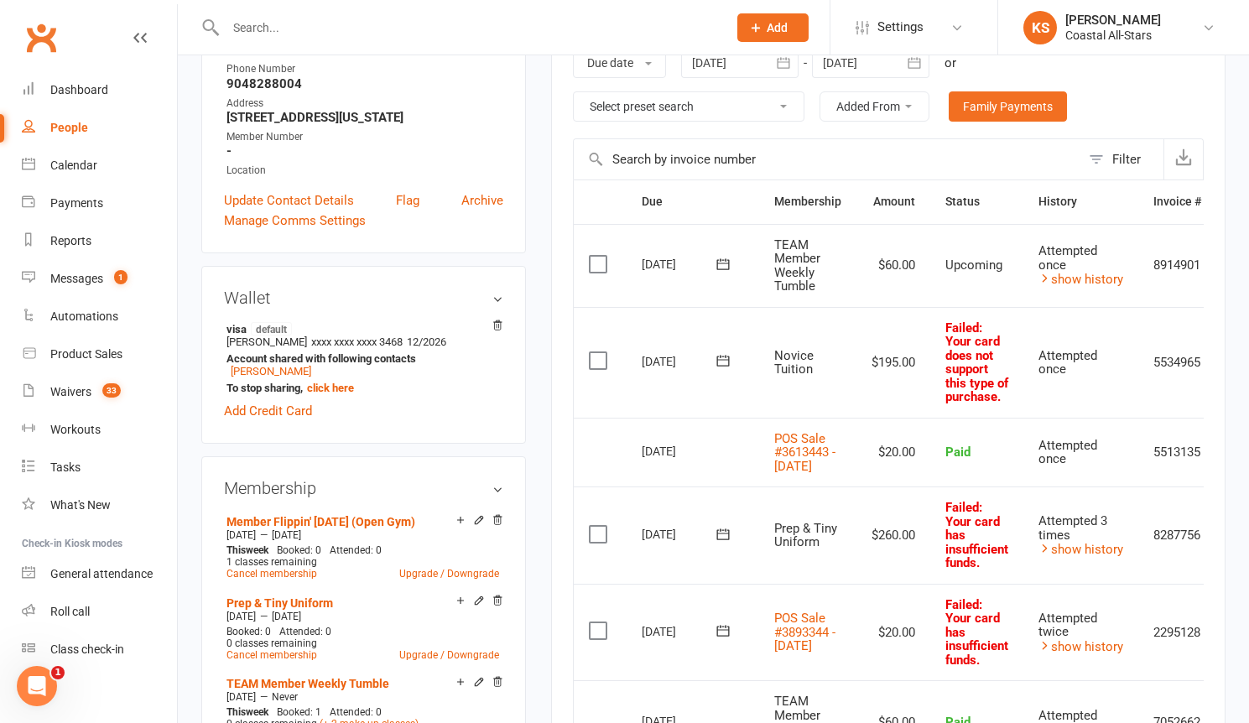
scroll to position [306, 0]
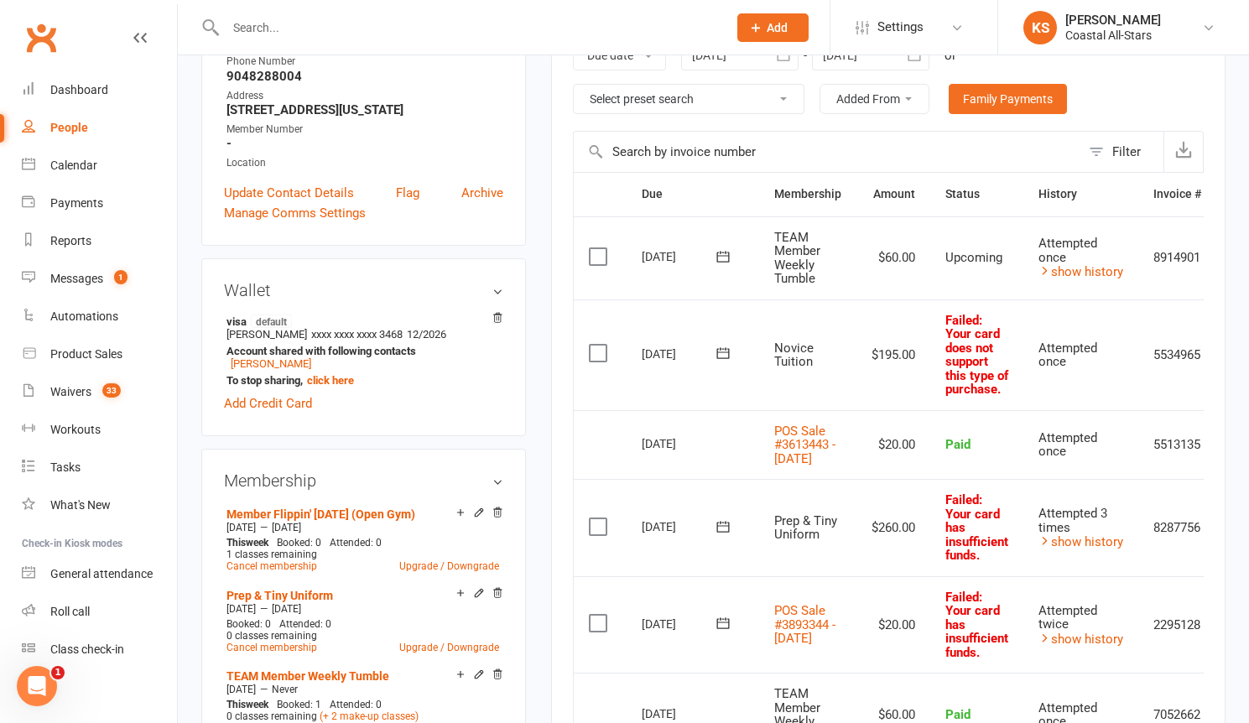
click at [721, 535] on icon at bounding box center [723, 526] width 17 height 17
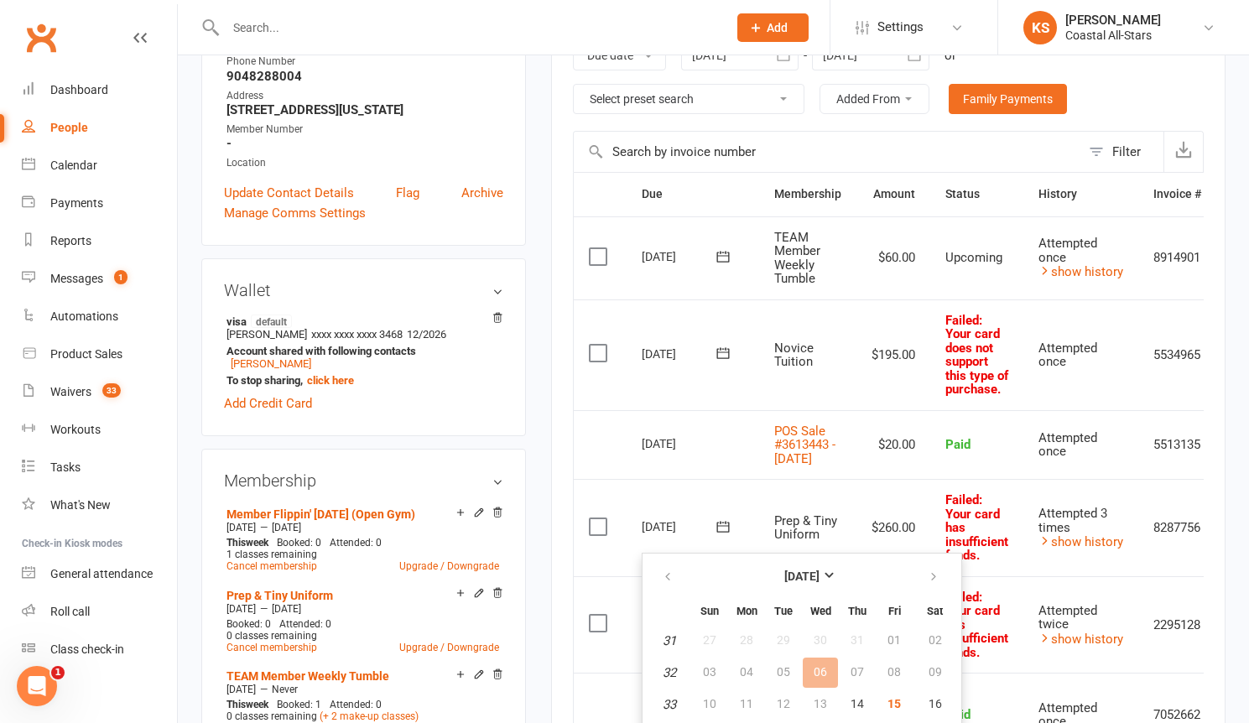
click at [884, 688] on table "August 2025 Sun Mon Tue Wed Thu Fri Sat 31 27 28 29 30 31 01 02 32 03 04 05 06 …" at bounding box center [802, 687] width 312 height 260
click at [888, 701] on span "15" at bounding box center [894, 703] width 13 height 13
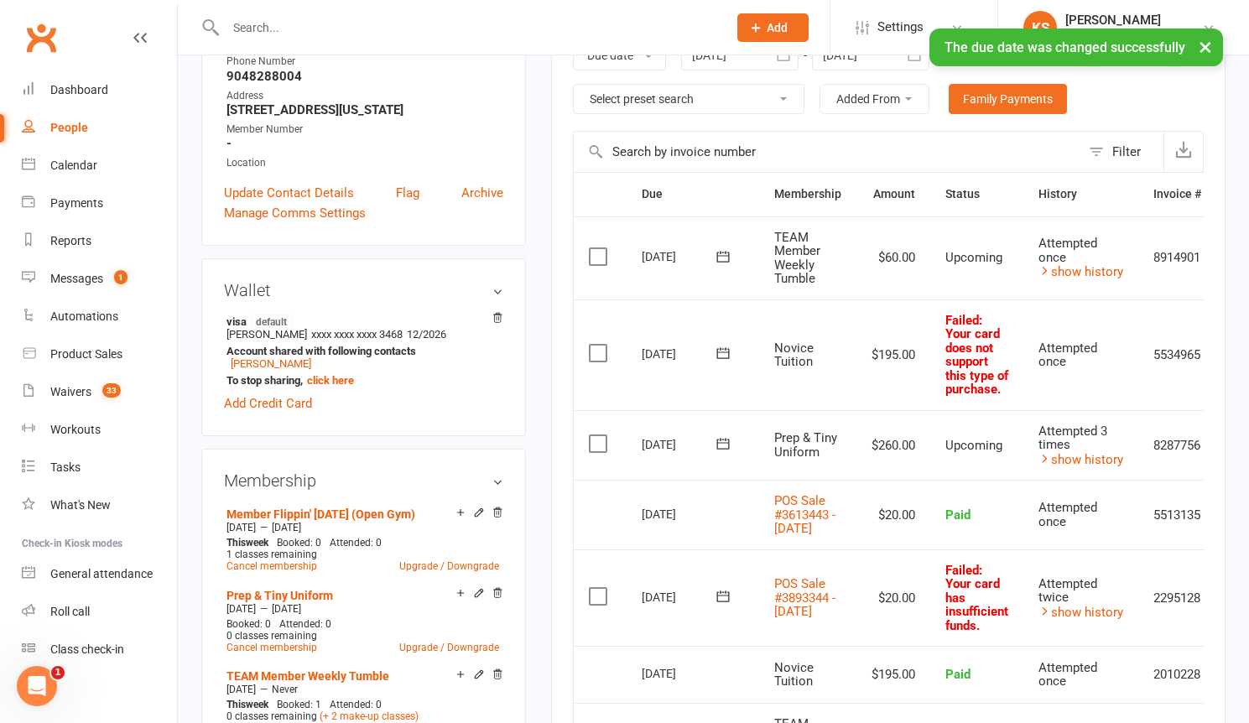
click at [730, 605] on icon at bounding box center [723, 596] width 17 height 17
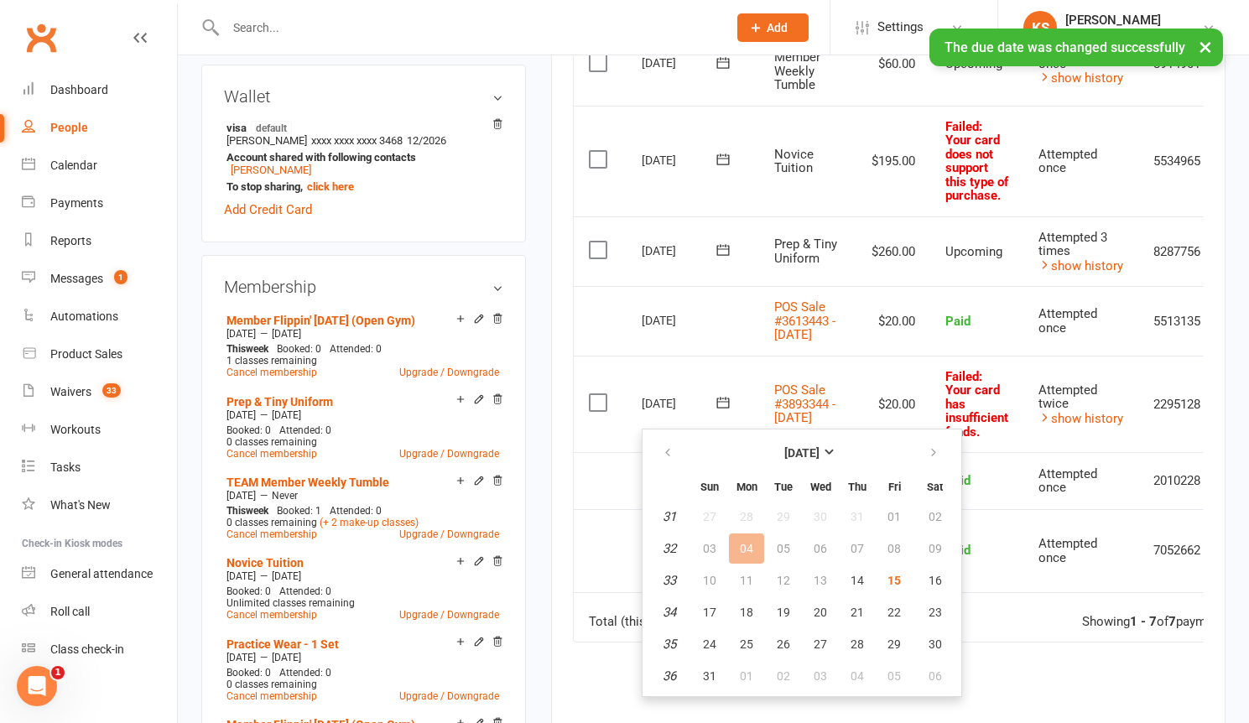
scroll to position [502, 0]
click at [891, 581] on span "15" at bounding box center [894, 578] width 13 height 13
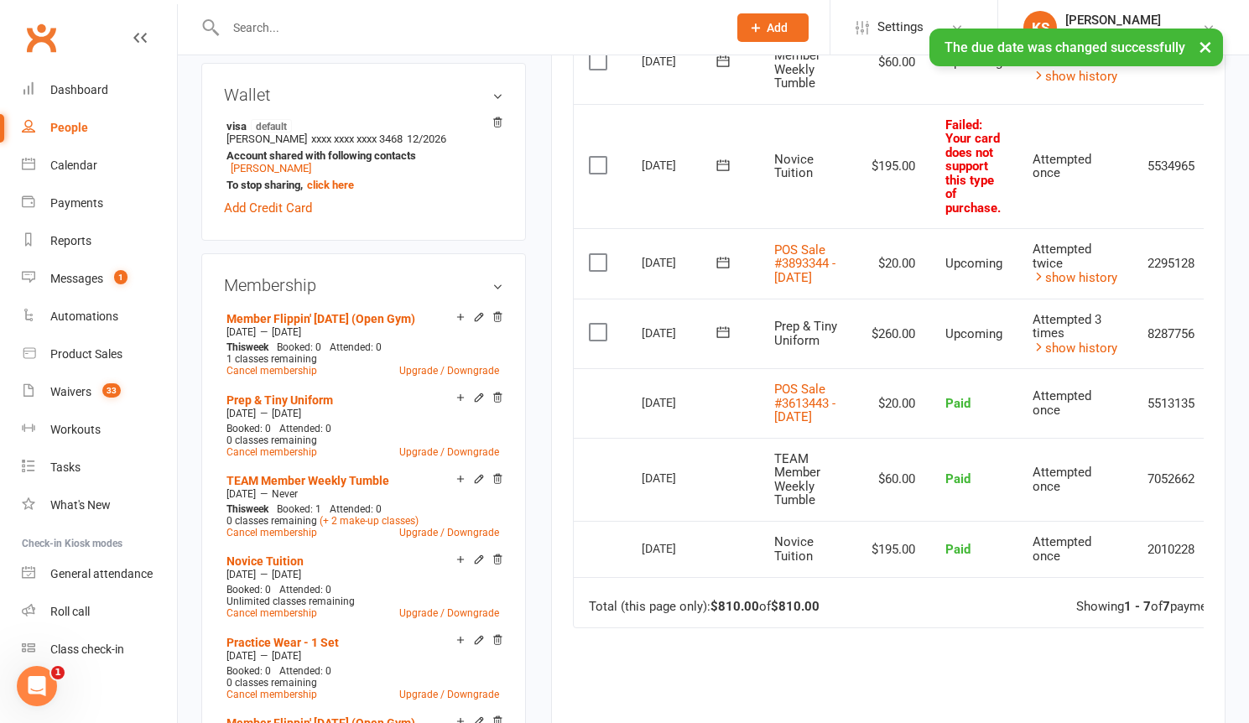
click at [914, 521] on td "$60.00" at bounding box center [894, 479] width 74 height 83
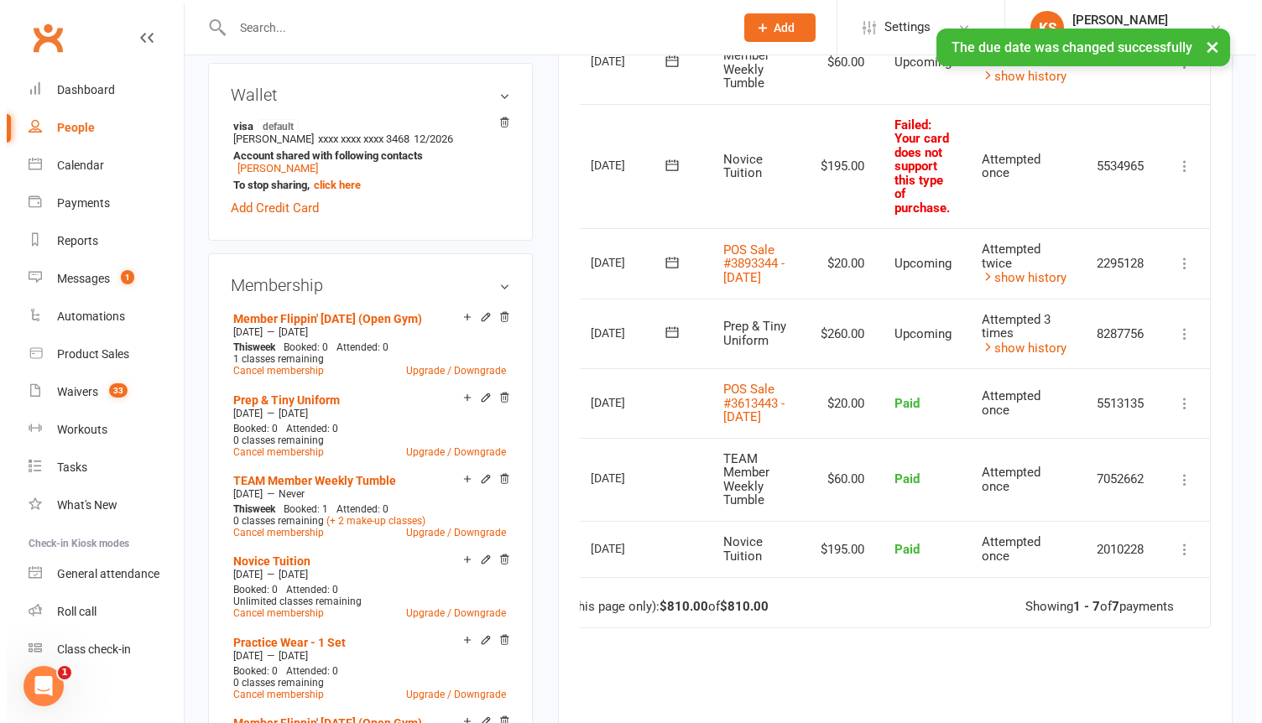
scroll to position [0, 63]
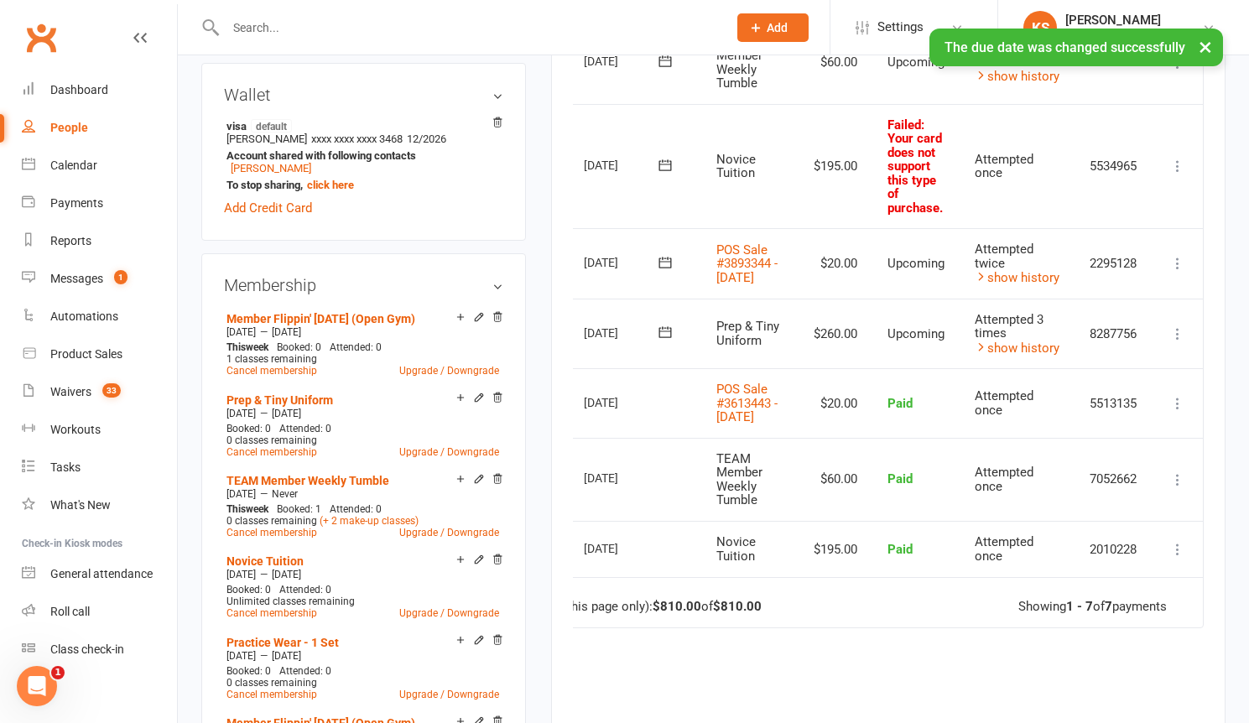
click at [1178, 163] on icon at bounding box center [1177, 166] width 17 height 17
click at [937, 271] on span "Upcoming" at bounding box center [916, 263] width 57 height 15
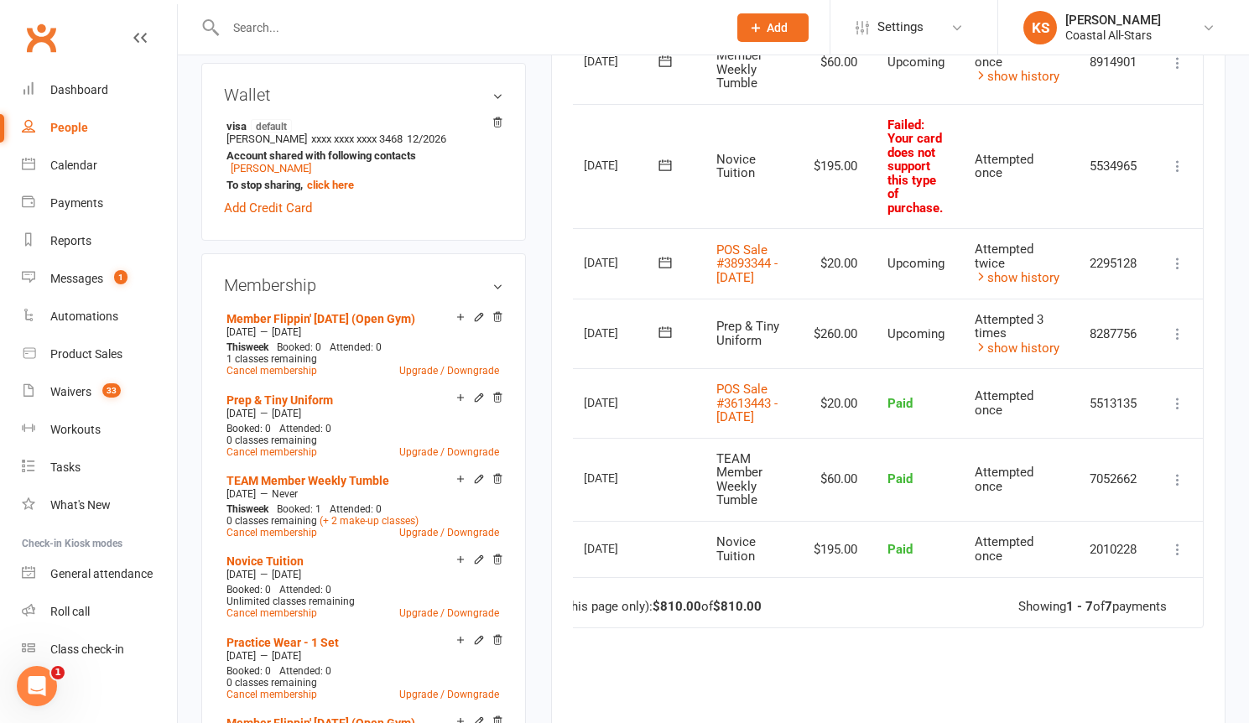
click at [659, 164] on icon at bounding box center [665, 164] width 13 height 11
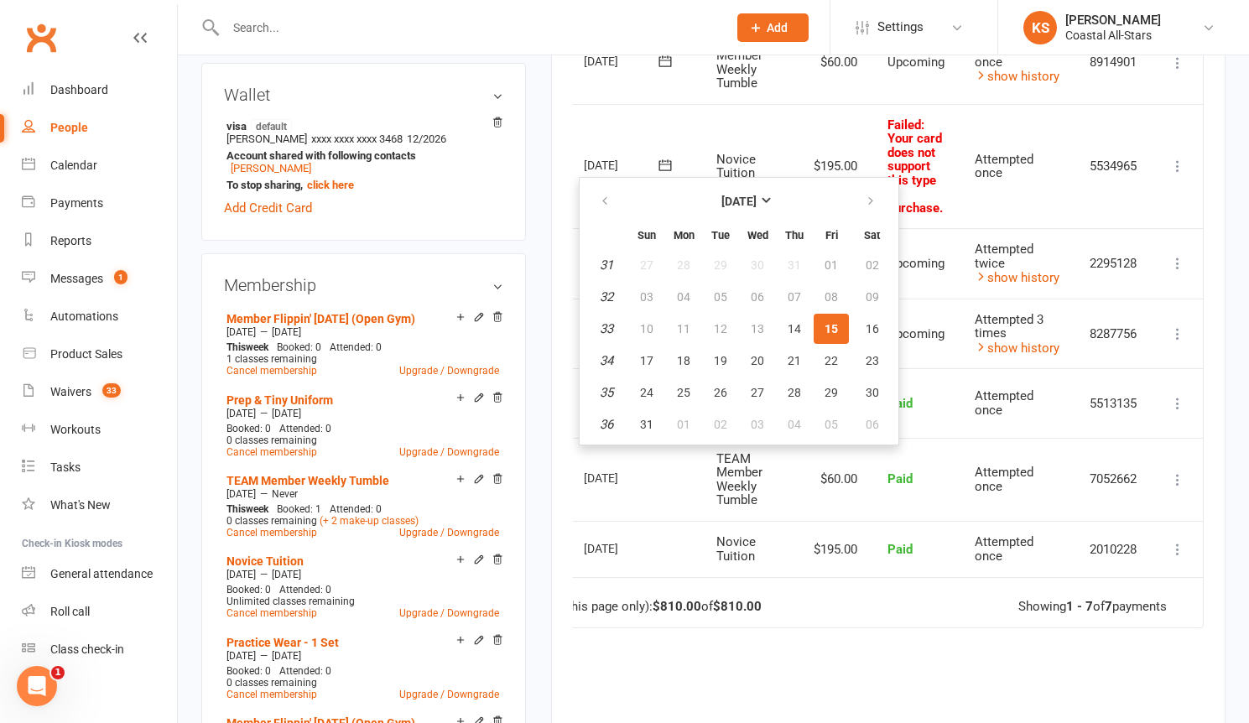
click at [834, 324] on span "15" at bounding box center [831, 328] width 13 height 13
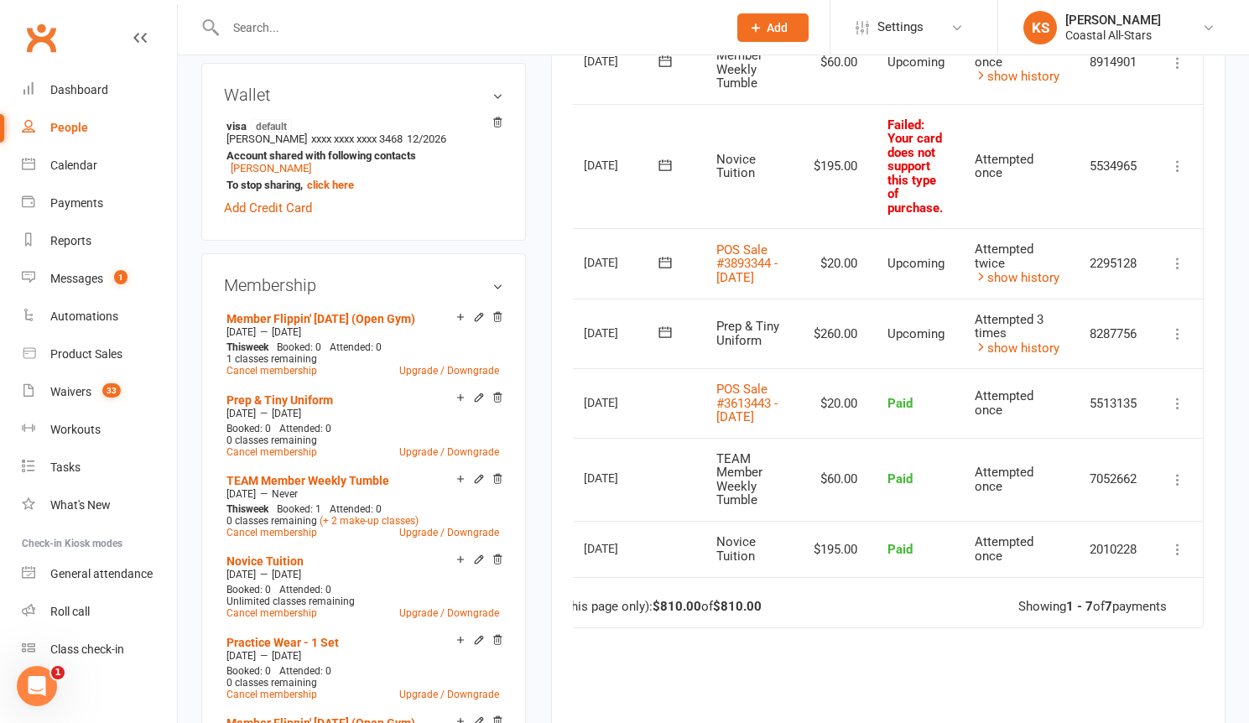
click at [662, 167] on icon at bounding box center [665, 165] width 17 height 17
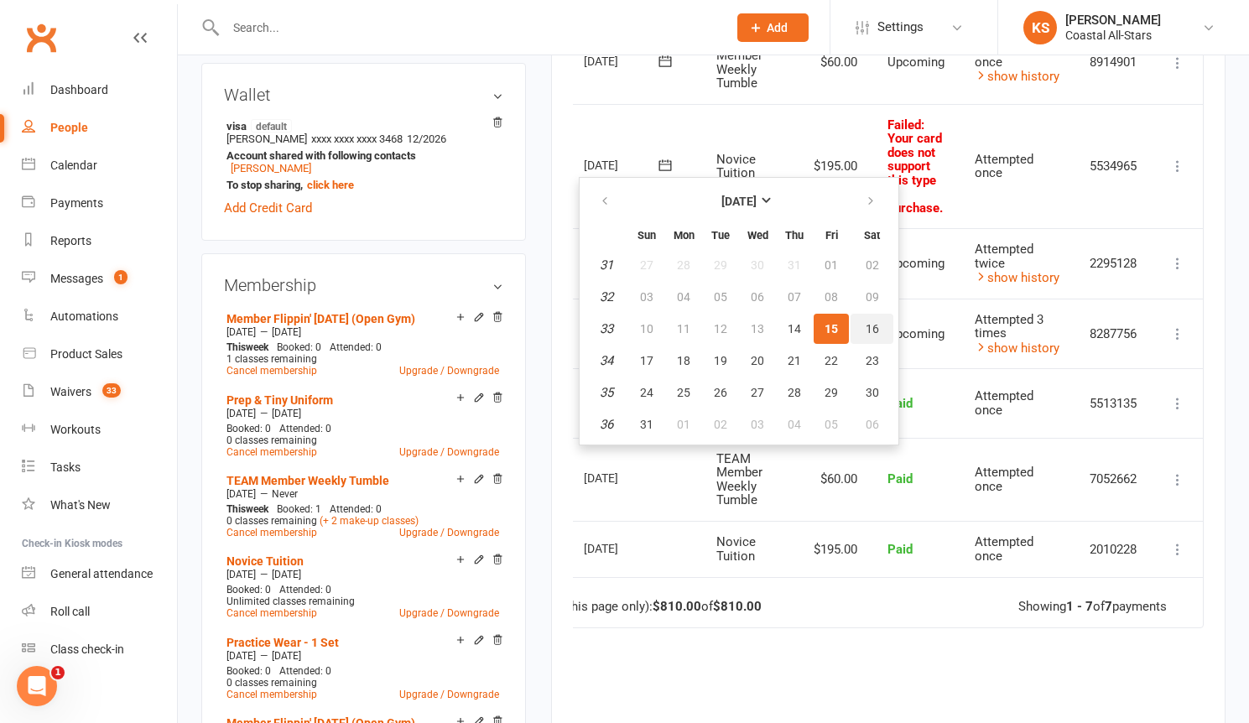
click at [875, 331] on span "16" at bounding box center [872, 328] width 13 height 13
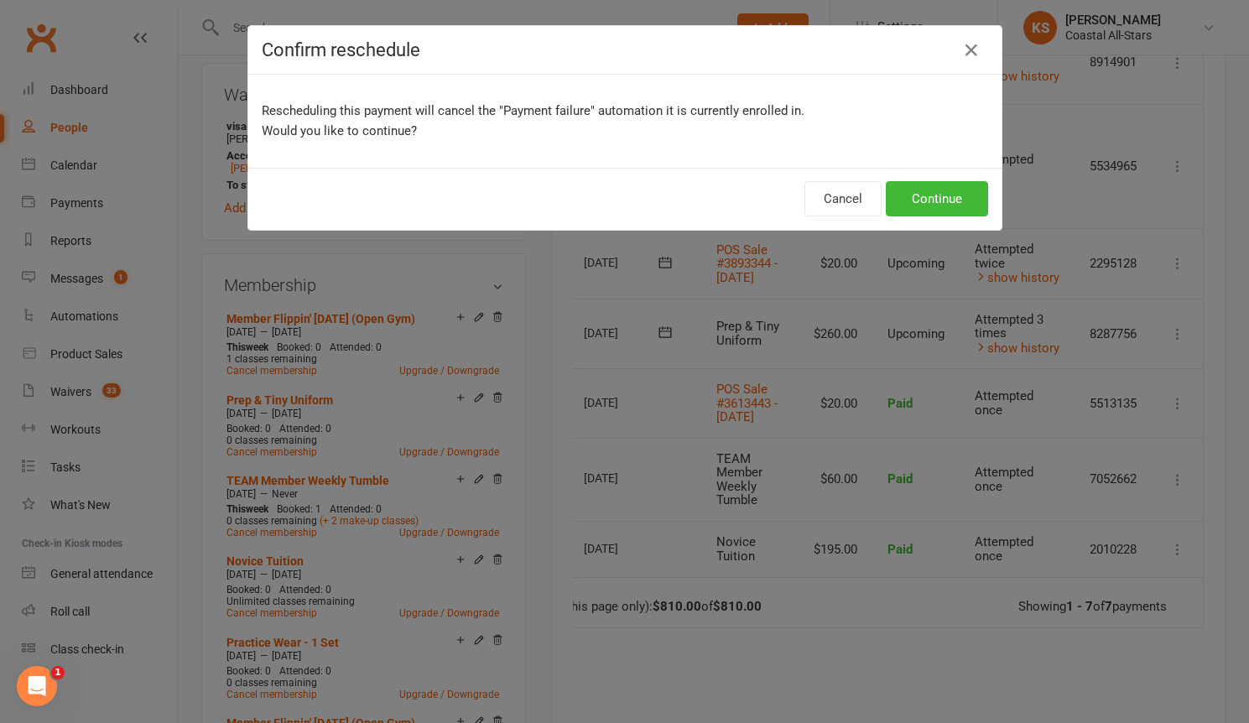
scroll to position [0, 55]
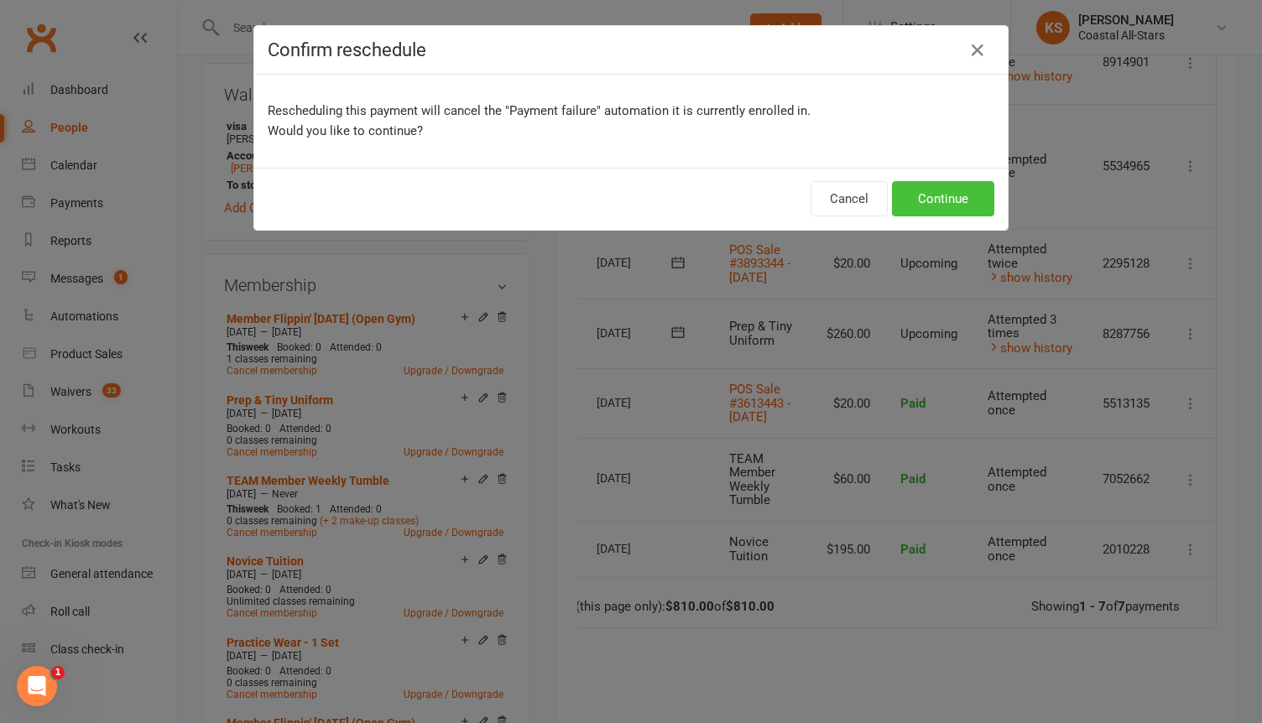
click at [933, 199] on button "Continue" at bounding box center [943, 198] width 102 height 35
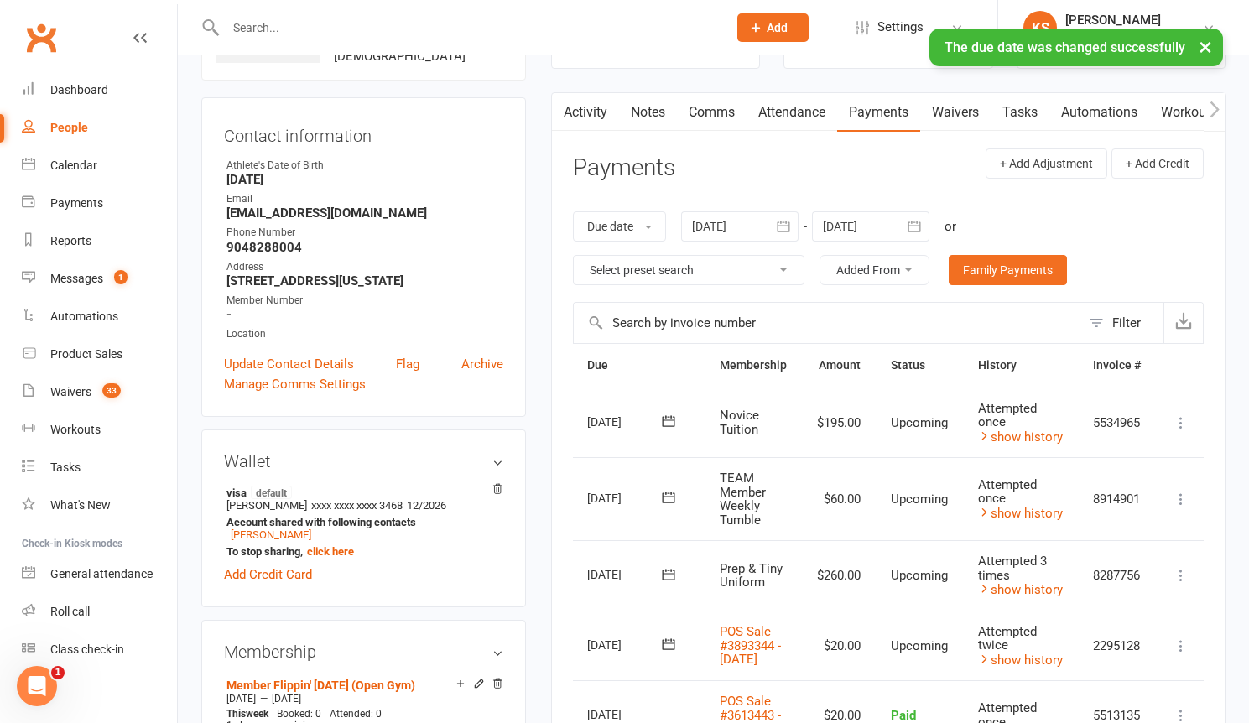
scroll to position [212, 0]
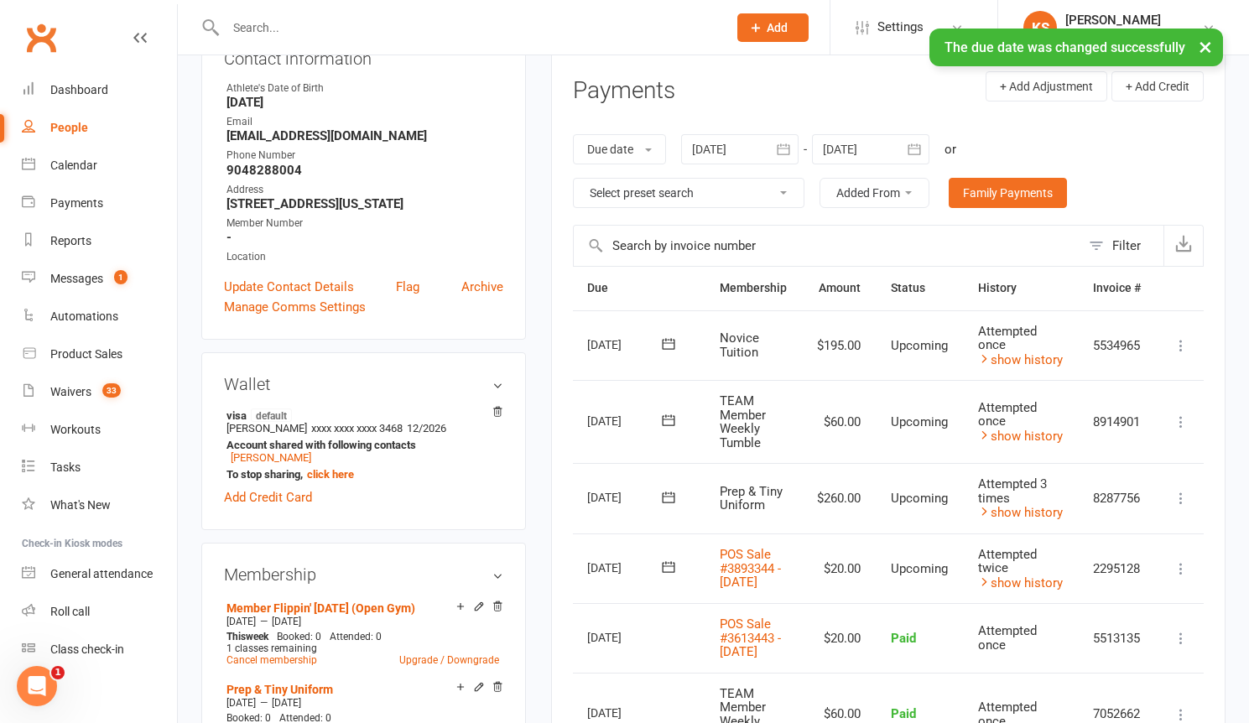
click at [671, 346] on icon at bounding box center [668, 344] width 17 height 17
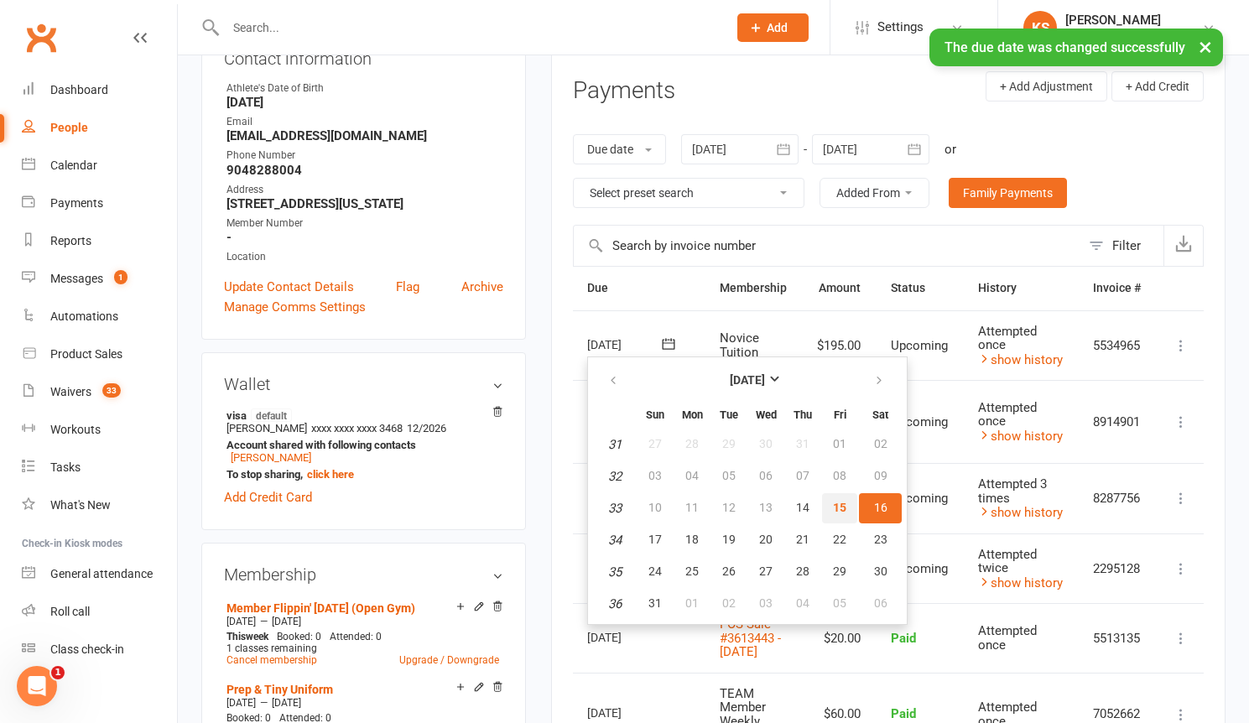
click at [826, 501] on button "15" at bounding box center [839, 508] width 35 height 30
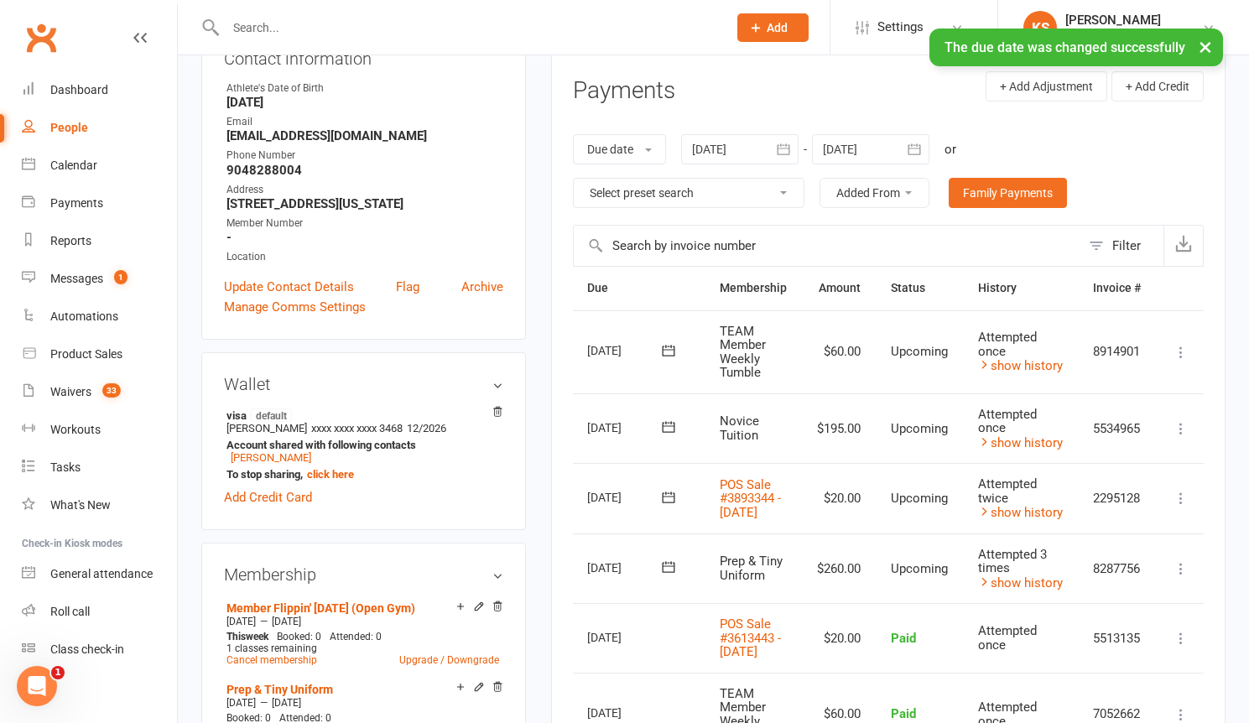
click at [660, 346] on icon at bounding box center [668, 350] width 17 height 17
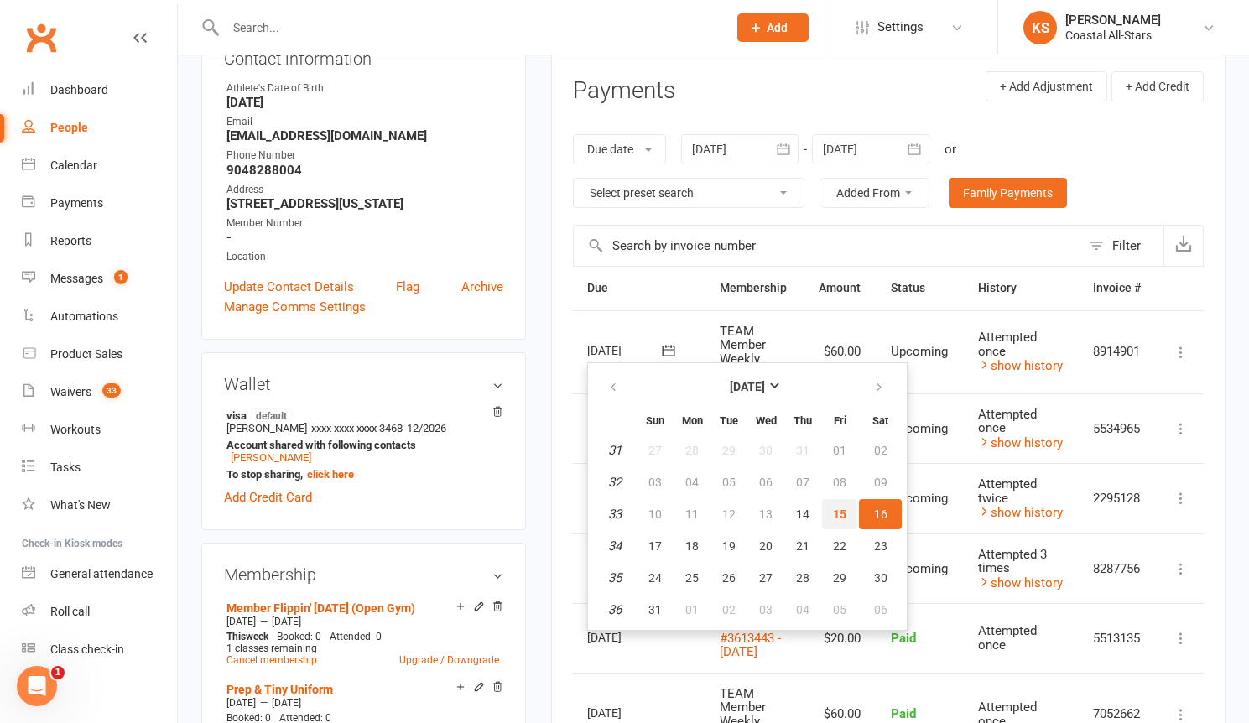
click at [834, 511] on span "15" at bounding box center [839, 514] width 13 height 13
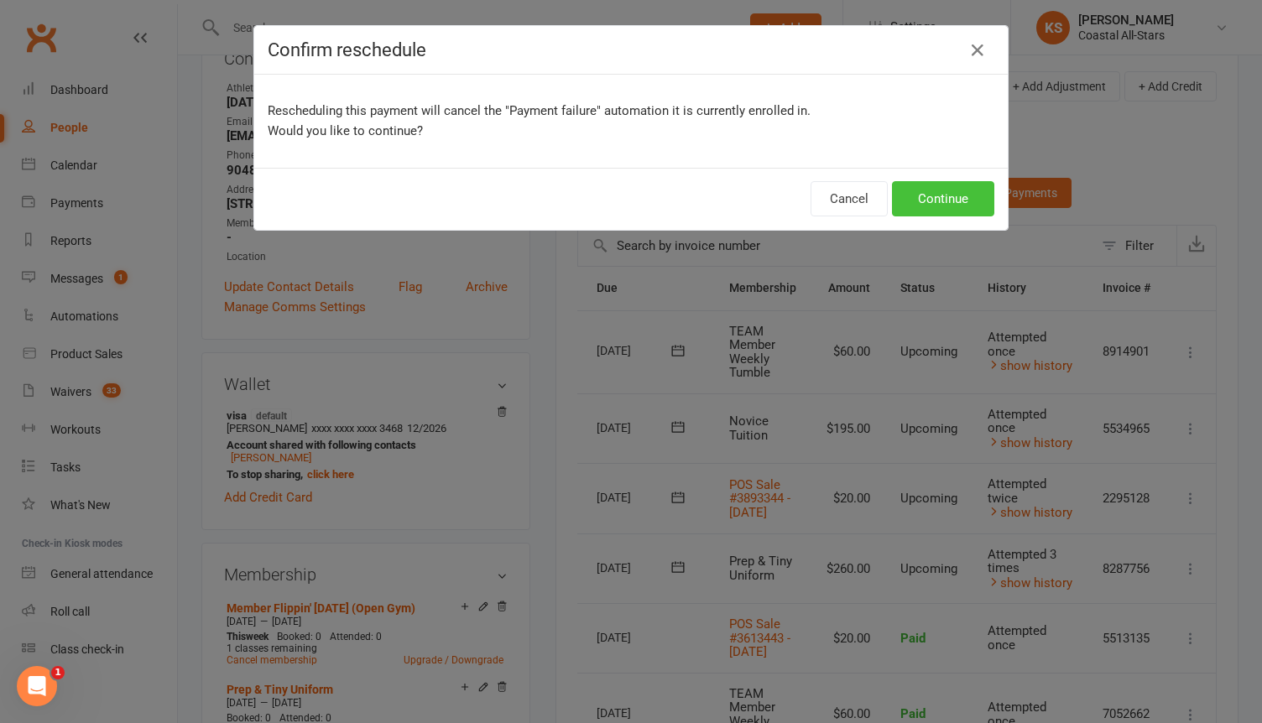
click at [933, 203] on button "Continue" at bounding box center [943, 198] width 102 height 35
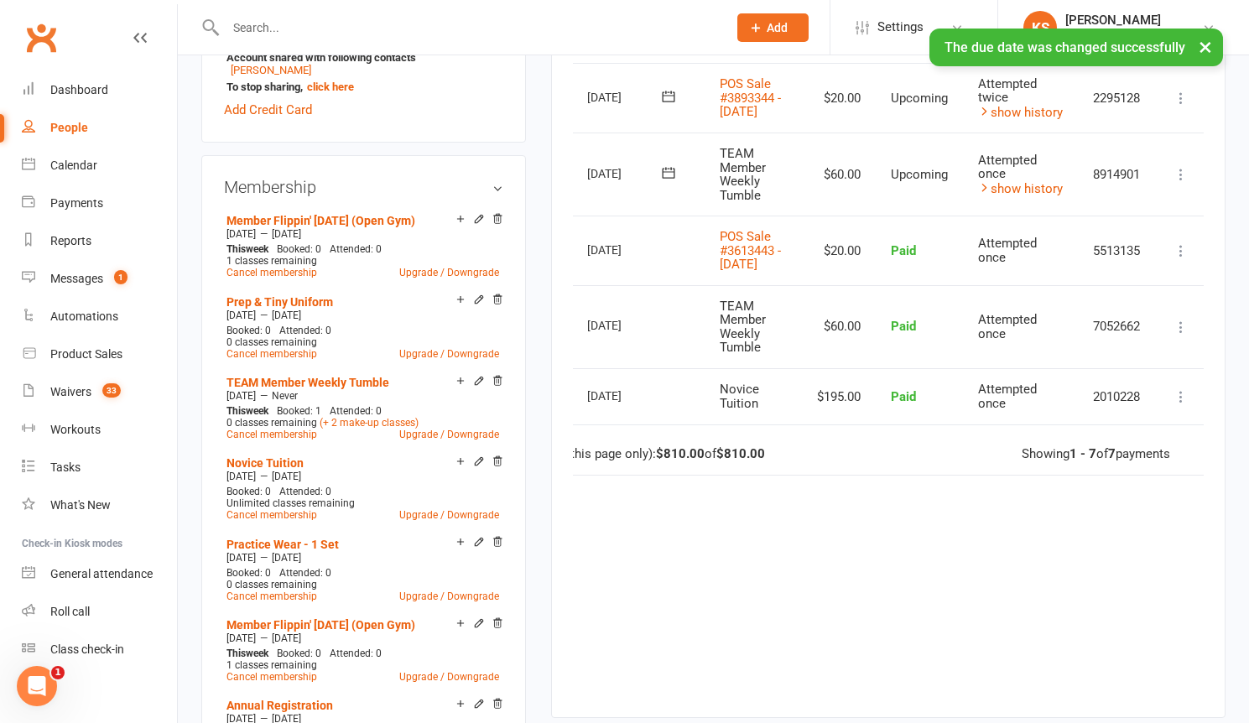
scroll to position [359, 0]
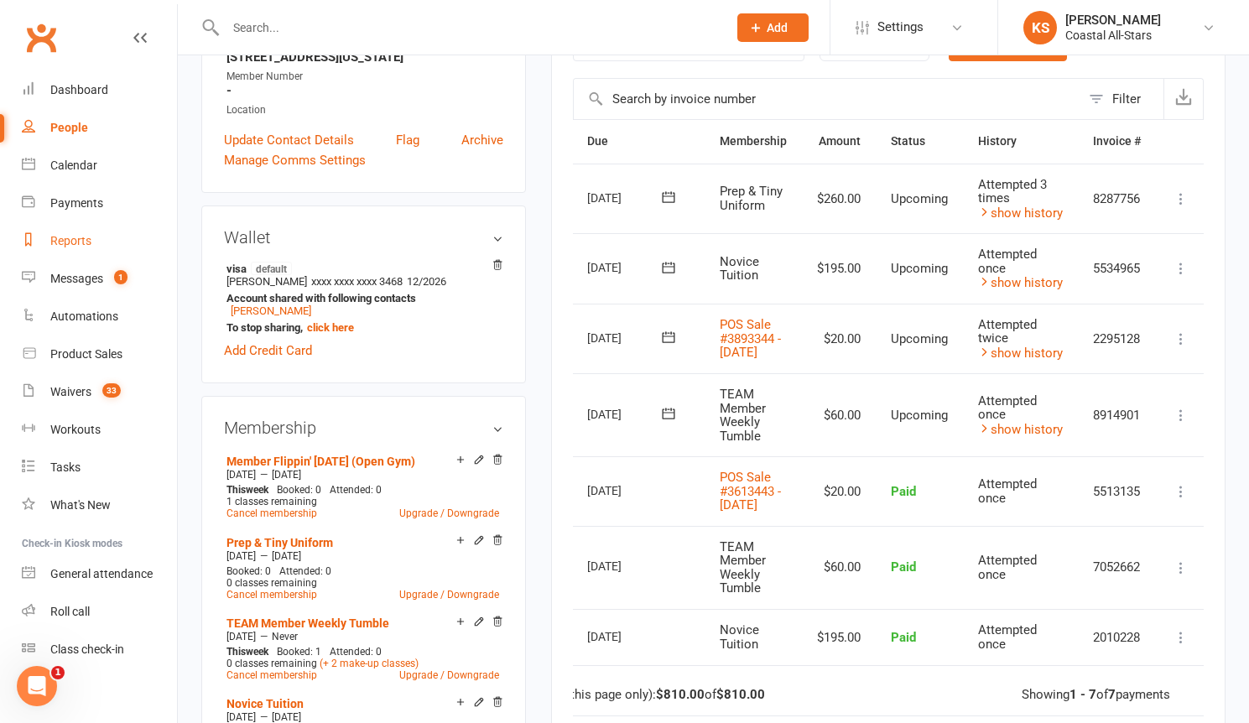
click at [73, 232] on link "Reports" at bounding box center [99, 241] width 155 height 38
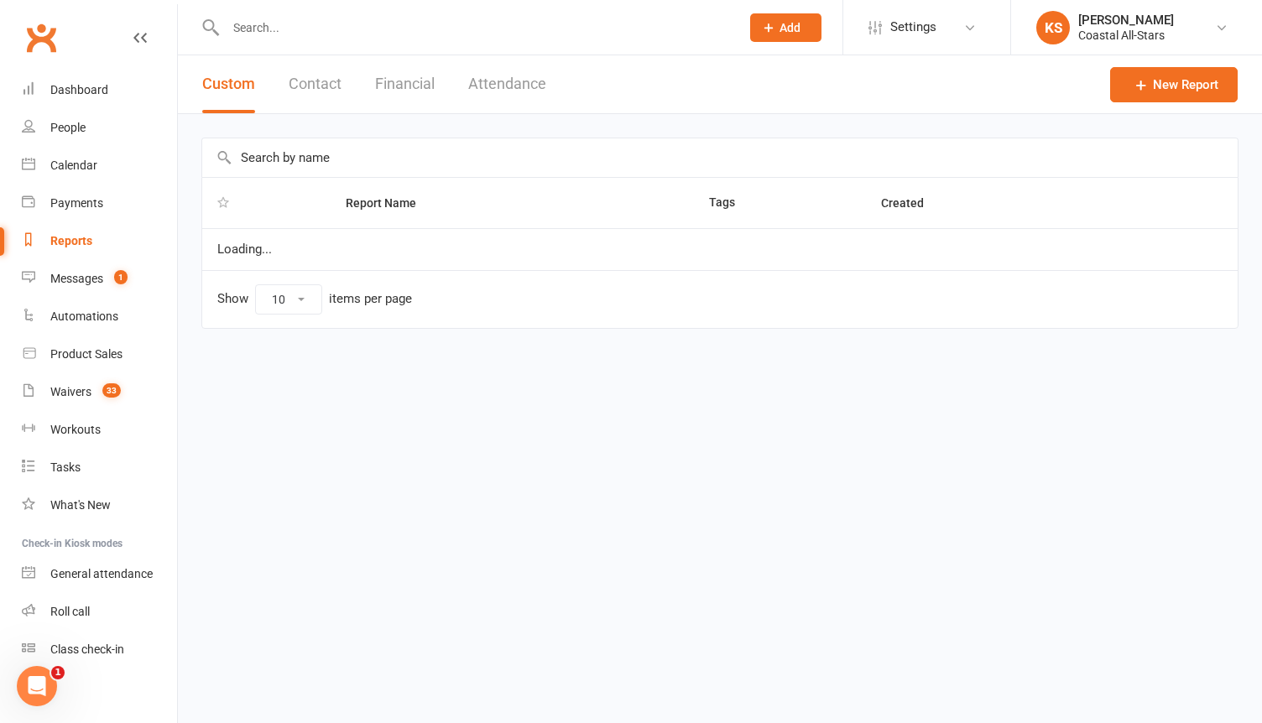
select select "100"
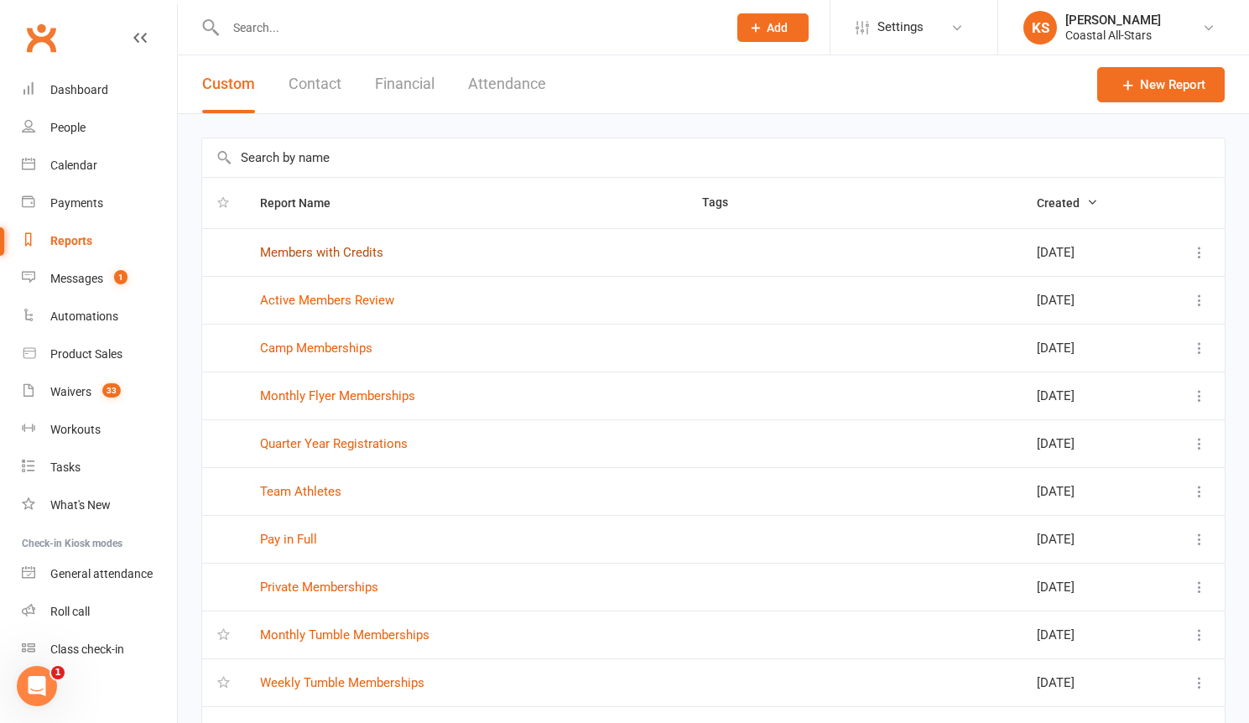
click at [347, 245] on link "Members with Credits" at bounding box center [321, 252] width 123 height 15
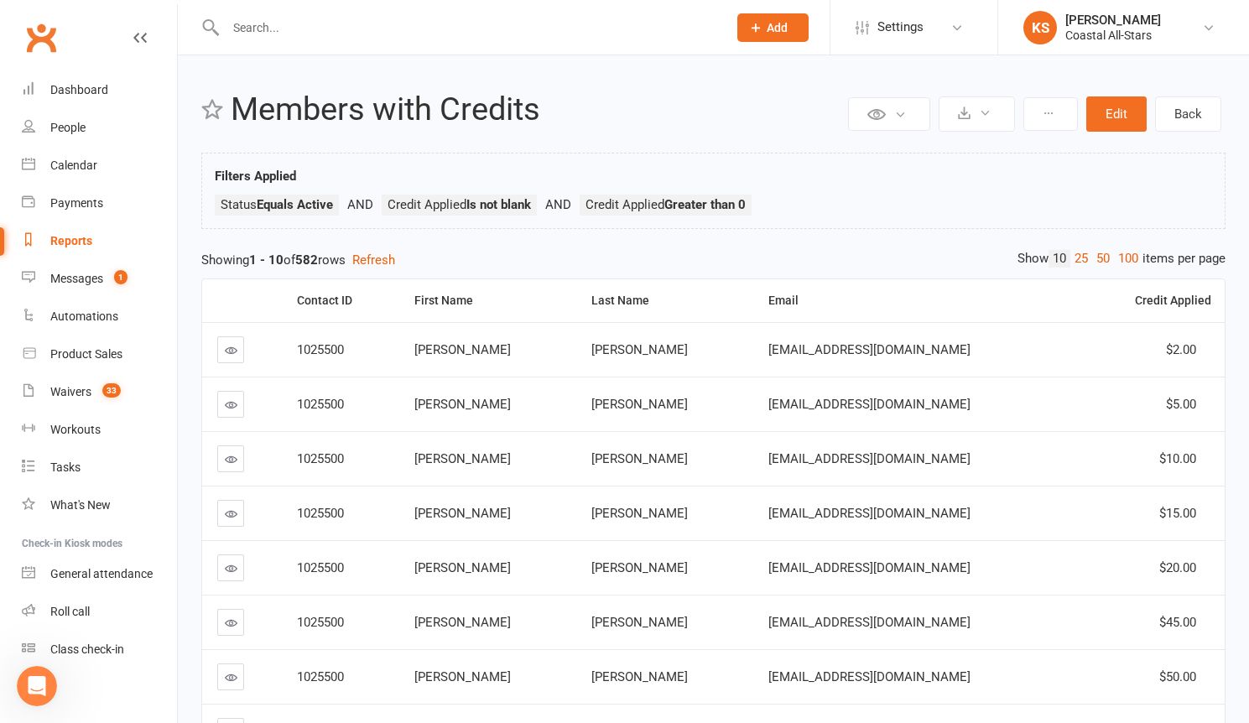
drag, startPoint x: 328, startPoint y: 32, endPoint x: 310, endPoint y: 27, distance: 18.3
click at [327, 32] on input "text" at bounding box center [468, 27] width 495 height 23
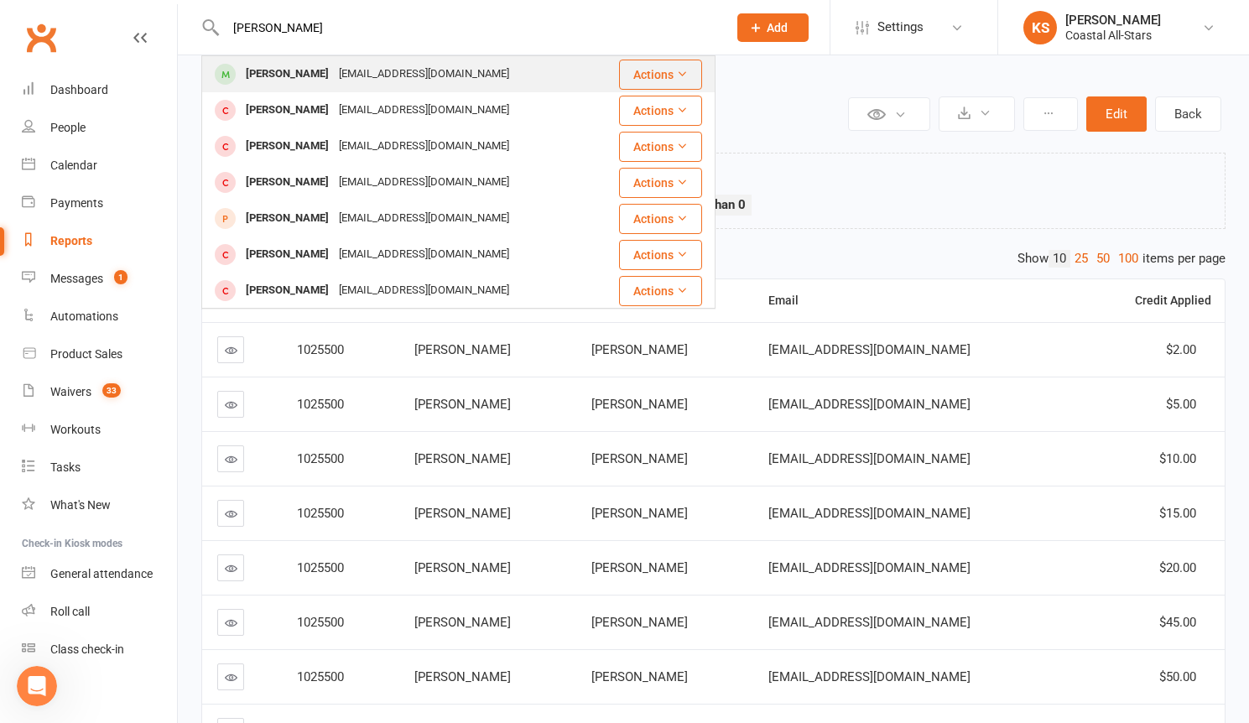
type input "olivia Ryan"
click at [384, 82] on div "jaclynryan13@gmail.com" at bounding box center [424, 74] width 180 height 24
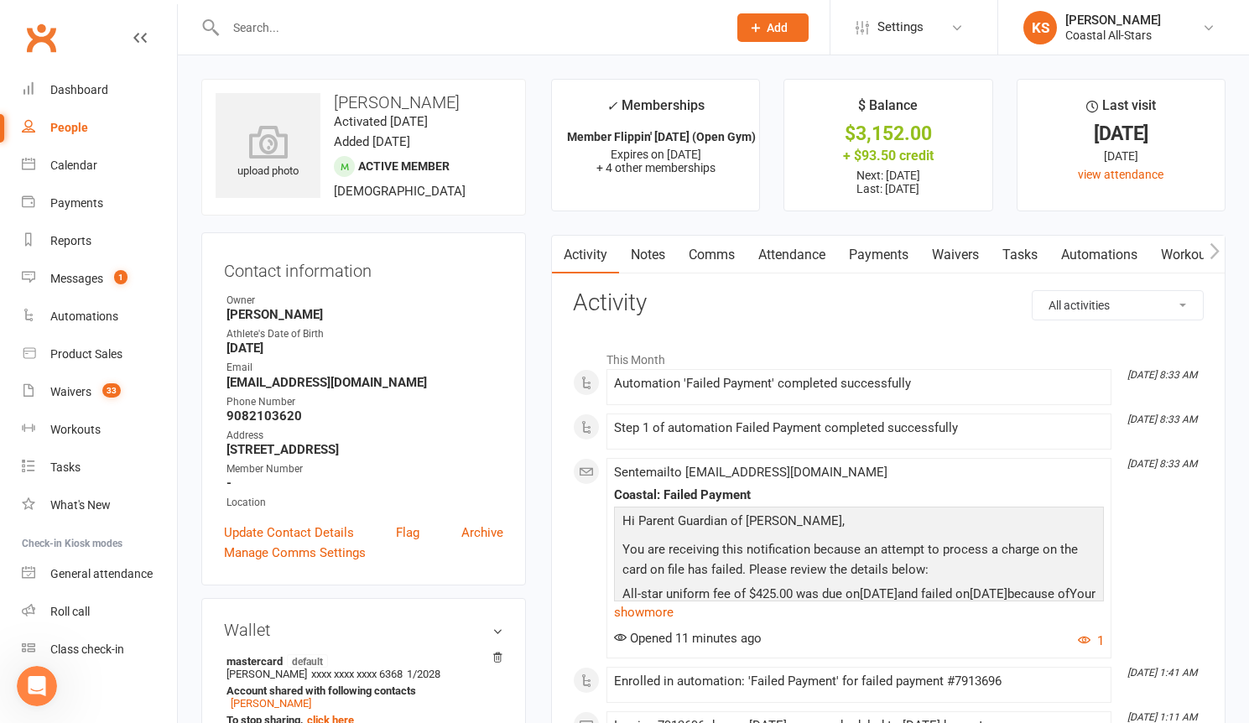
click at [888, 260] on link "Payments" at bounding box center [878, 255] width 83 height 39
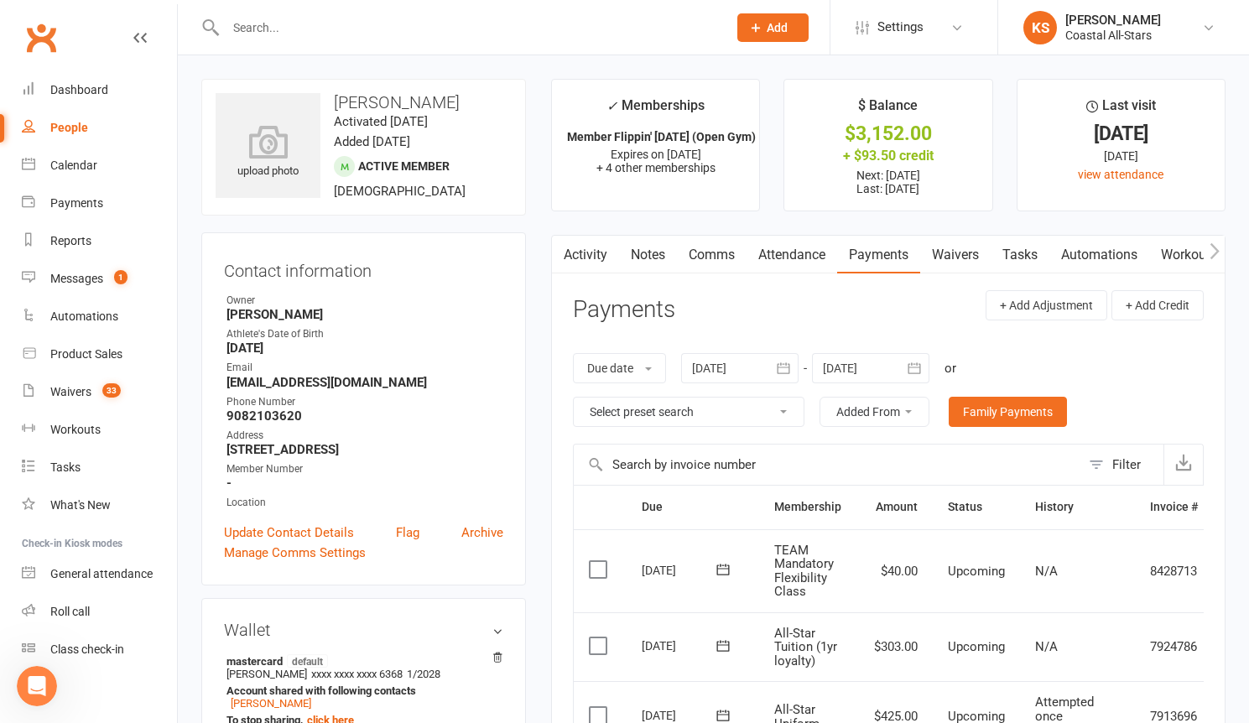
scroll to position [338, 0]
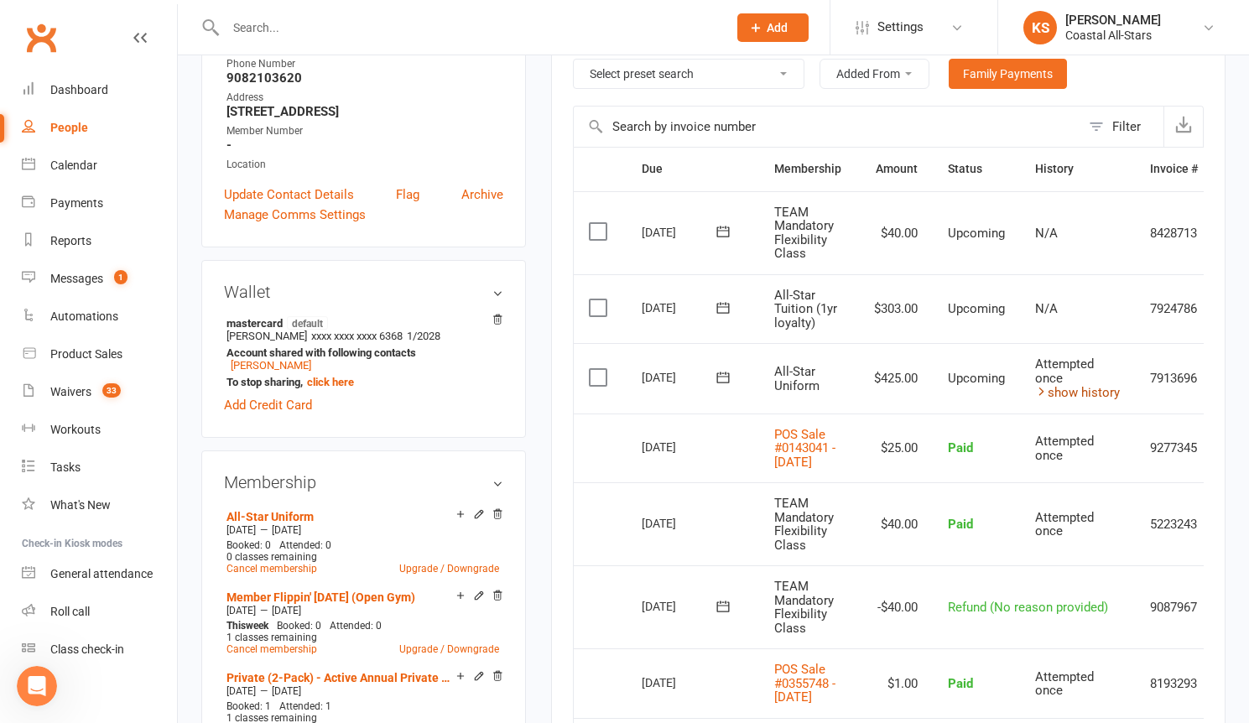
click at [1045, 387] on icon at bounding box center [1041, 391] width 13 height 13
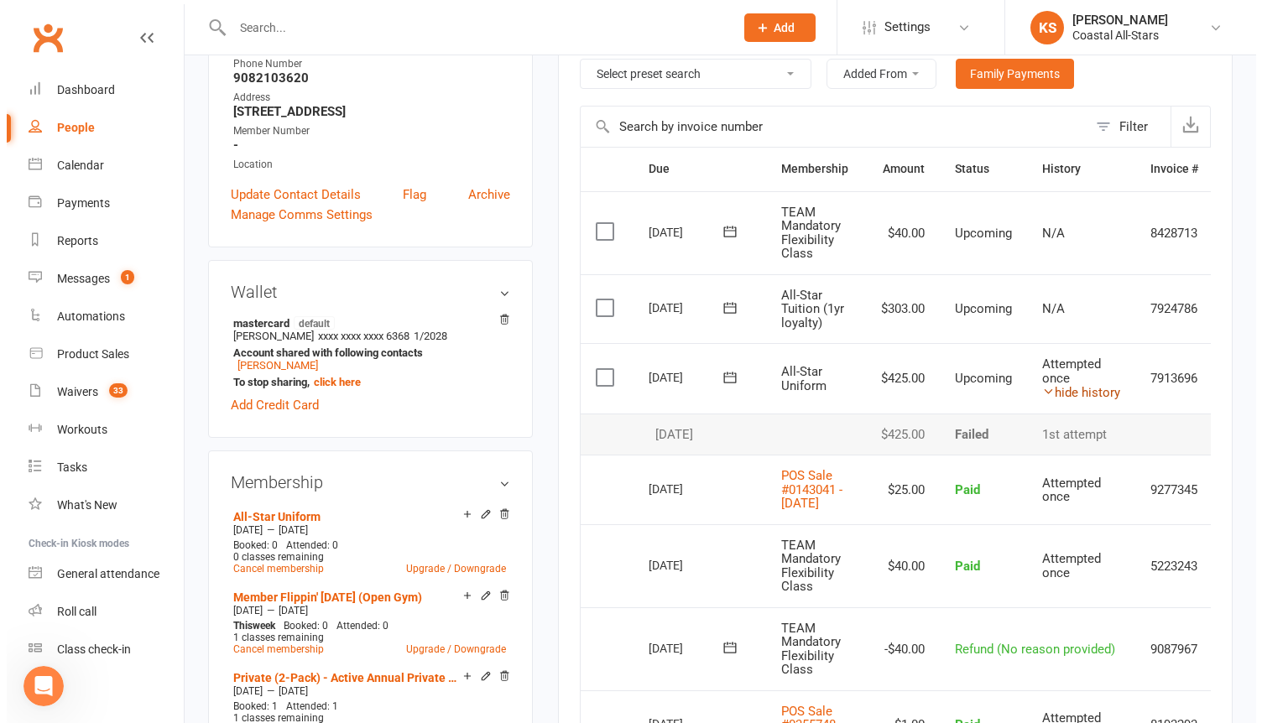
scroll to position [0, 60]
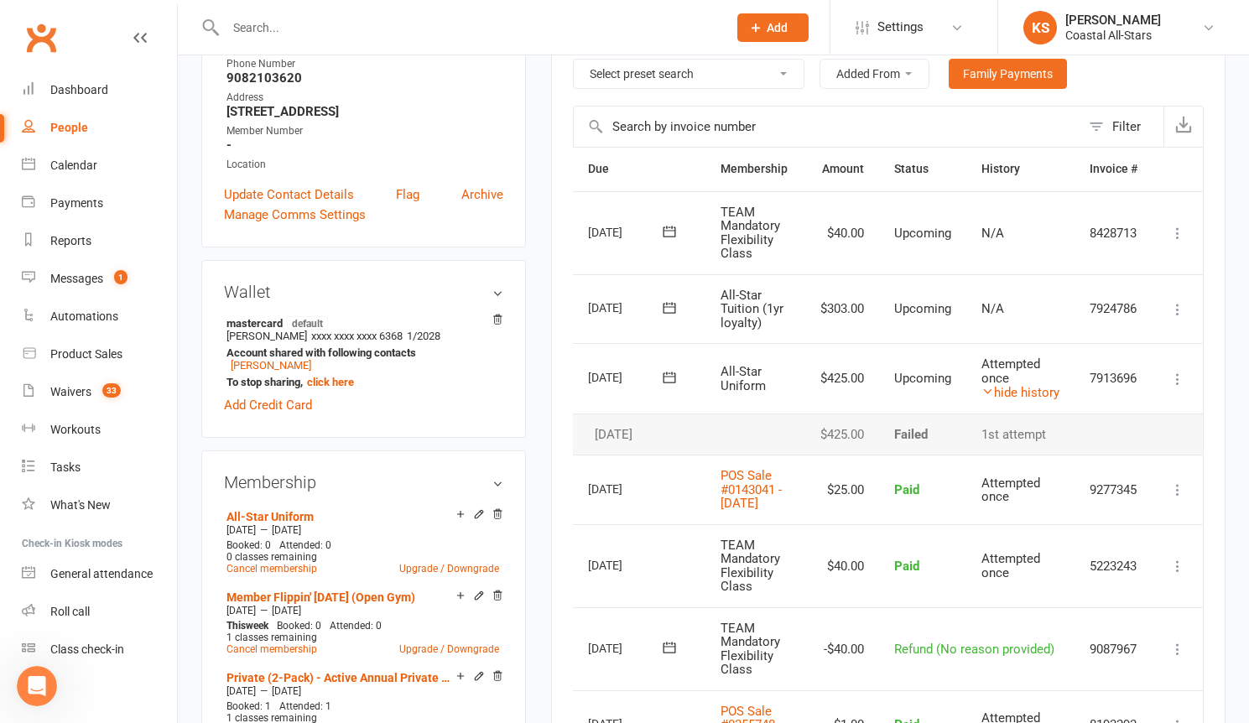
click at [1174, 380] on icon at bounding box center [1177, 379] width 17 height 17
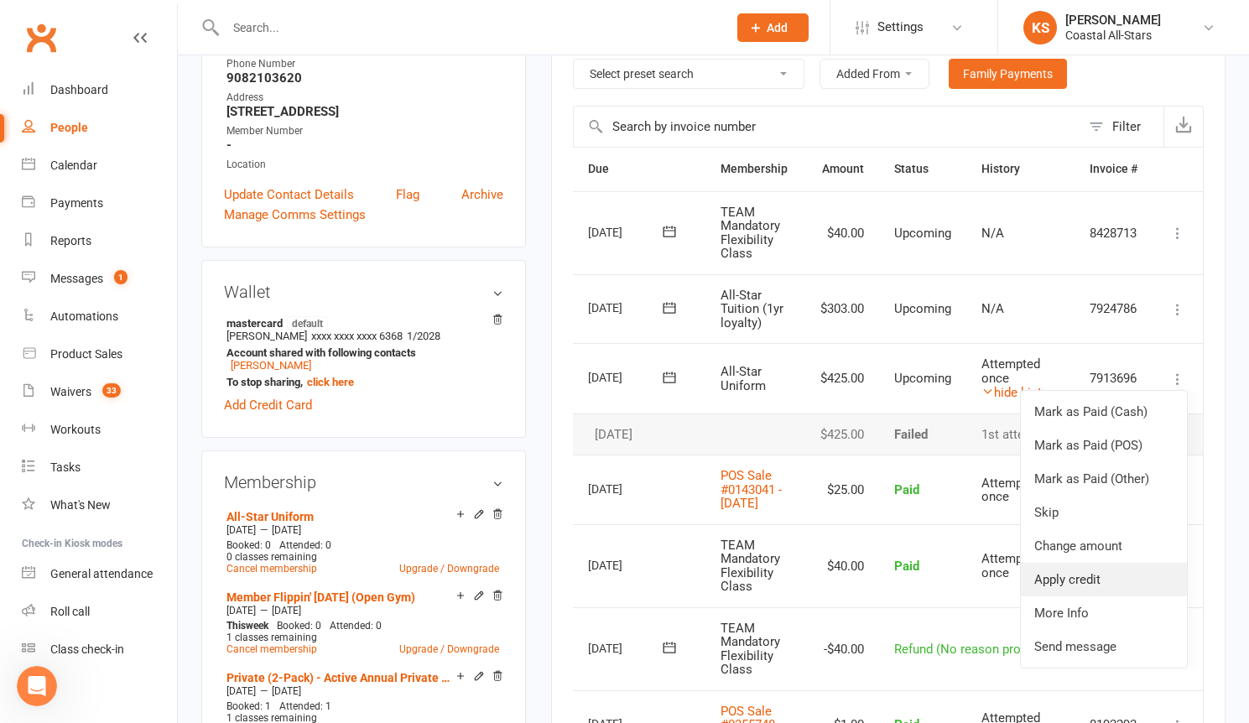
click at [1095, 582] on link "Apply credit" at bounding box center [1104, 580] width 166 height 34
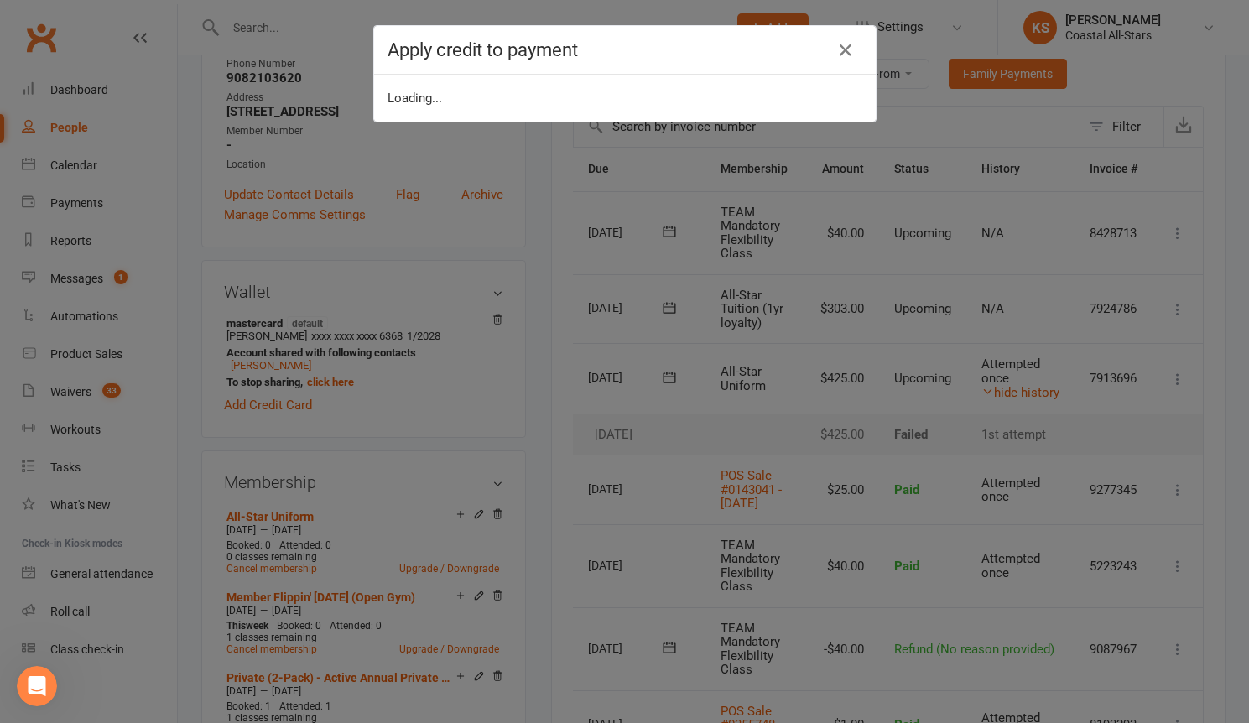
scroll to position [0, 52]
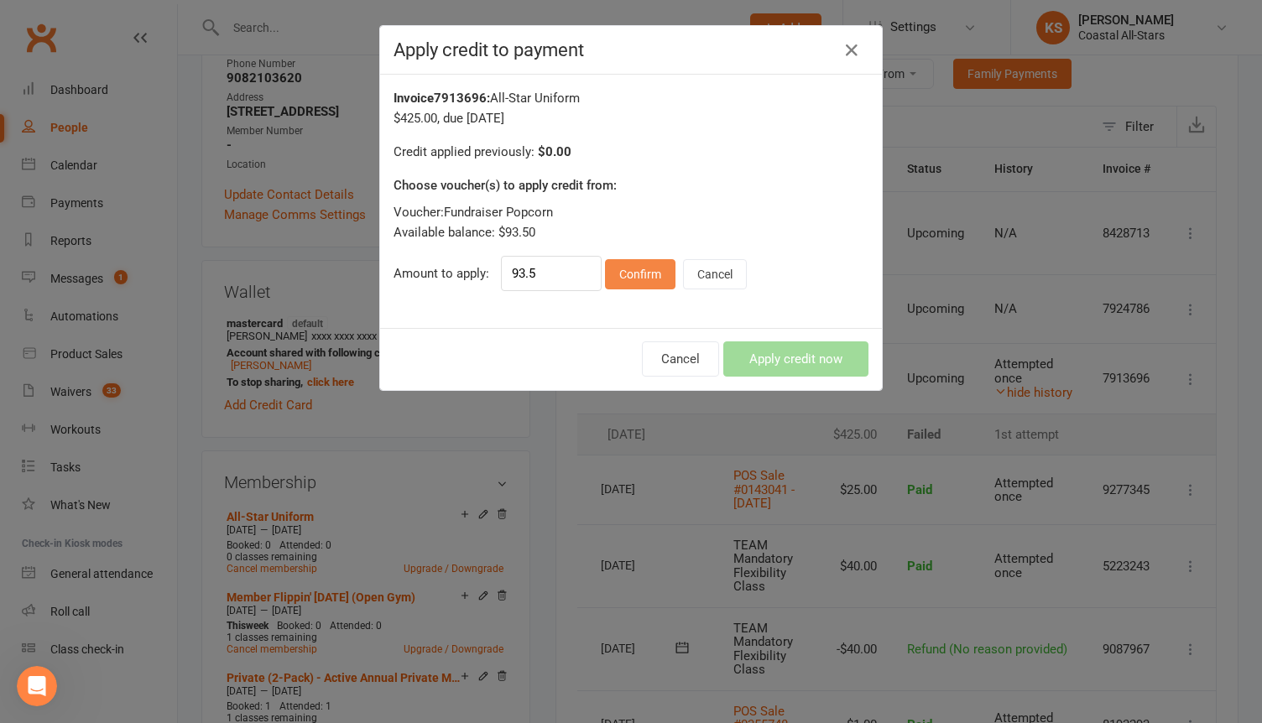
click at [636, 289] on button "Confirm" at bounding box center [640, 274] width 70 height 30
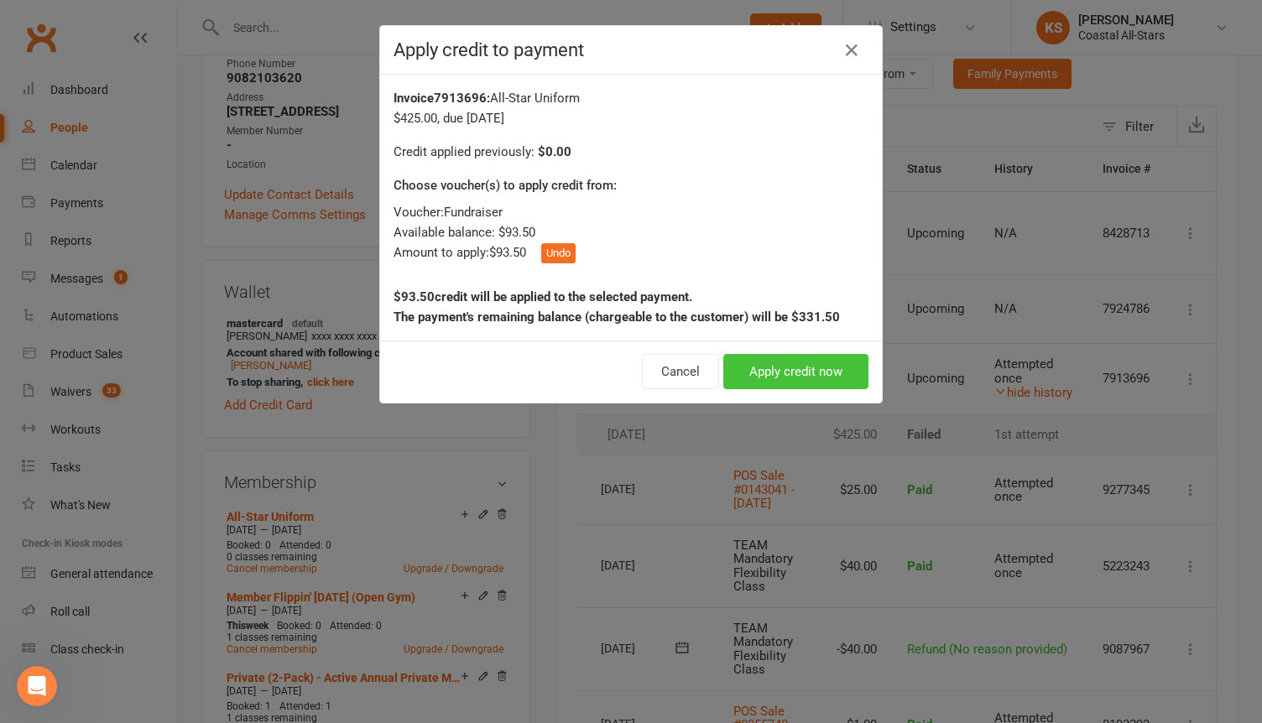
click at [745, 372] on button "Apply credit now" at bounding box center [795, 371] width 145 height 35
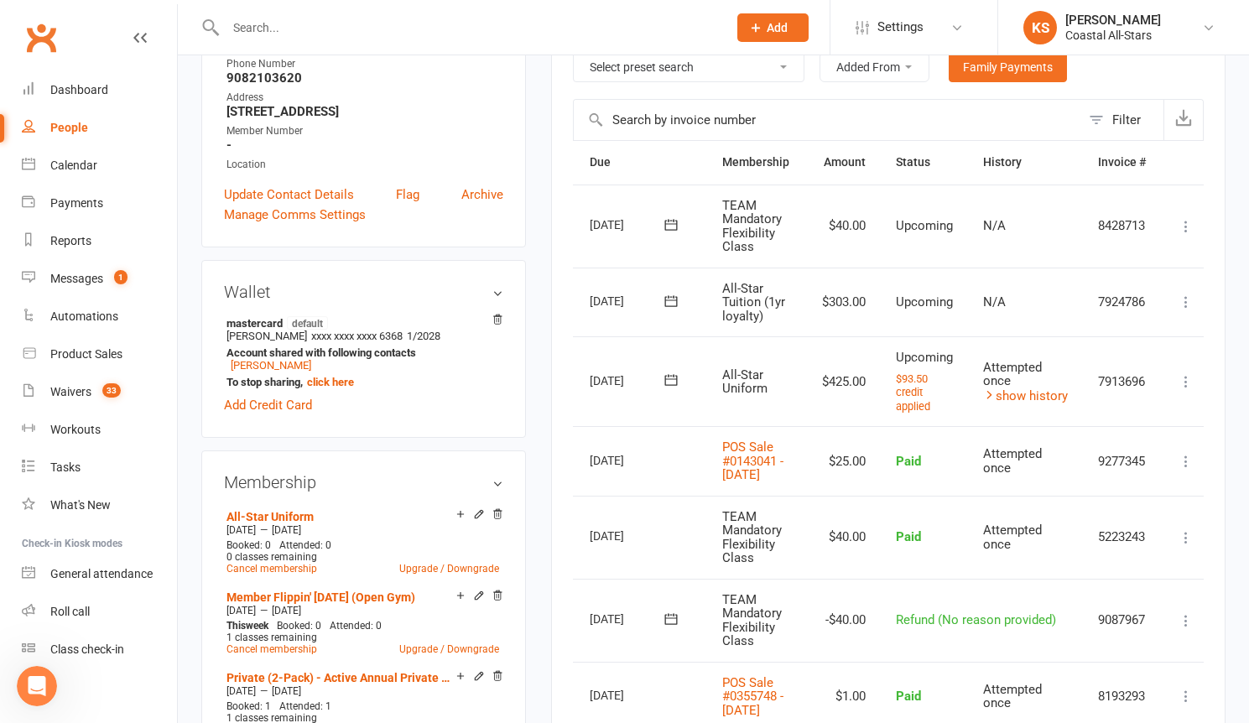
click at [669, 379] on icon at bounding box center [671, 380] width 13 height 11
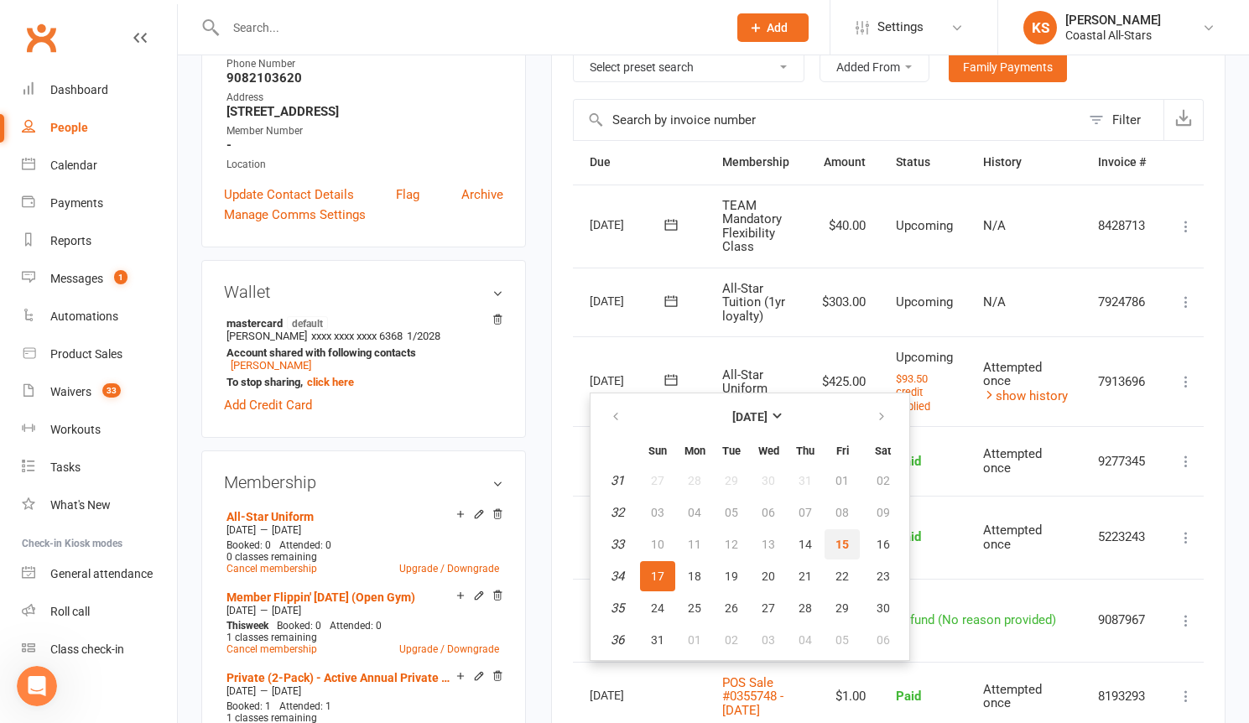
click at [840, 544] on span "15" at bounding box center [842, 544] width 13 height 13
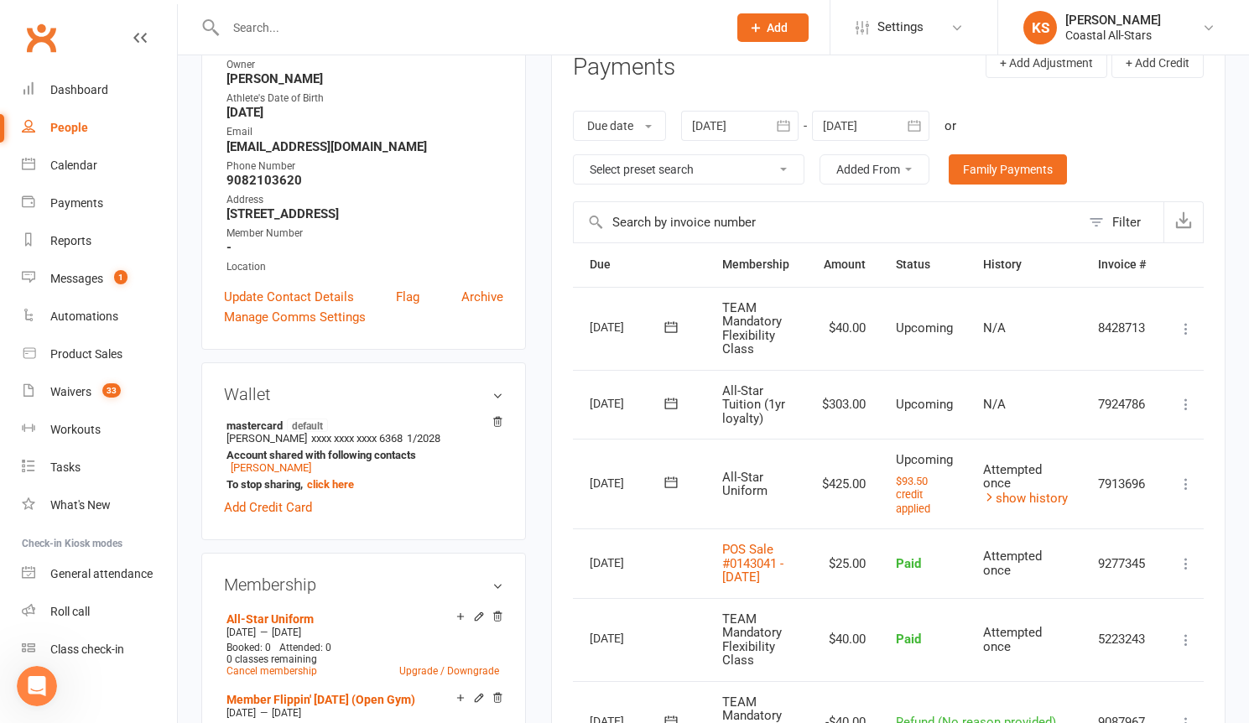
scroll to position [0, 0]
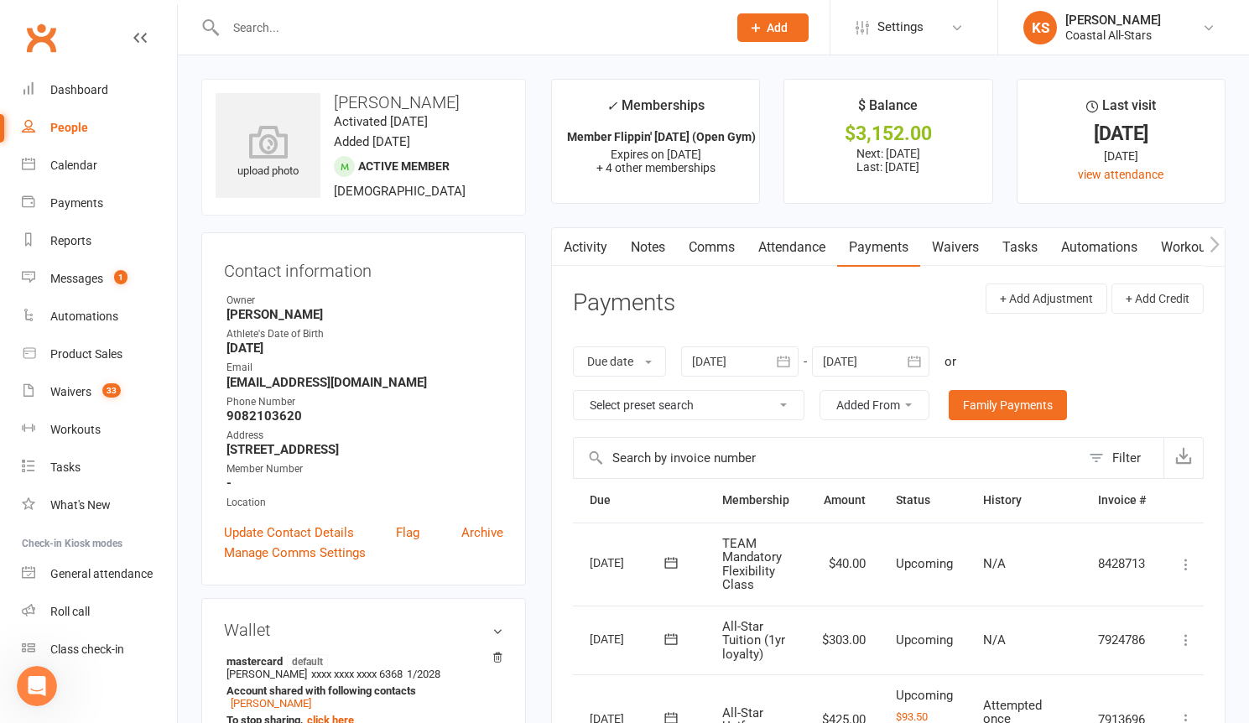
click at [287, 29] on input "text" at bounding box center [468, 27] width 495 height 23
paste input "kaa2040@gmail.com"
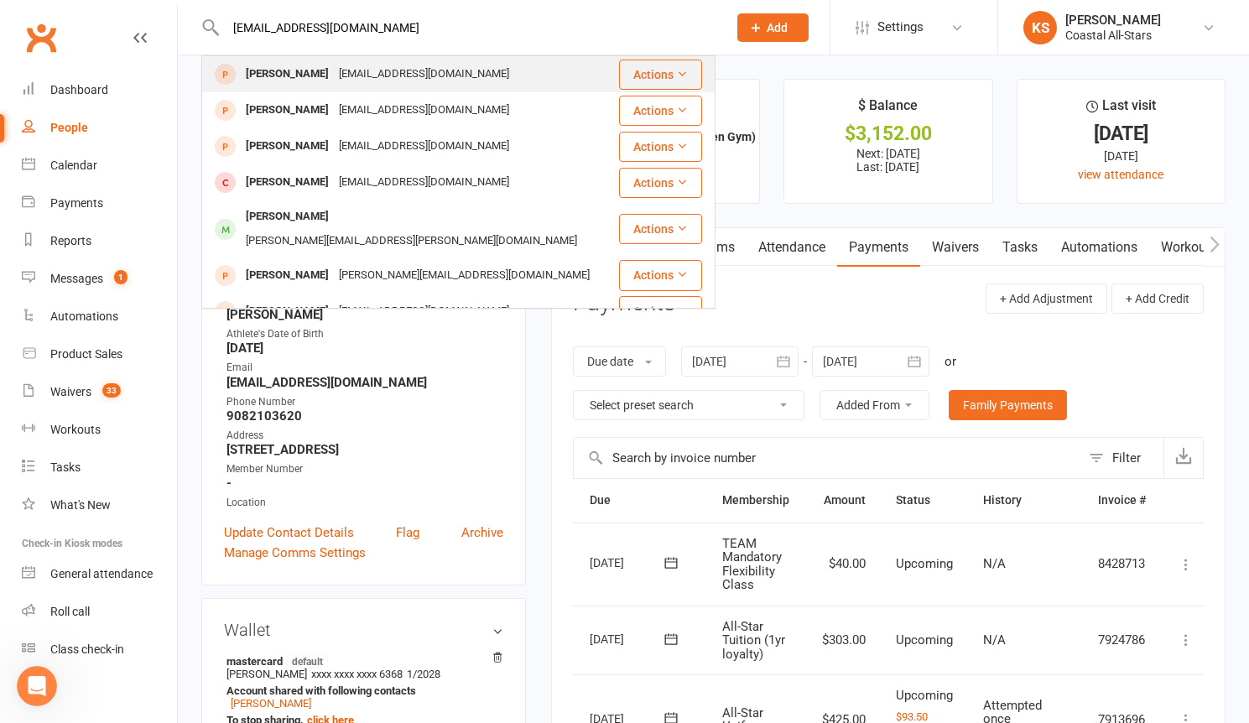
type input "kaa2040@gmail.com"
click at [448, 73] on div "Kenna Albert Kaa2040@gmail.com" at bounding box center [410, 74] width 414 height 34
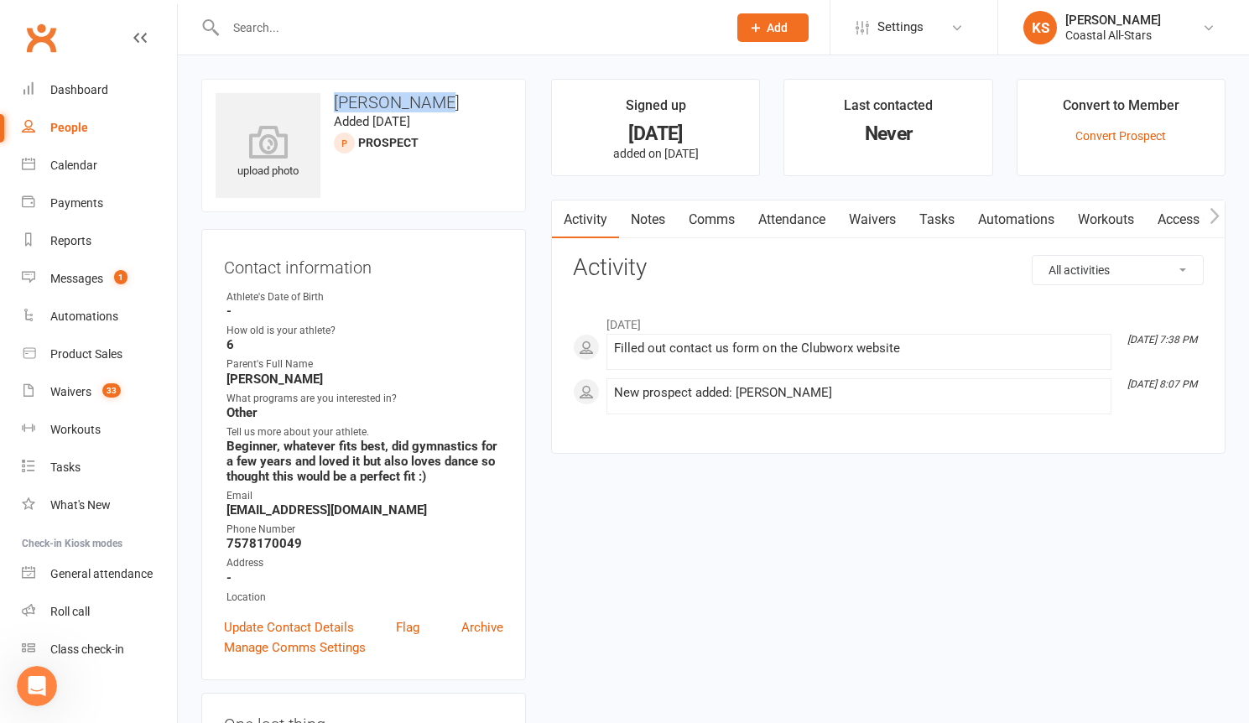
drag, startPoint x: 418, startPoint y: 102, endPoint x: 336, endPoint y: 95, distance: 82.5
click at [336, 95] on h3 "Kenna Albert" at bounding box center [364, 102] width 296 height 18
copy h3 "Kenna Albert"
click at [80, 159] on div "Calendar" at bounding box center [73, 165] width 47 height 13
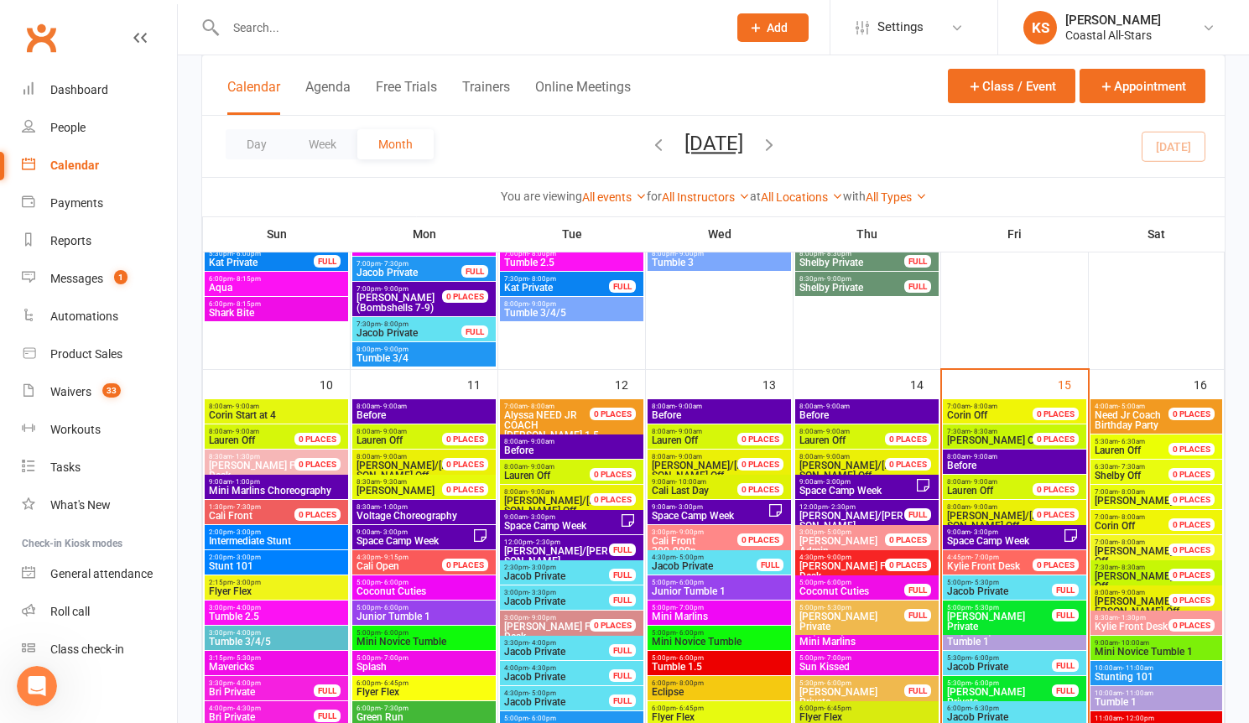
scroll to position [1576, 0]
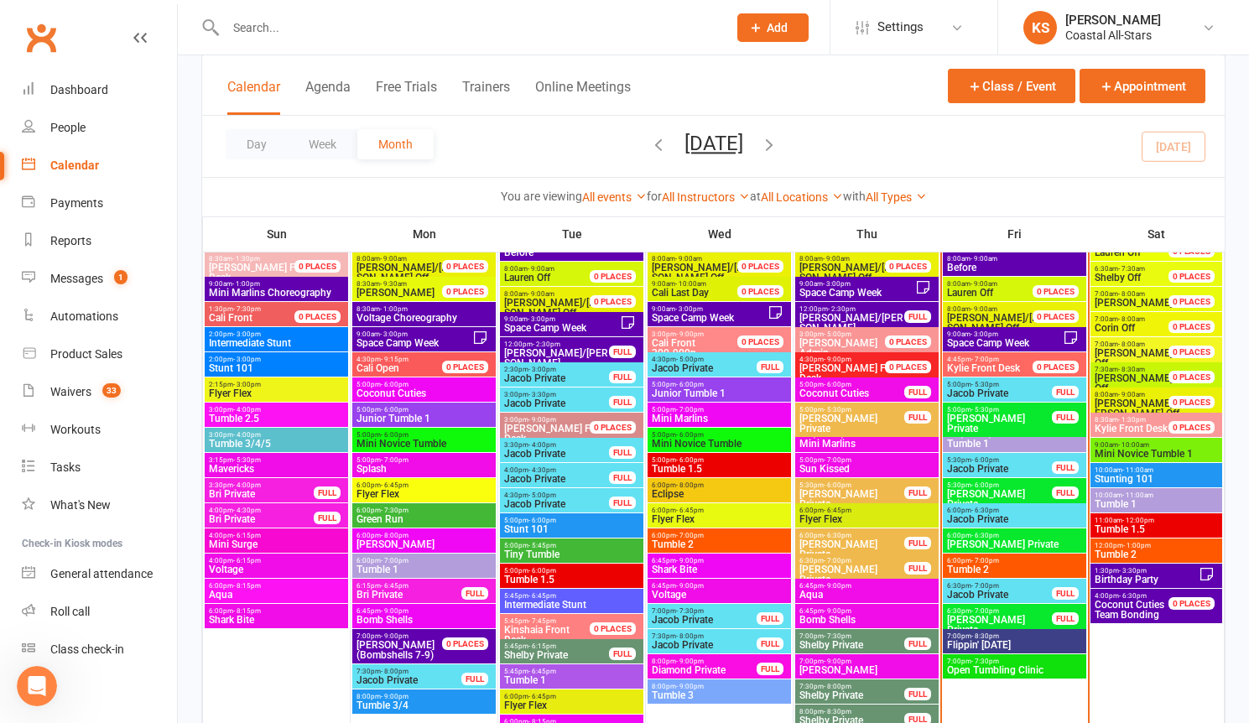
click at [714, 496] on span "Eclipse" at bounding box center [719, 494] width 137 height 10
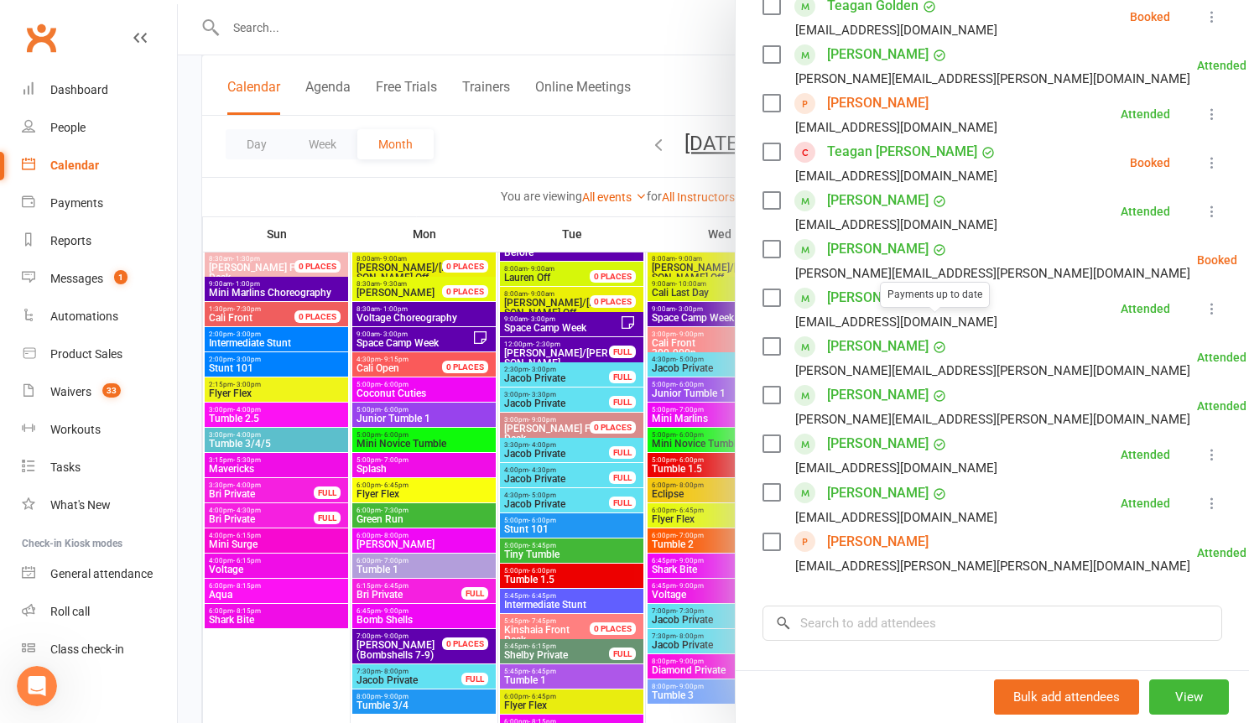
scroll to position [771, 0]
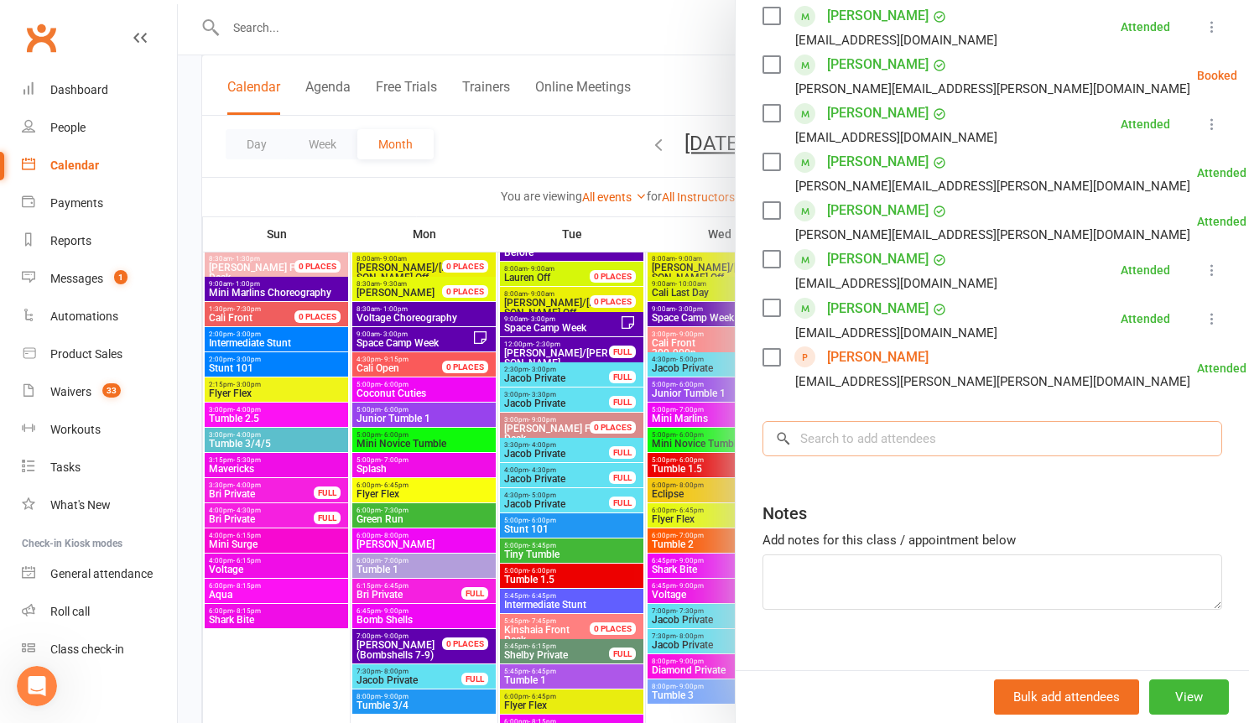
click at [872, 428] on input "search" at bounding box center [993, 438] width 460 height 35
paste input "Kenna Albert"
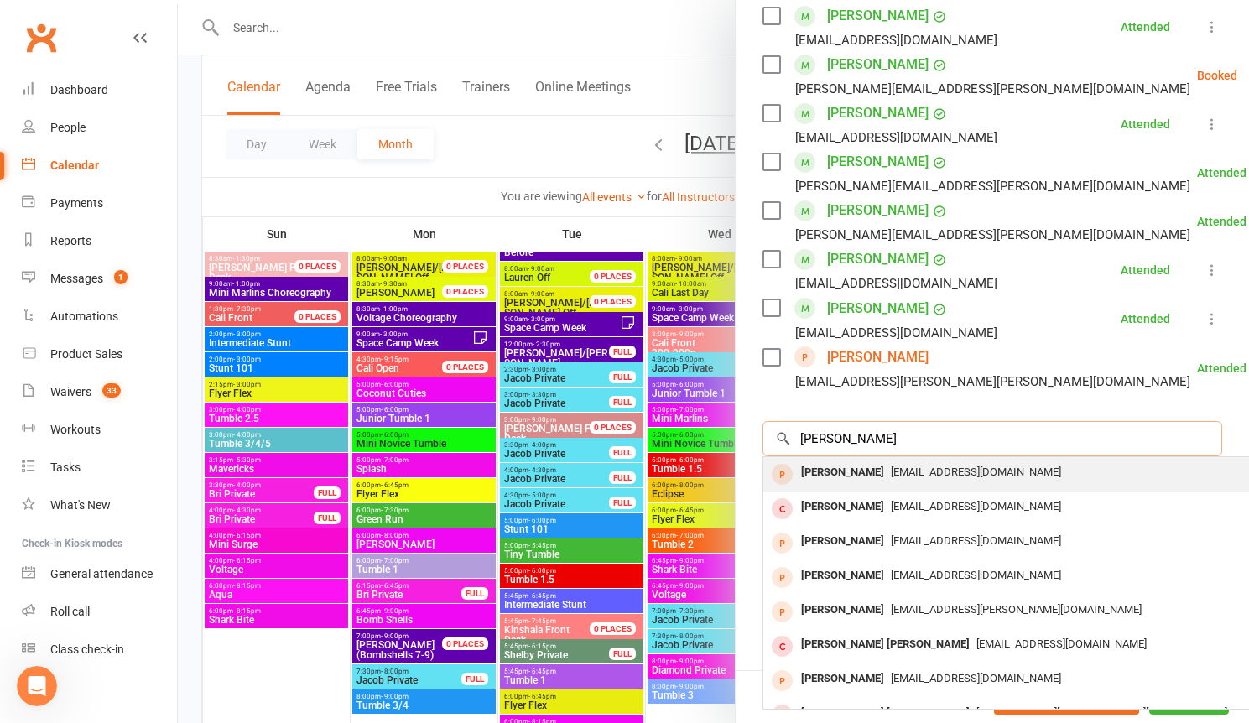
type input "Kenna Albert"
click at [891, 466] on span "Kaa2040@gmail.com" at bounding box center [976, 472] width 170 height 13
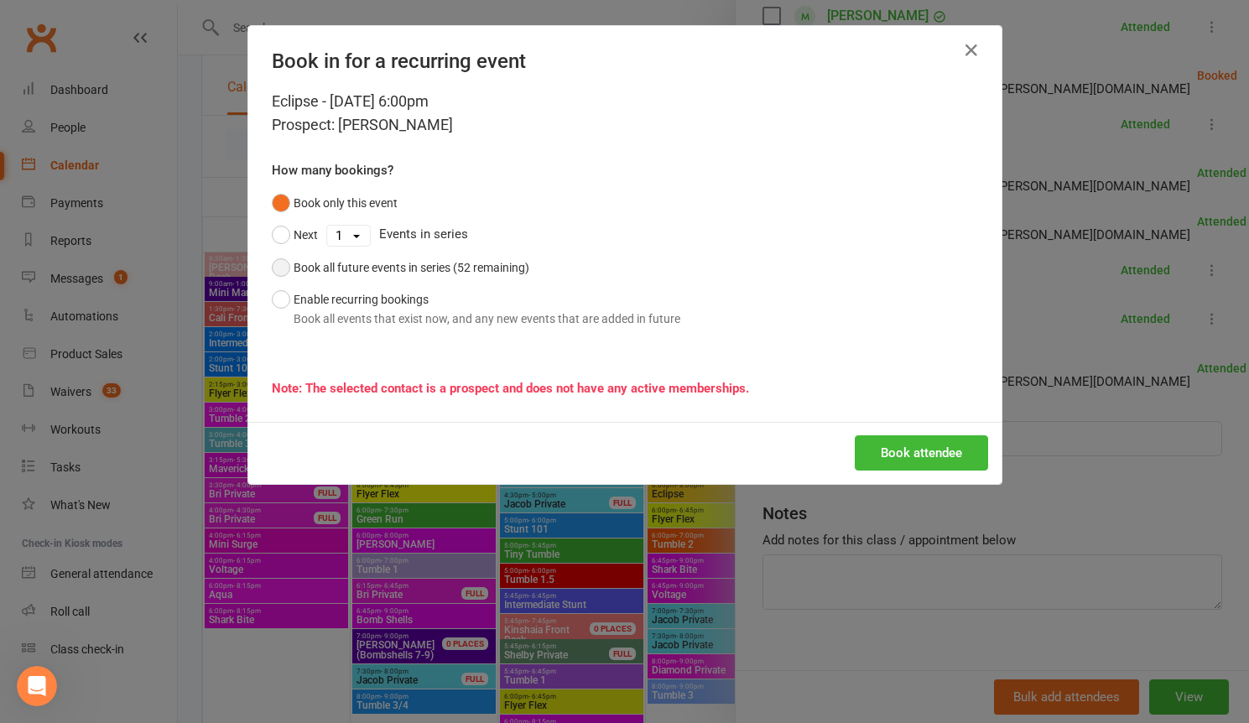
click at [342, 259] on div "Book all future events in series (52 remaining)" at bounding box center [412, 267] width 236 height 18
click at [279, 235] on button "Next" at bounding box center [295, 235] width 46 height 32
click at [343, 240] on select "1 2 3 4 5 6 7 8 9 10 11 12 13 14 15 16 17 18 19 20 21 22 23 24 25 26 27 28 29 3…" at bounding box center [348, 236] width 43 height 20
select select "19"
click at [909, 451] on button "Book attendee" at bounding box center [921, 452] width 133 height 35
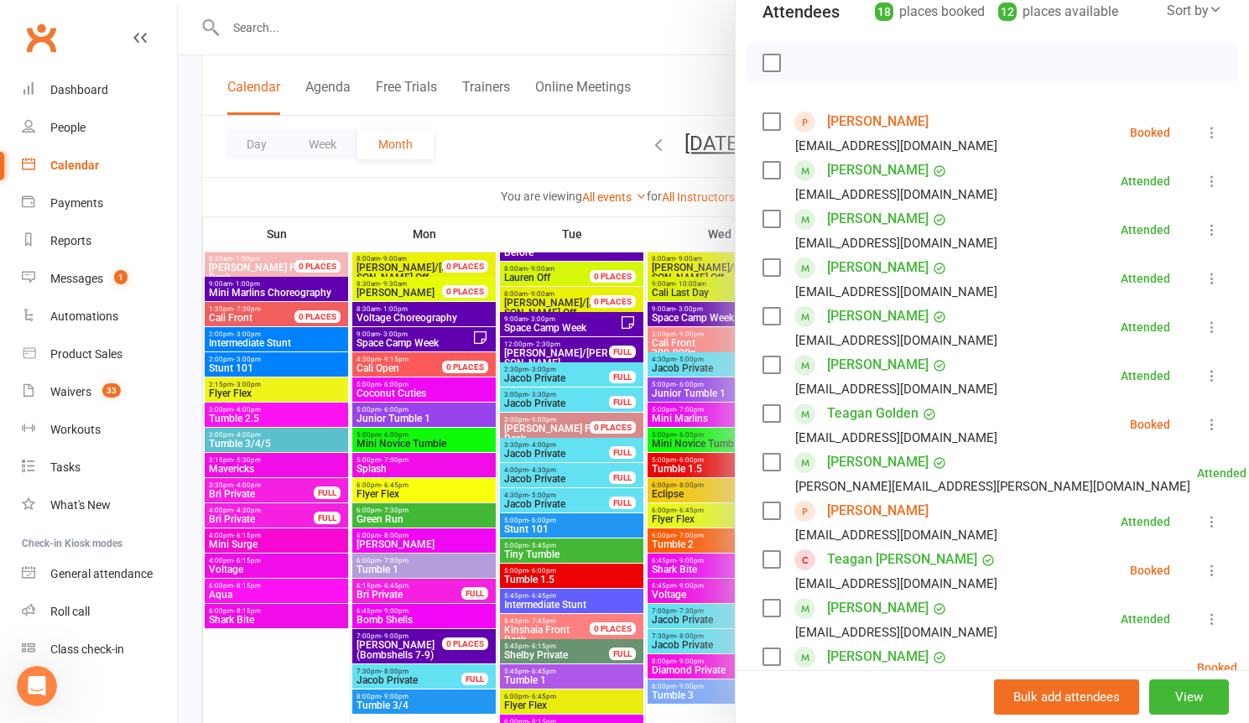
scroll to position [138, 0]
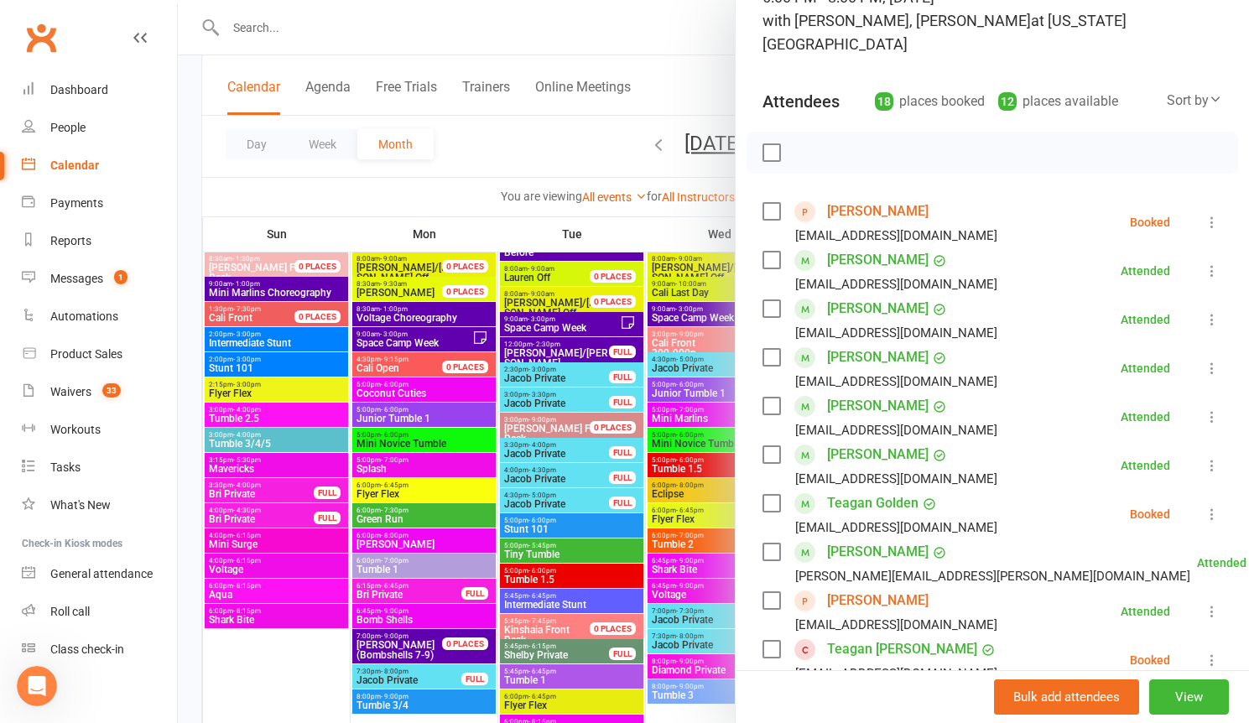
click at [867, 198] on link "Kenna Albert" at bounding box center [878, 211] width 102 height 27
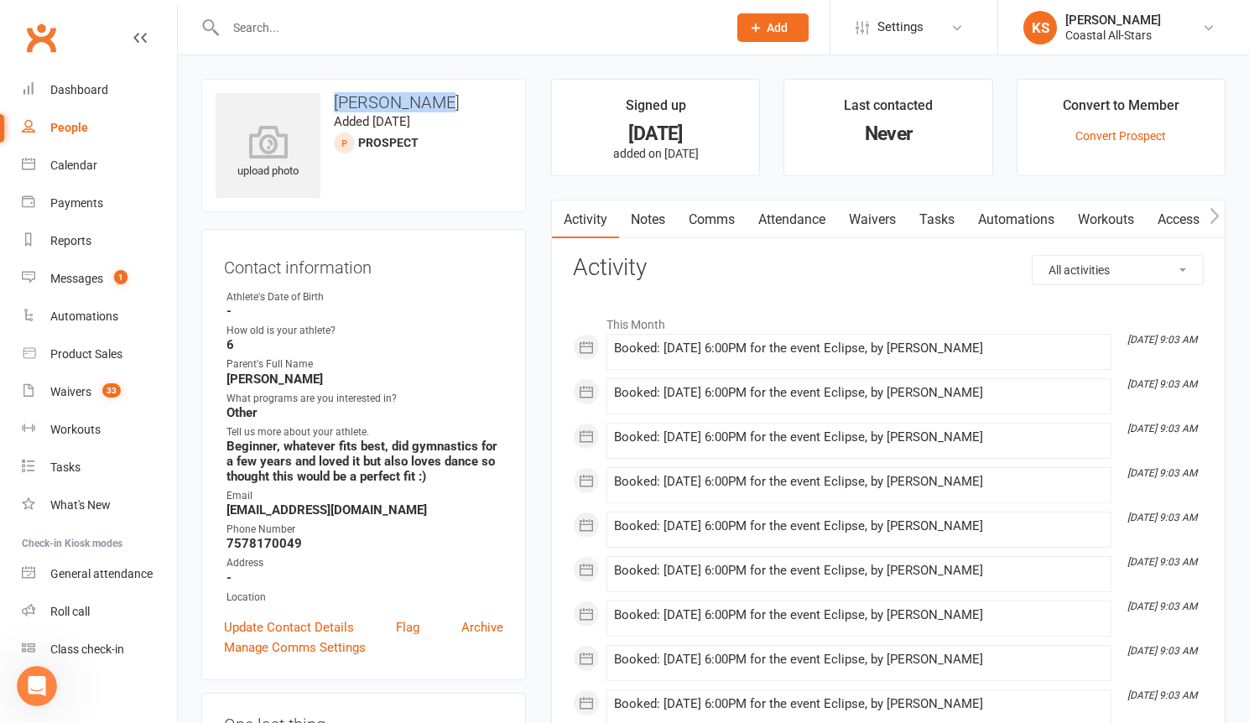
drag, startPoint x: 431, startPoint y: 102, endPoint x: 335, endPoint y: 103, distance: 96.5
click at [334, 104] on h3 "Kenna Albert" at bounding box center [364, 102] width 296 height 18
copy h3 "Kenna Albert"
click at [67, 350] on div "Product Sales" at bounding box center [86, 353] width 72 height 13
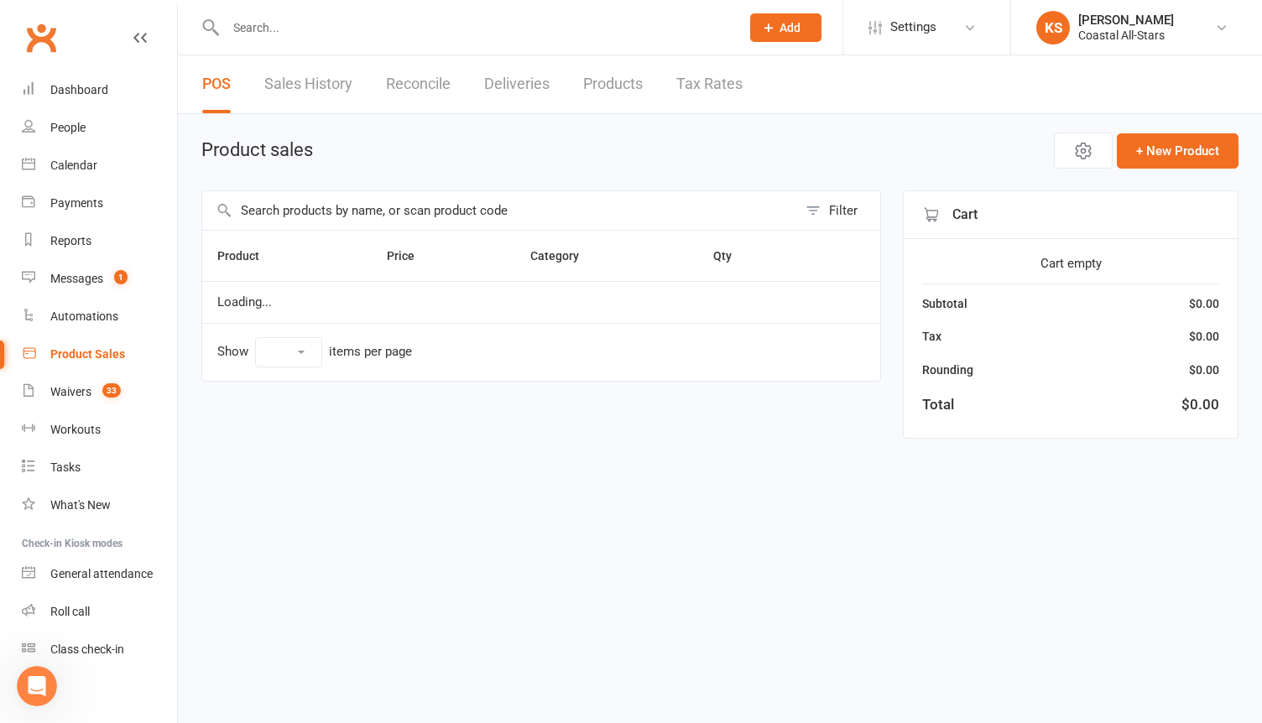
select select "100"
click at [364, 215] on input "text" at bounding box center [499, 210] width 595 height 39
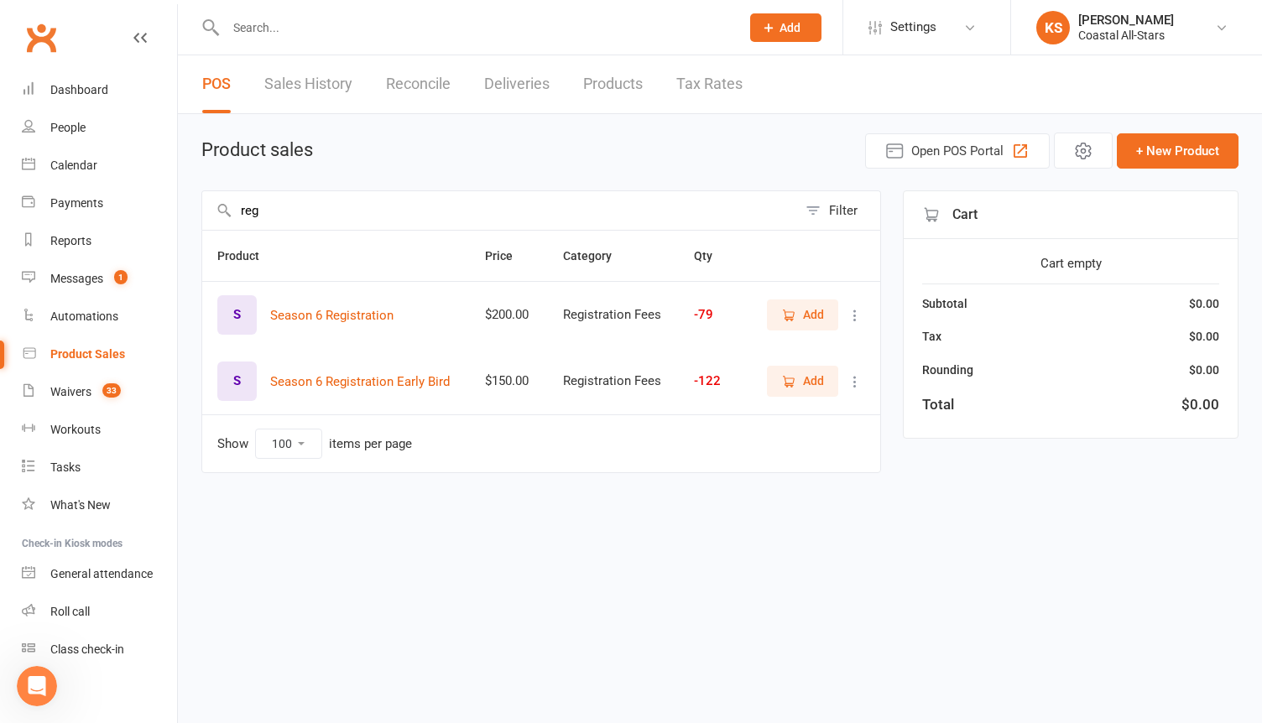
type input "reg"
click at [791, 324] on span "Add" at bounding box center [802, 314] width 43 height 18
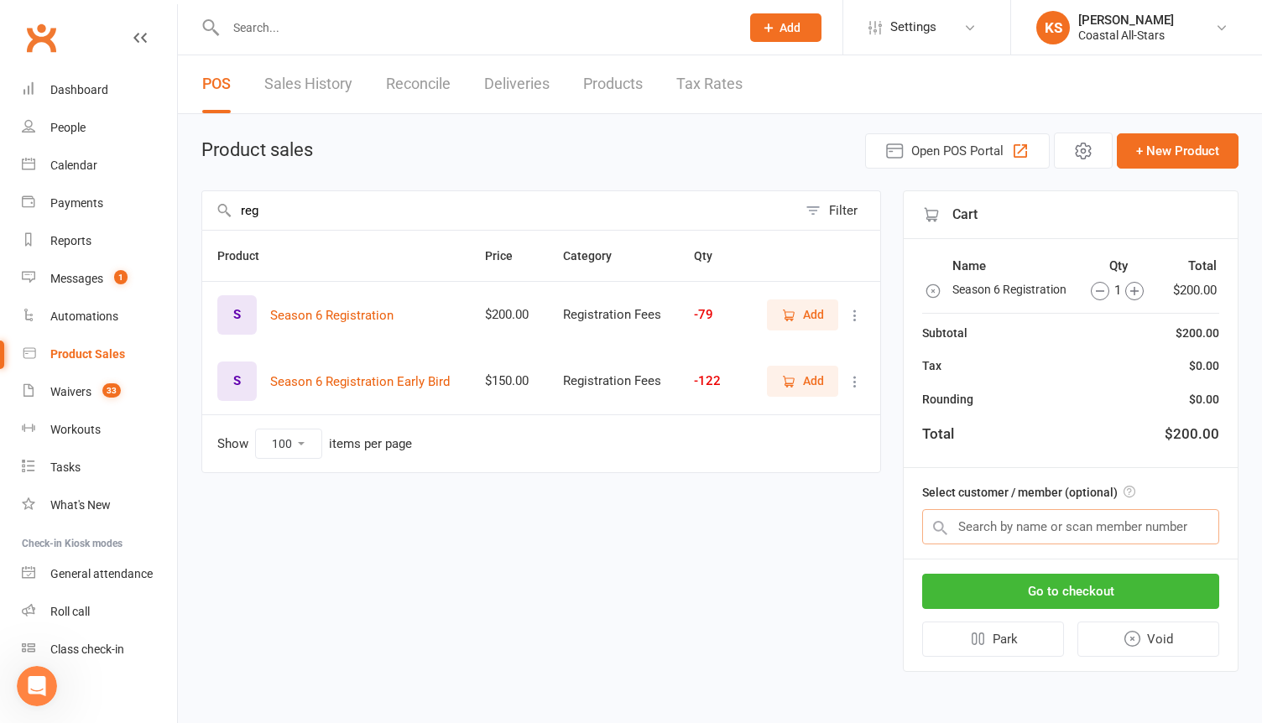
click at [966, 513] on input "text" at bounding box center [1070, 526] width 297 height 35
paste input "Kenna Albert"
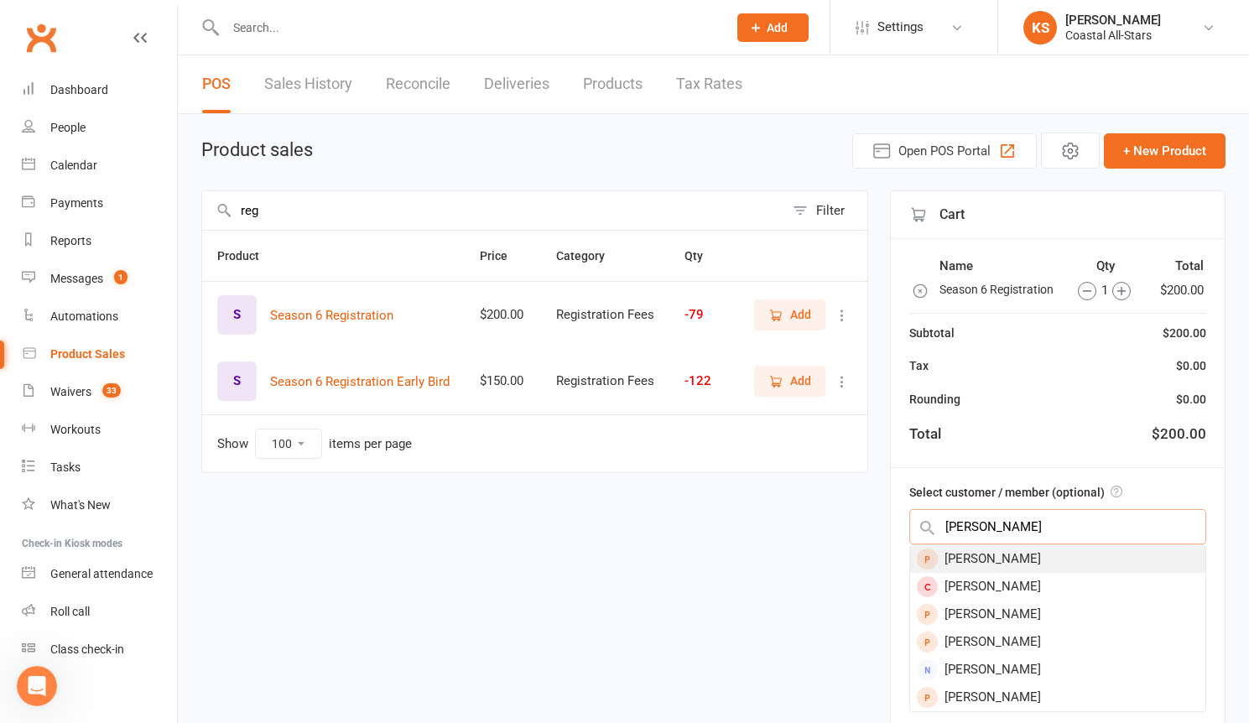
type input "Kenna Albert"
click at [1052, 557] on div "Kenna Albert" at bounding box center [1057, 559] width 295 height 28
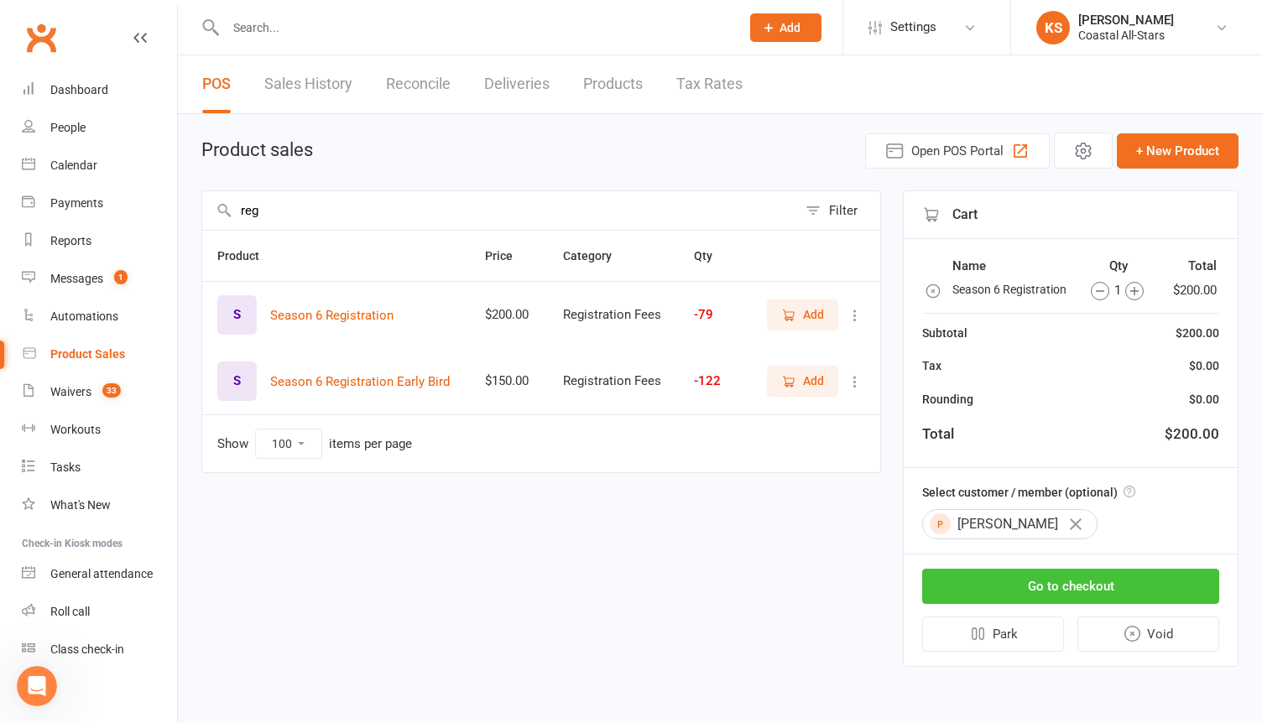
click at [1055, 586] on button "Go to checkout" at bounding box center [1070, 586] width 297 height 35
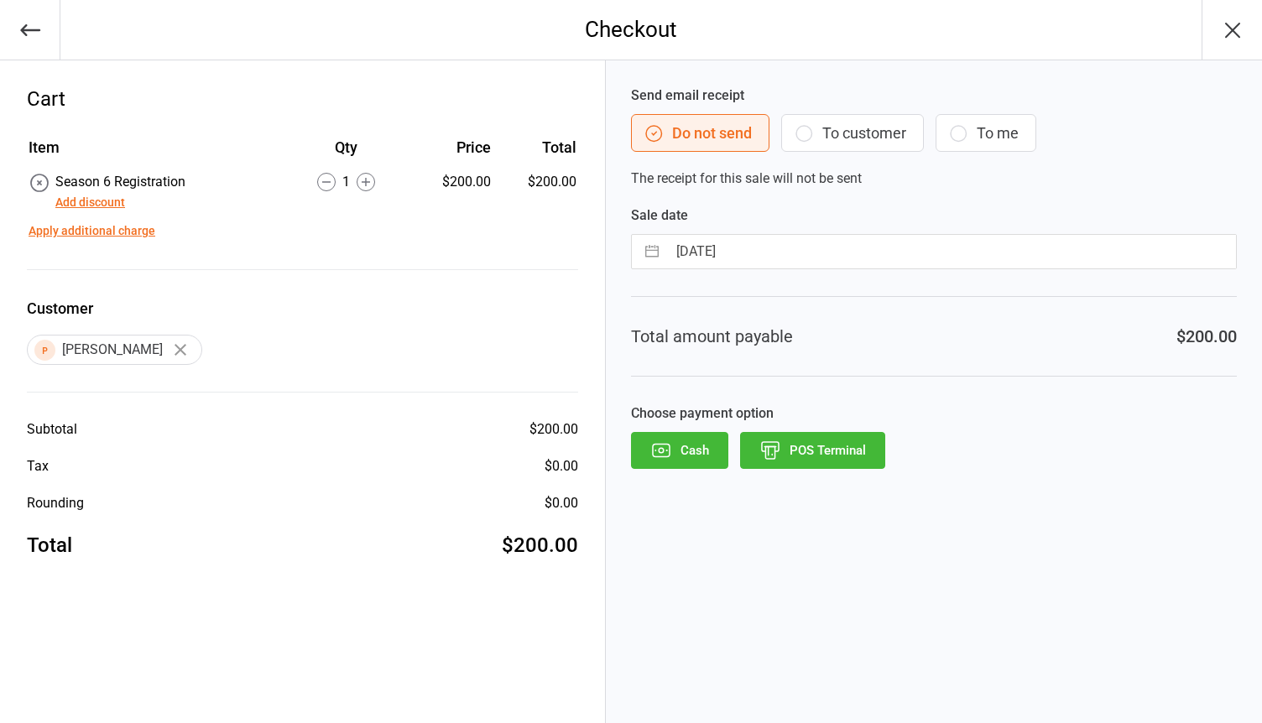
click at [814, 451] on button "POS Terminal" at bounding box center [812, 450] width 145 height 37
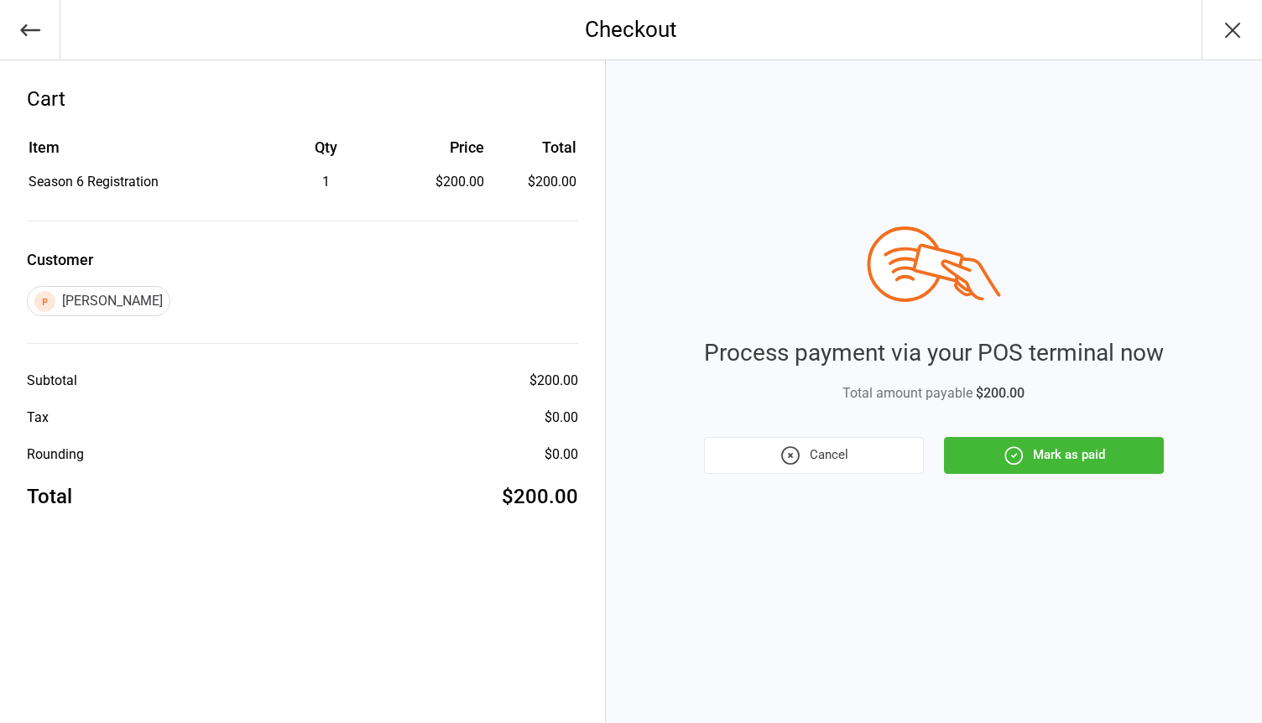
click at [1050, 450] on button "Mark as paid" at bounding box center [1054, 455] width 220 height 37
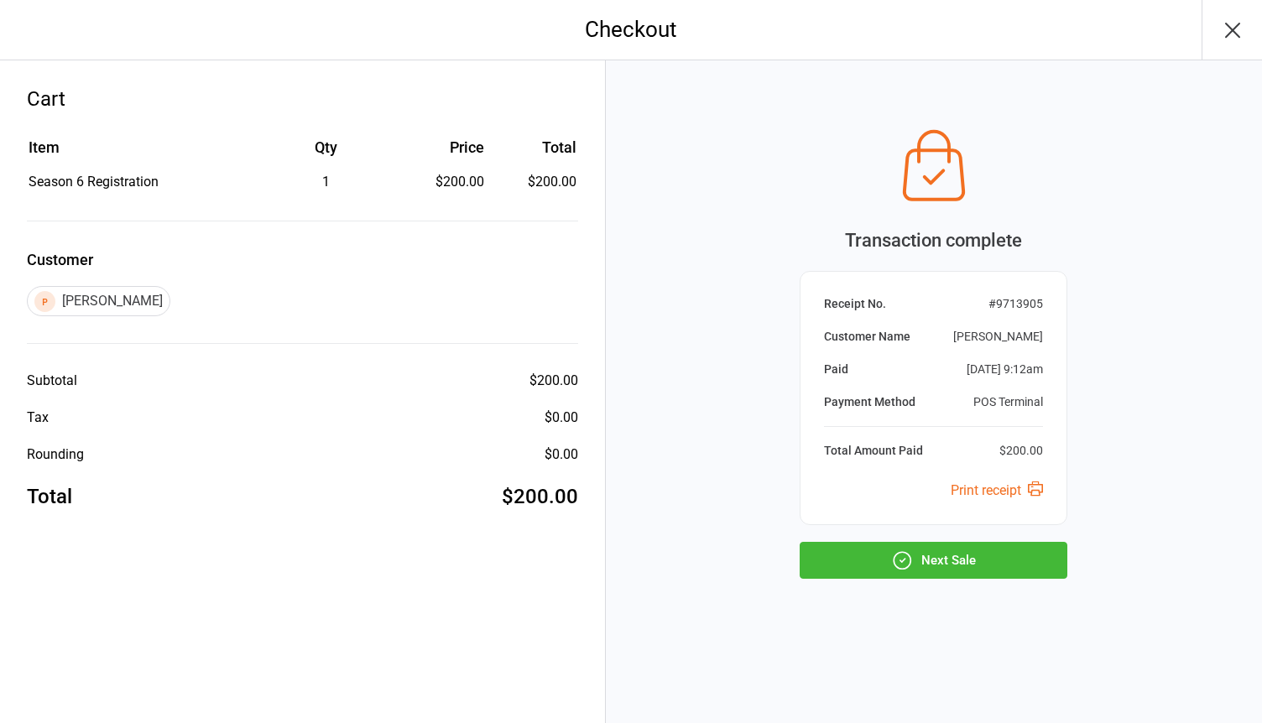
click at [925, 563] on button "Next Sale" at bounding box center [934, 560] width 268 height 37
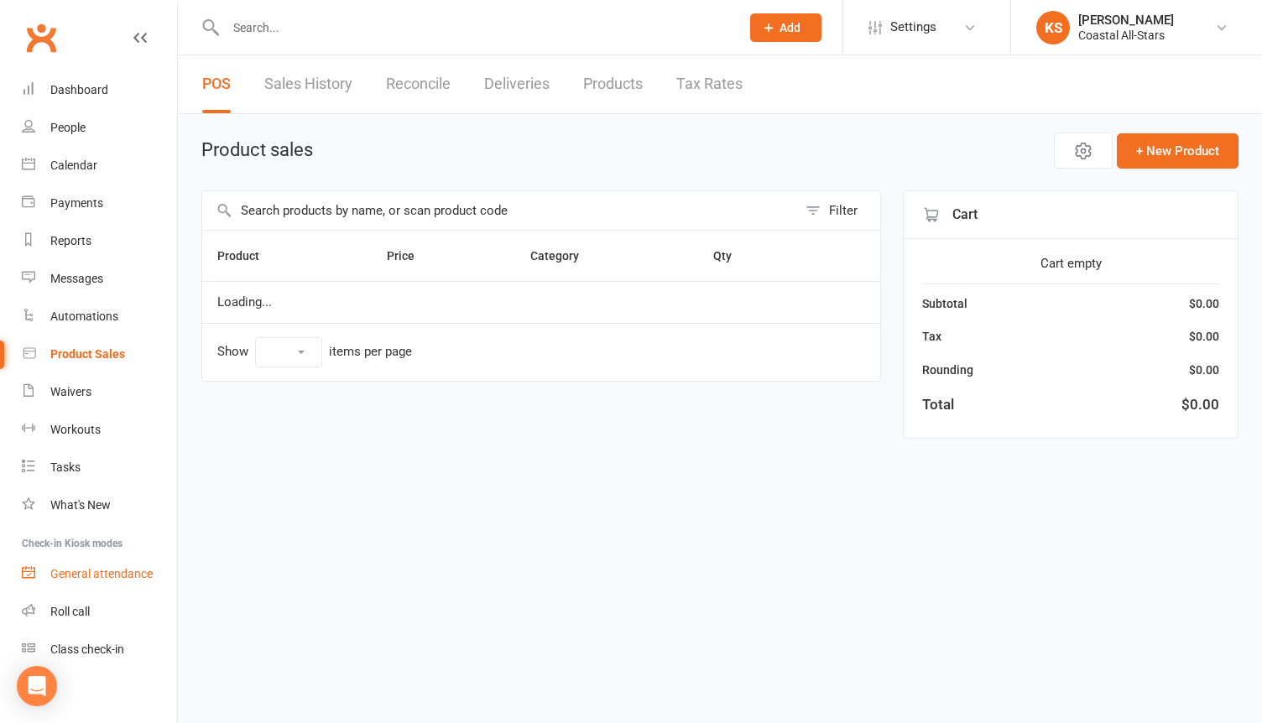
select select "100"
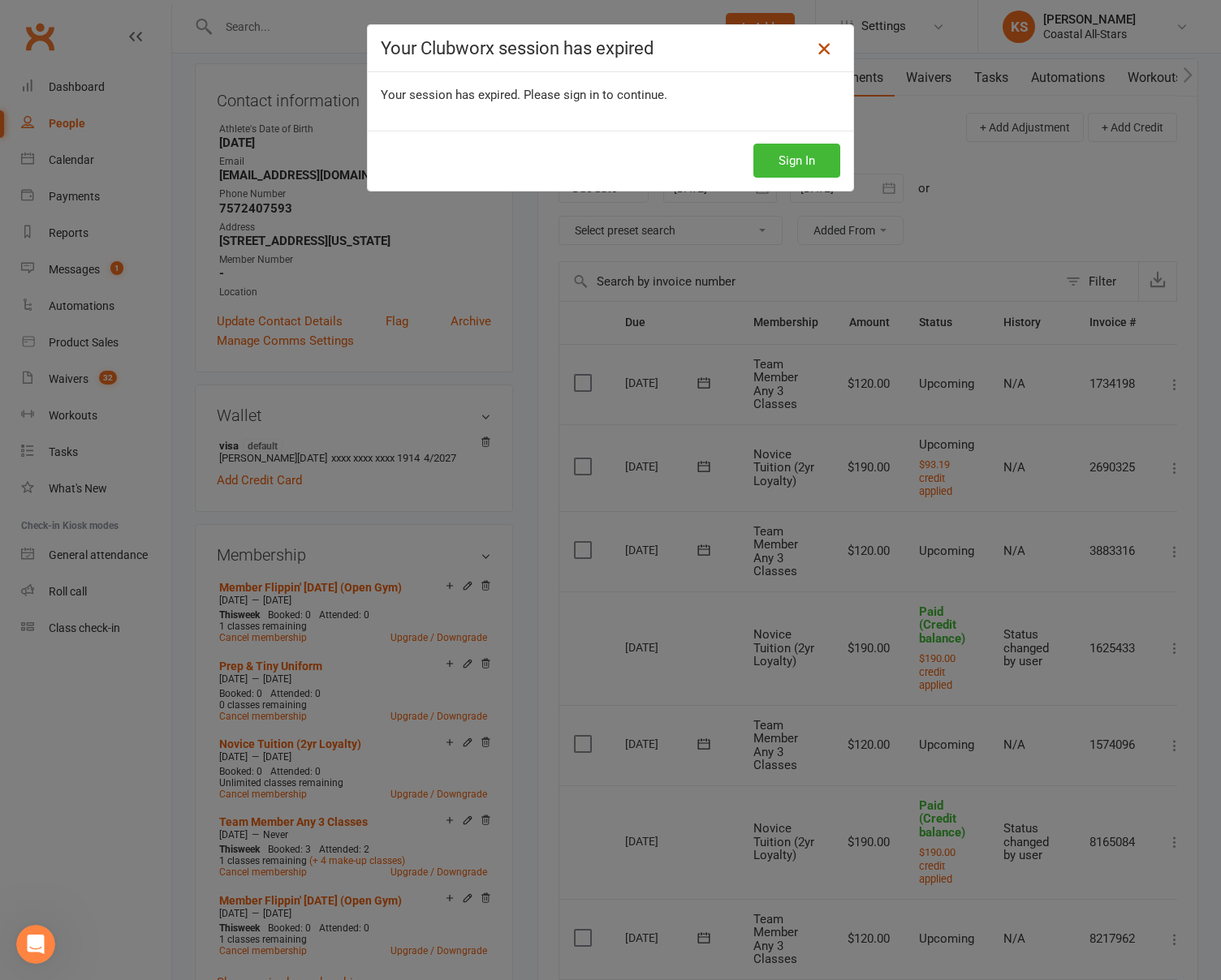
click at [820, 47] on icon at bounding box center [823, 48] width 19 height 19
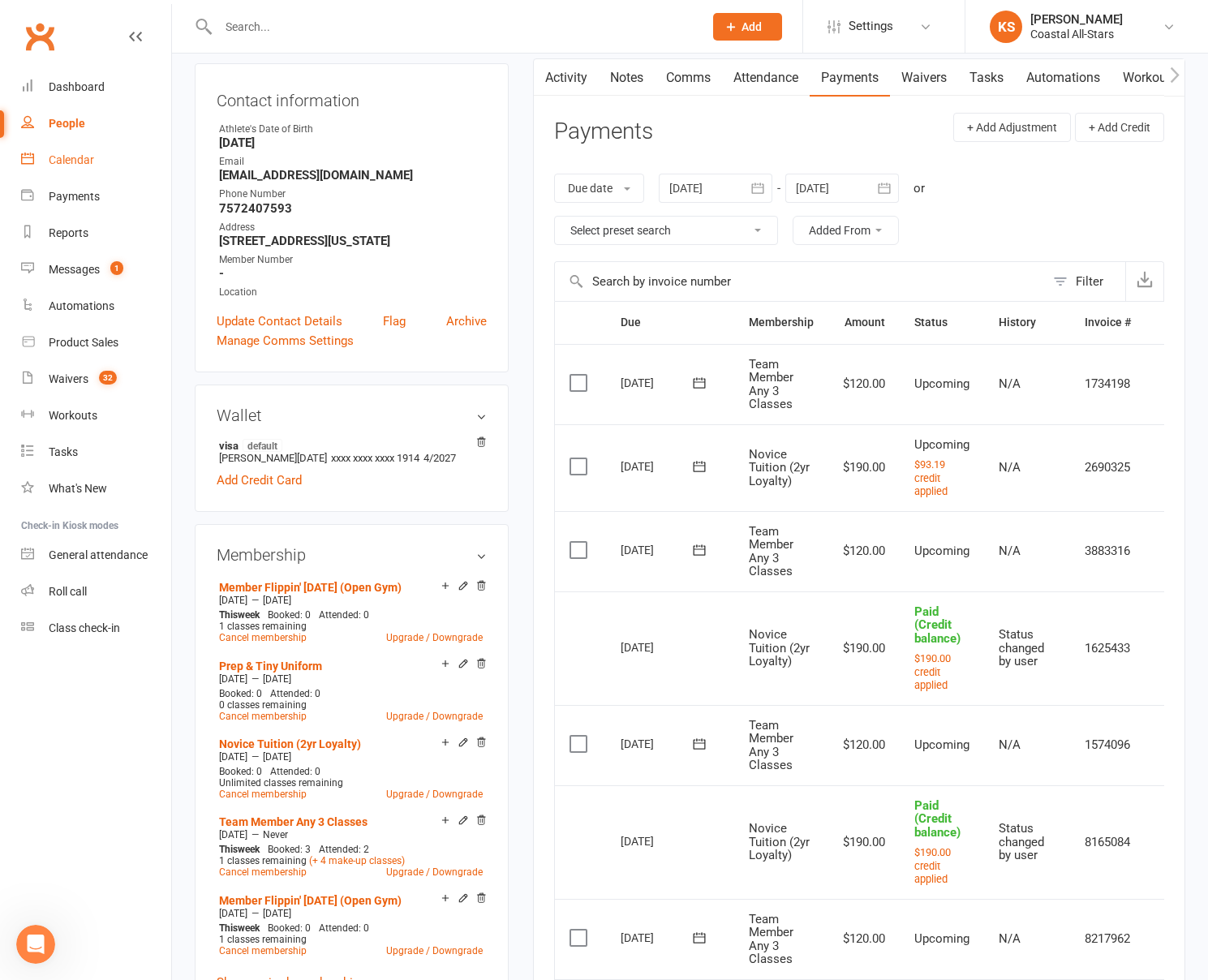
click at [78, 155] on div "Calendar" at bounding box center [71, 160] width 45 height 13
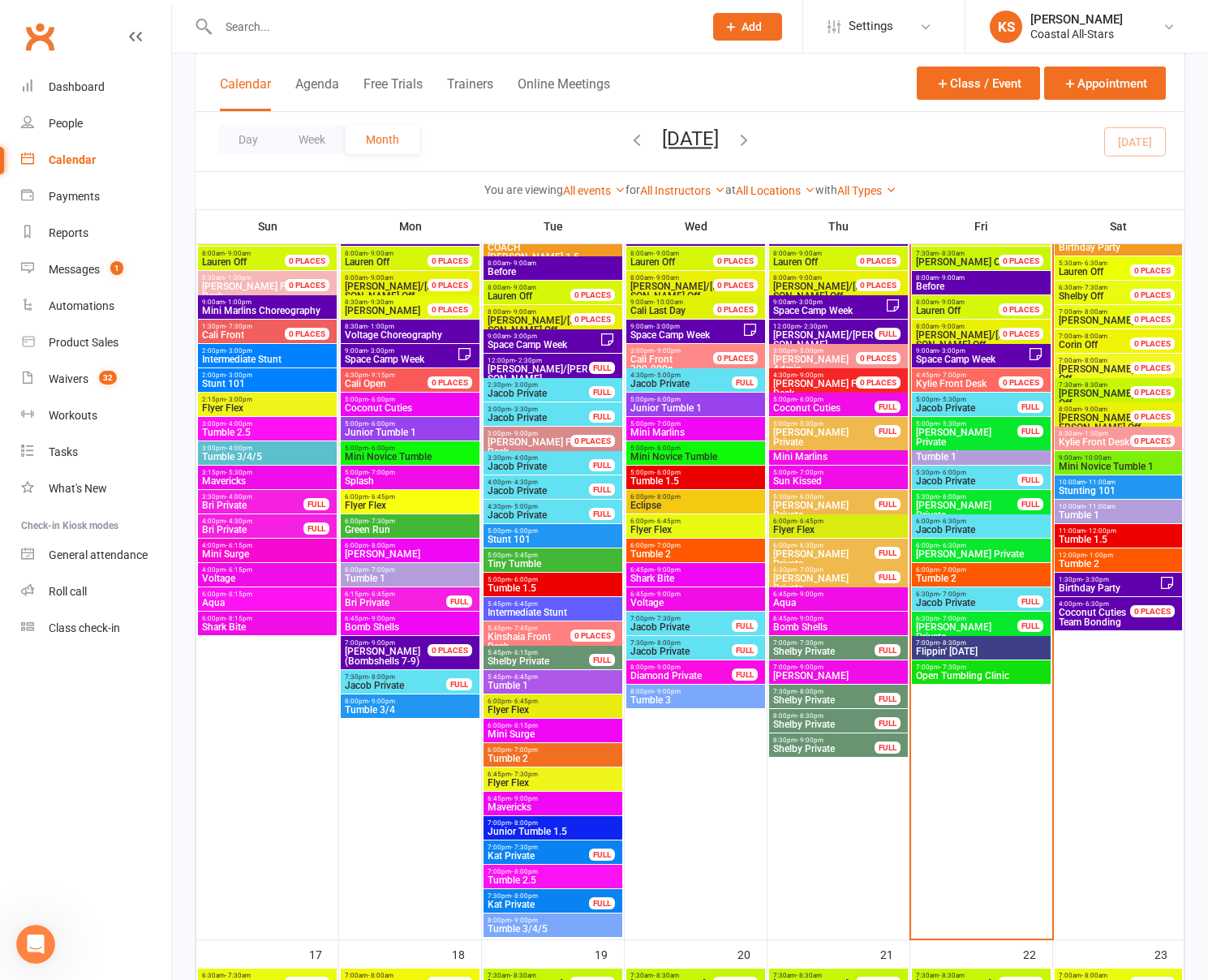
scroll to position [1488, 0]
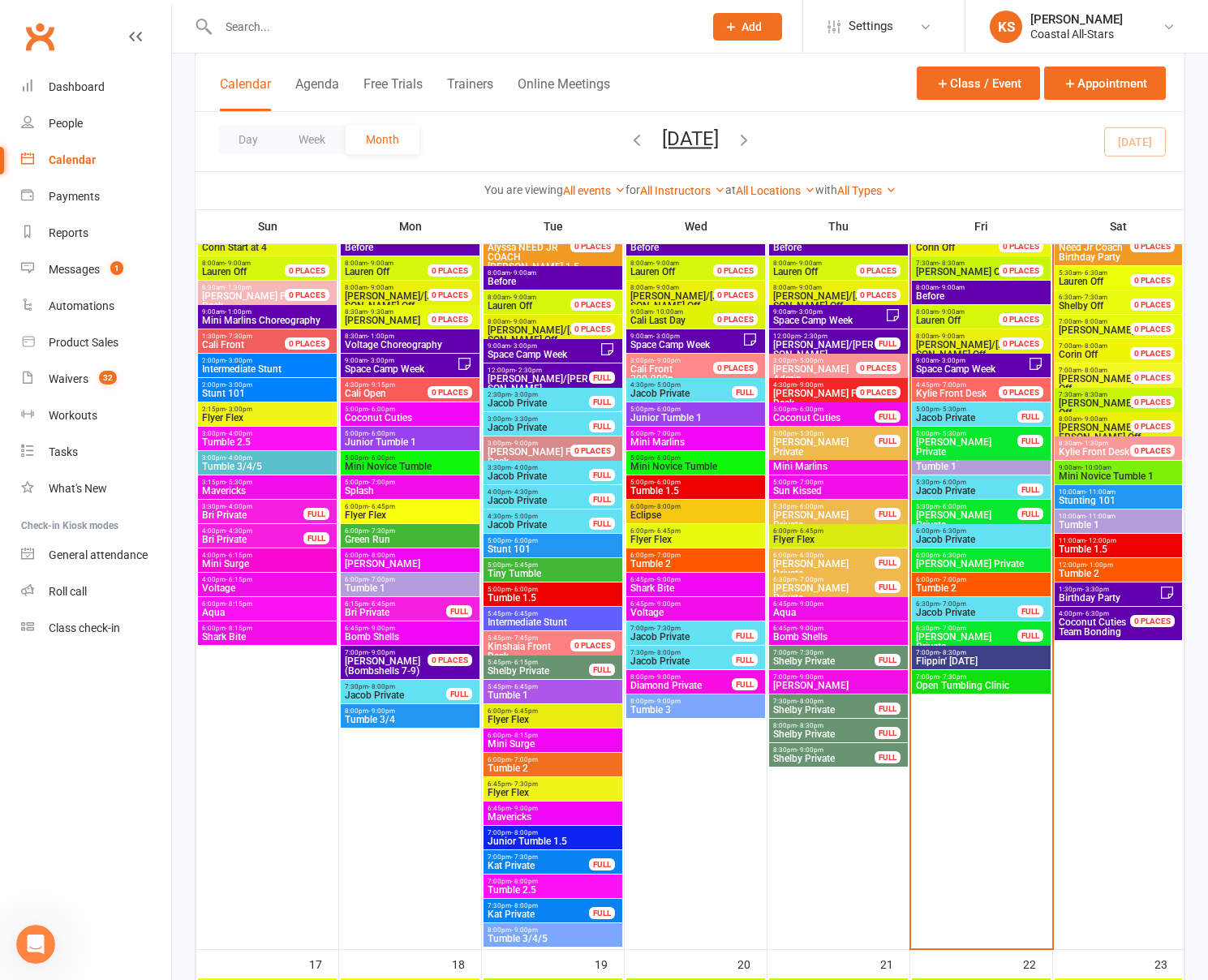
click at [968, 466] on span "Tumble 1" at bounding box center [981, 466] width 133 height 10
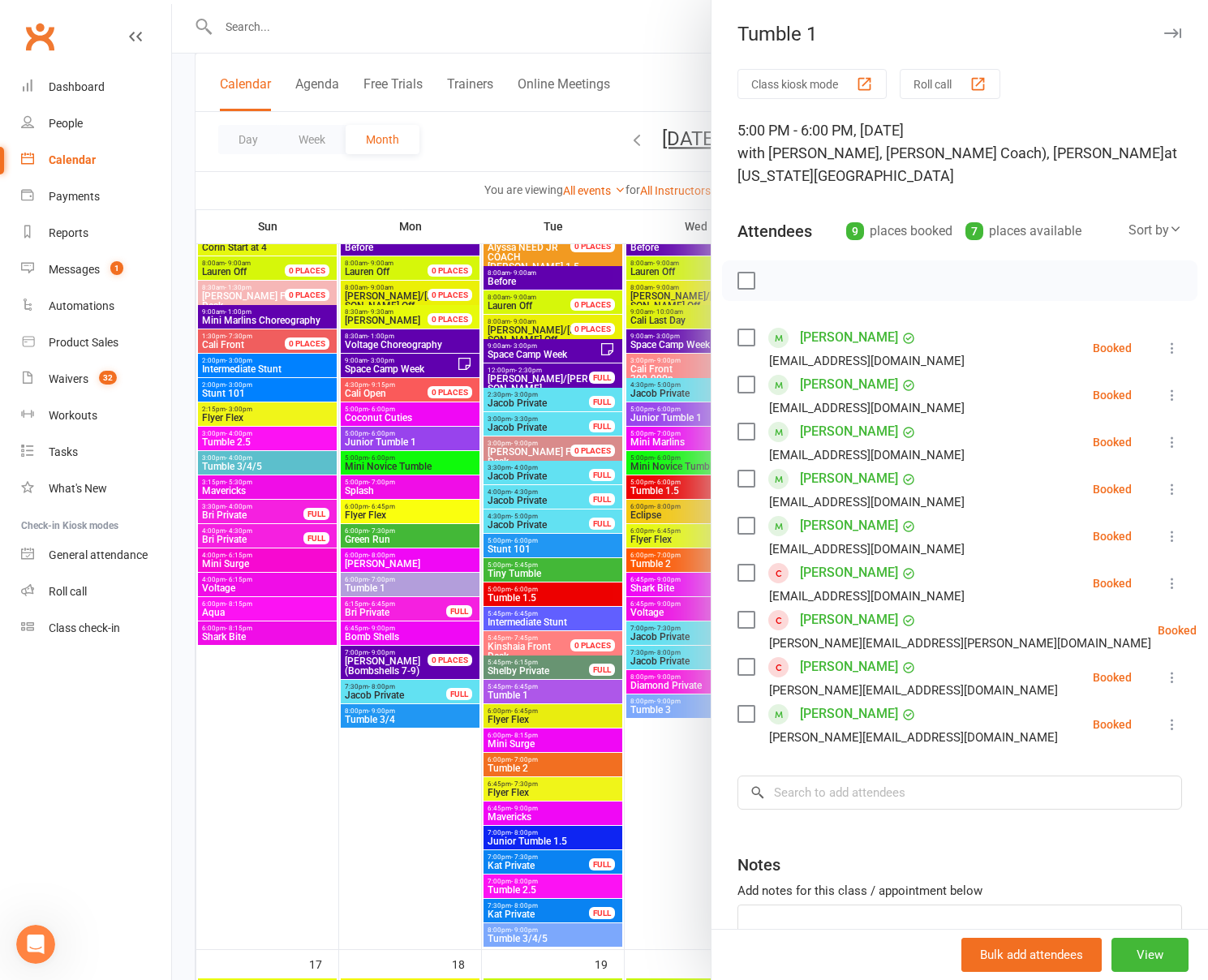
click at [671, 110] on div at bounding box center [690, 490] width 1036 height 980
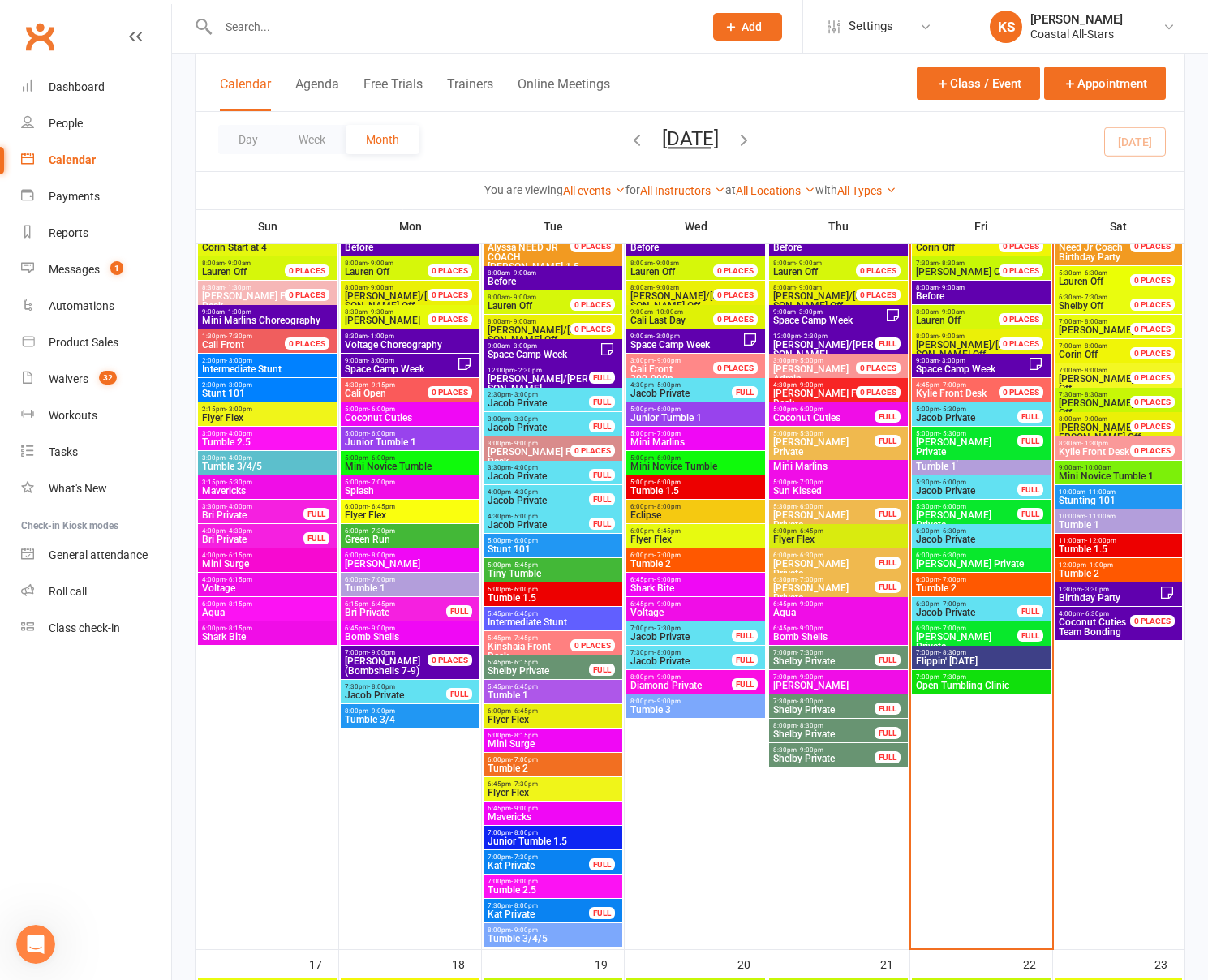
click at [967, 580] on span "6:00pm - 7:00pm" at bounding box center [981, 580] width 133 height 8
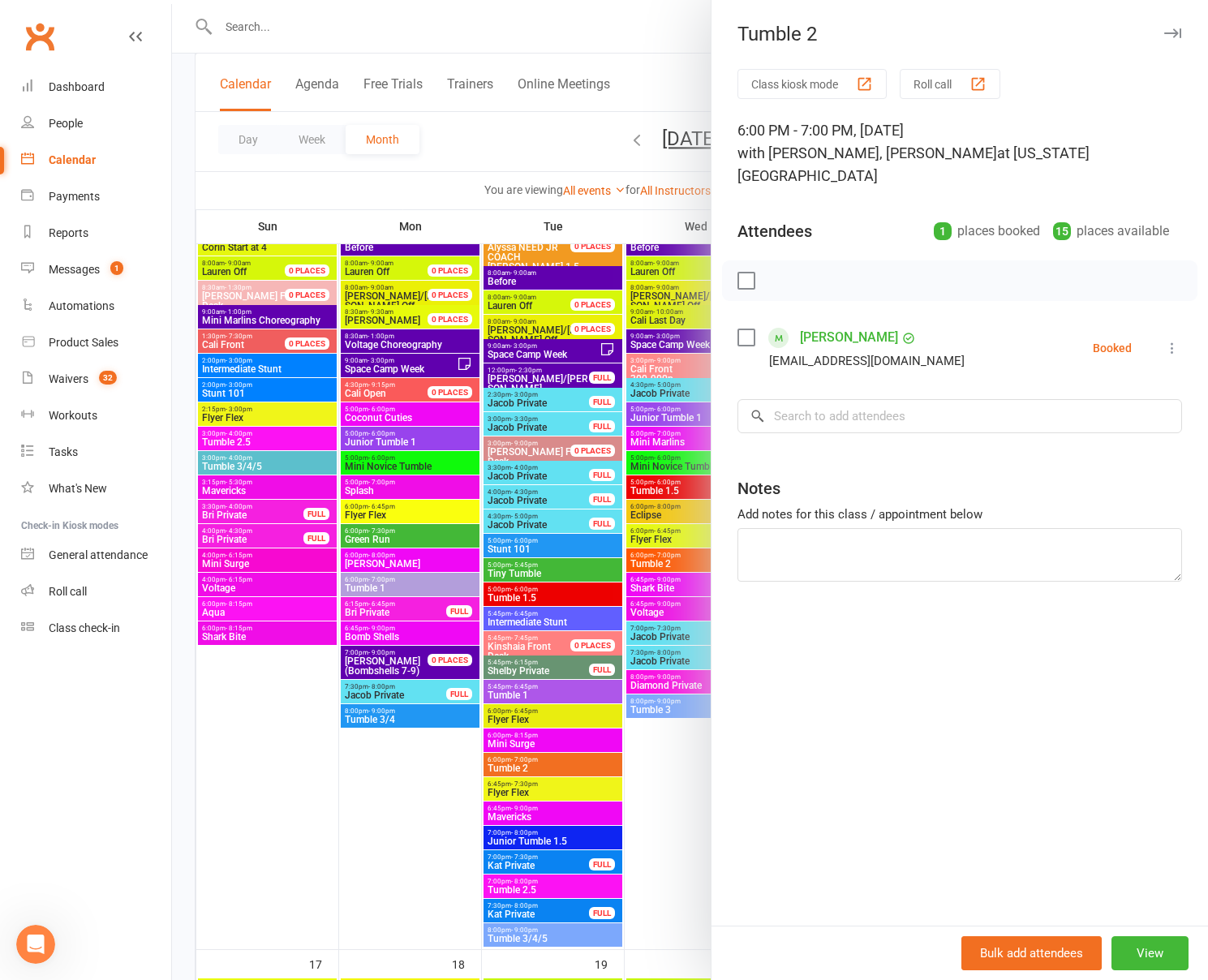
click at [582, 124] on div at bounding box center [690, 490] width 1036 height 980
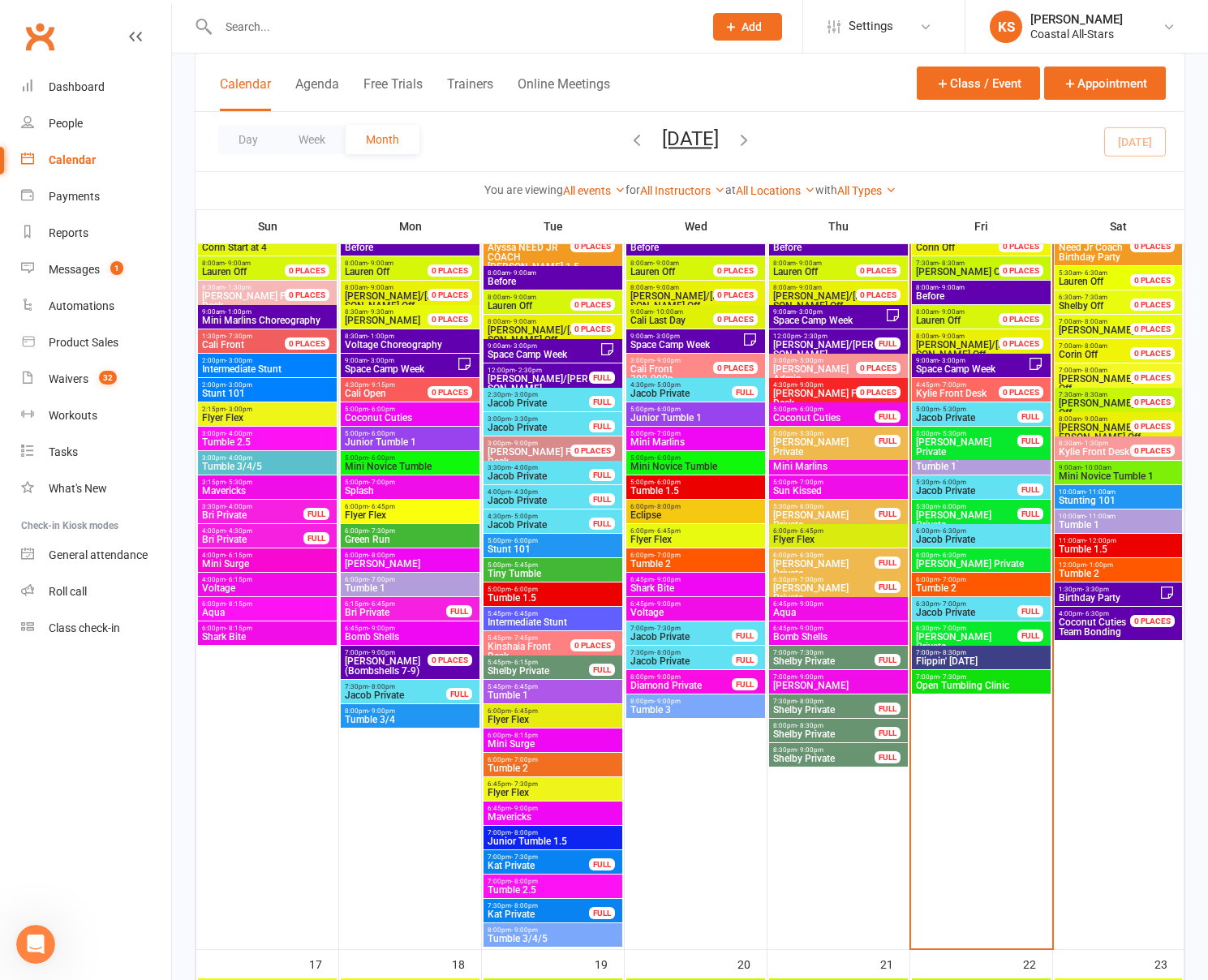
click at [985, 653] on span "7:00pm - 8:30pm" at bounding box center [981, 653] width 133 height 8
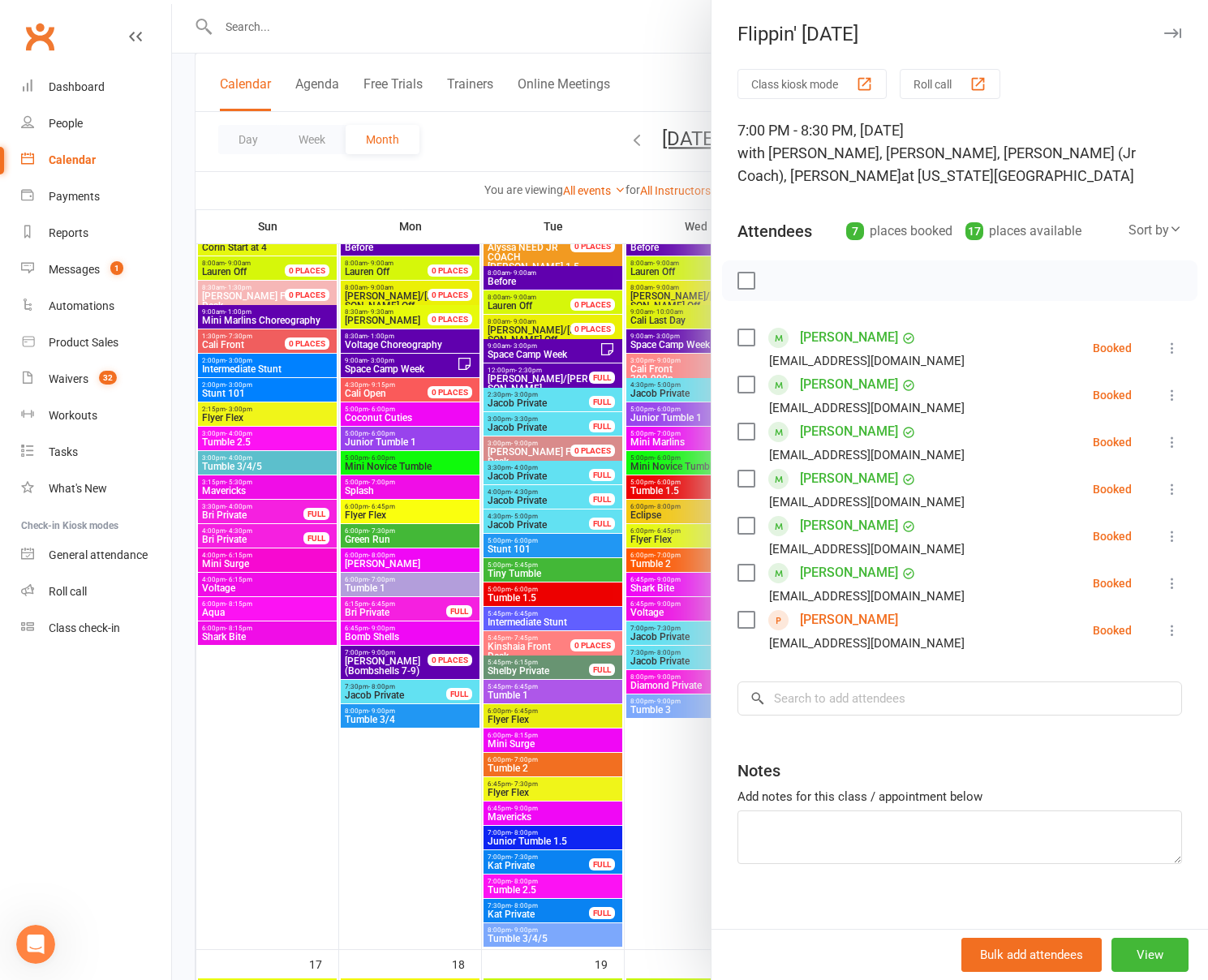
click at [606, 135] on div at bounding box center [690, 490] width 1036 height 980
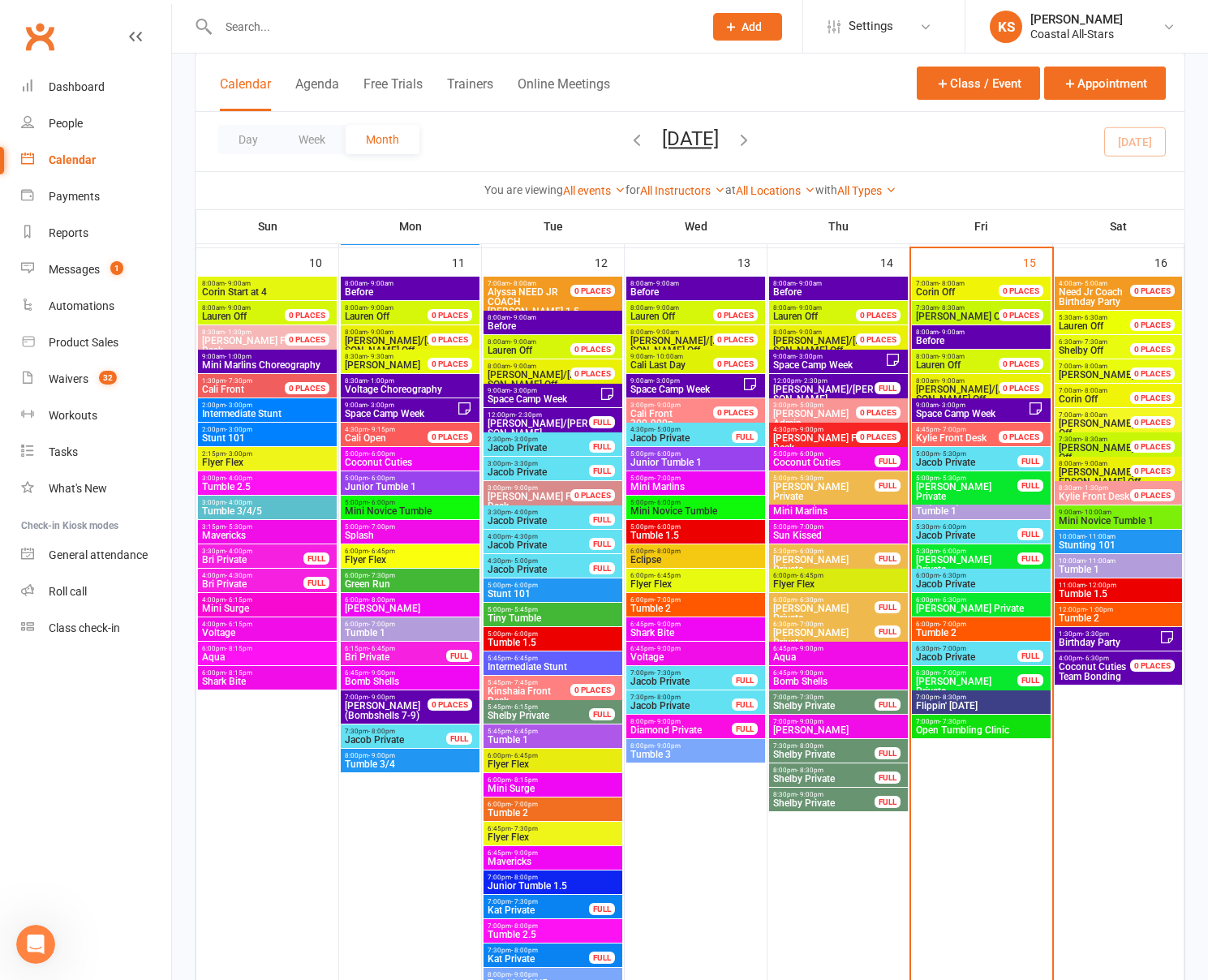
scroll to position [1442, 0]
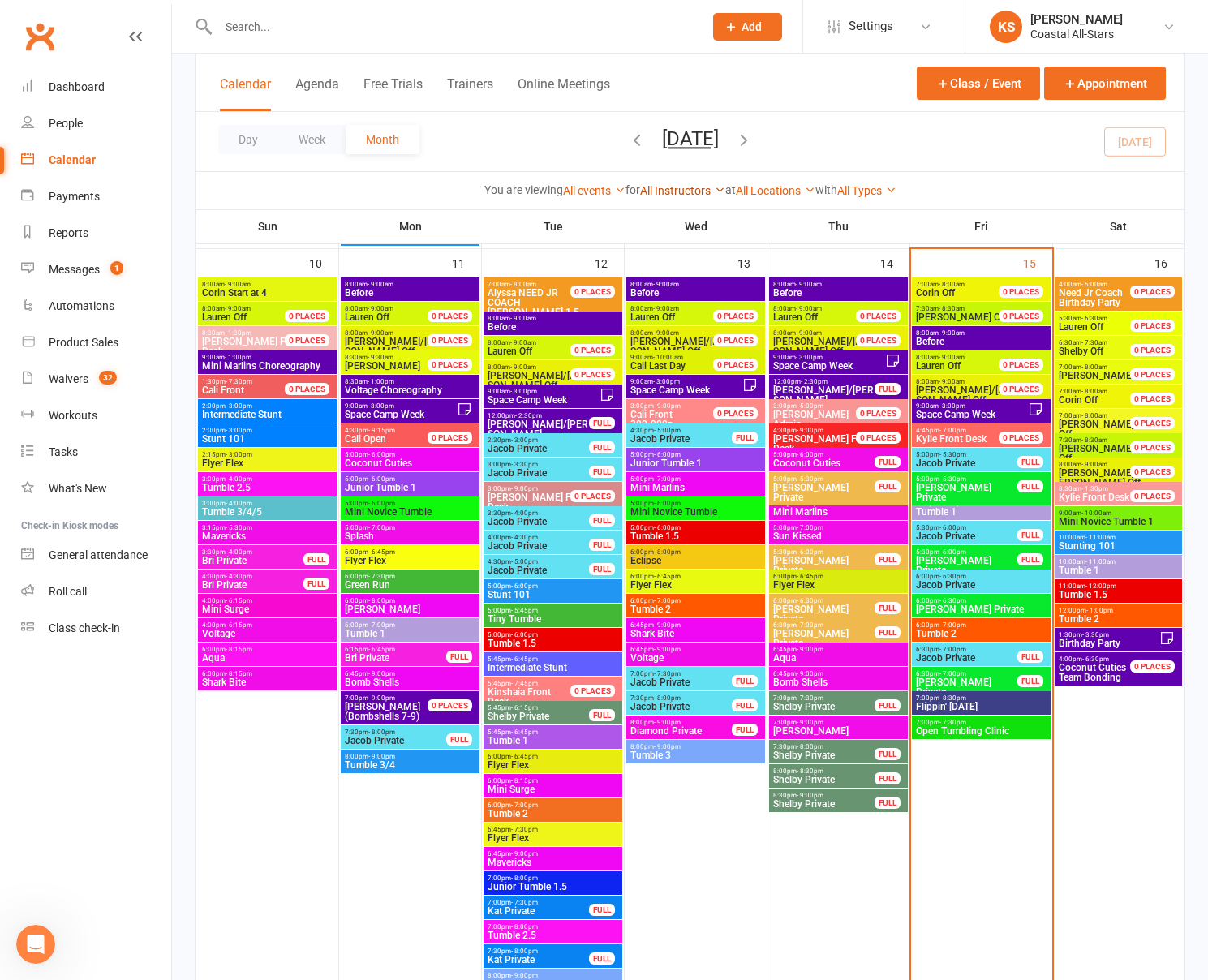
click at [678, 188] on link "All Instructors" at bounding box center [683, 190] width 85 height 13
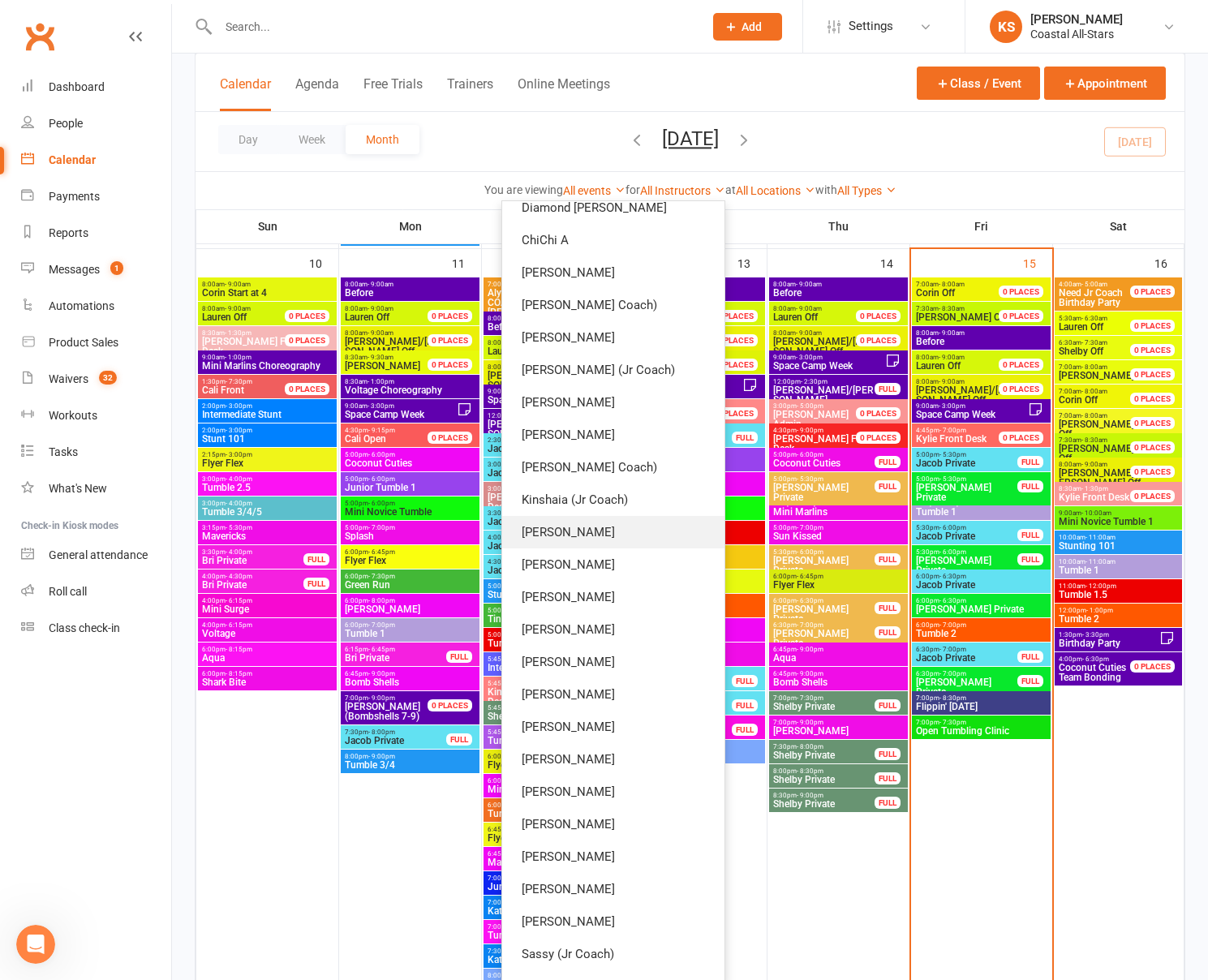
scroll to position [0, 0]
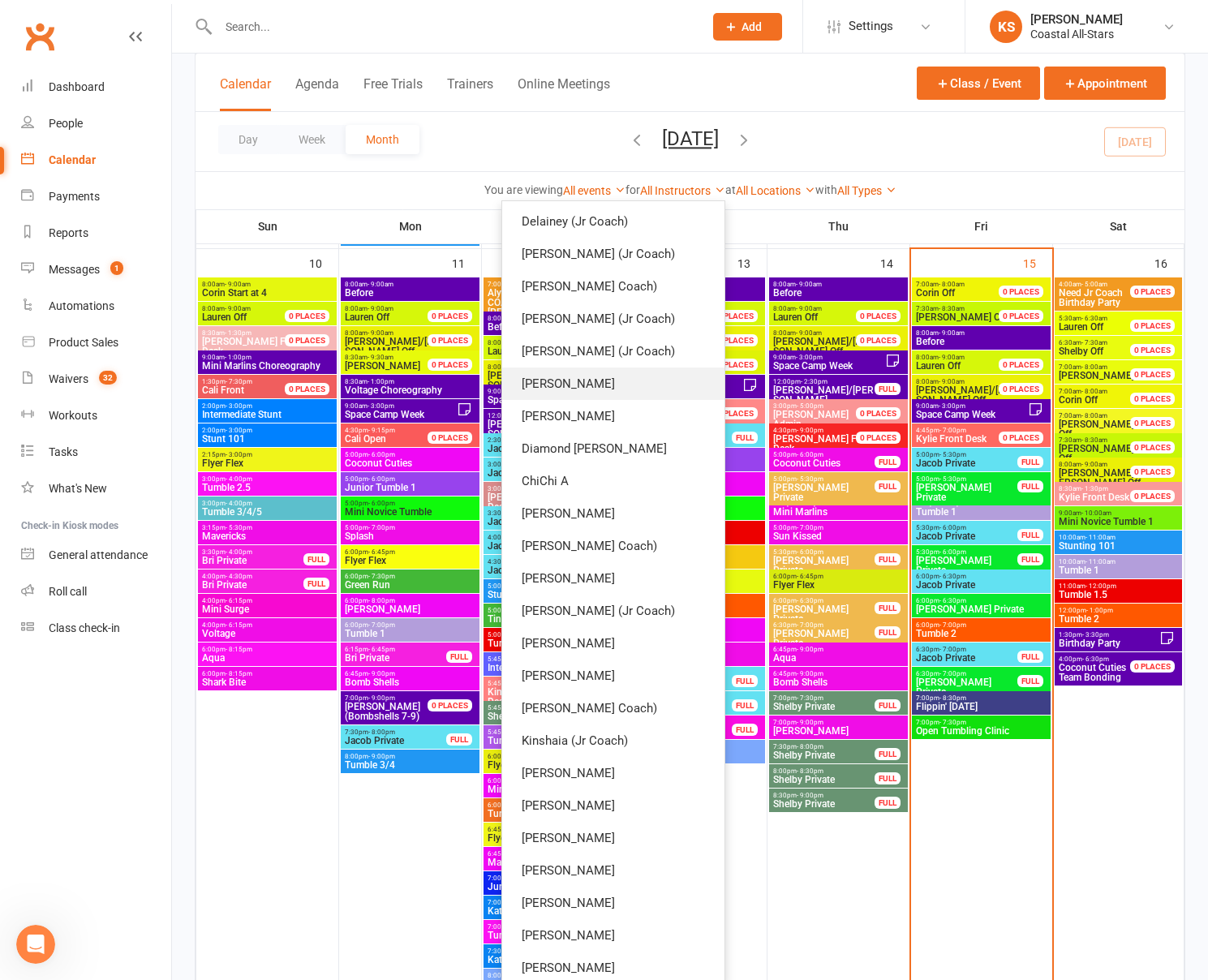
click at [647, 395] on link "[PERSON_NAME]" at bounding box center [613, 384] width 222 height 33
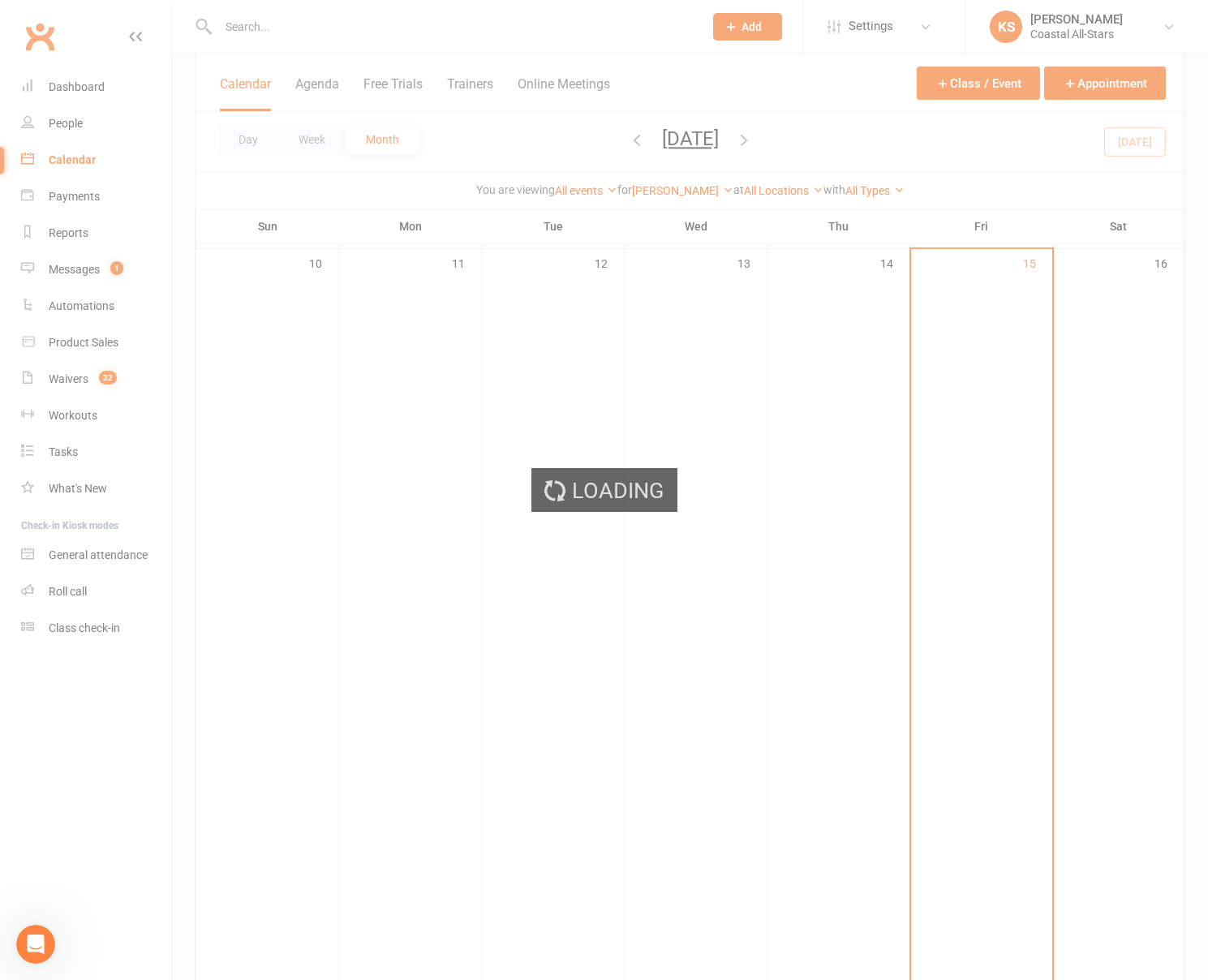
scroll to position [159, 0]
